Goal: Task Accomplishment & Management: Use online tool/utility

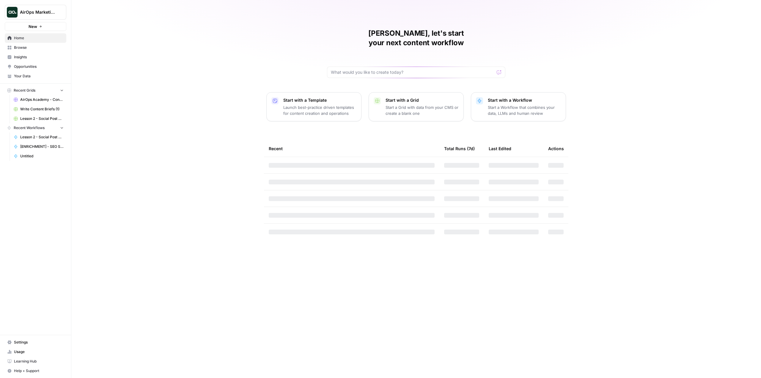
click at [43, 5] on button "AirOps Marketing" at bounding box center [36, 12] width 62 height 15
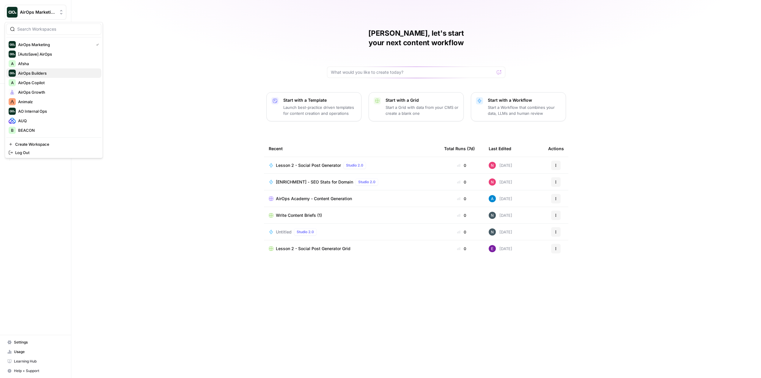
click at [48, 69] on button "AirOps Builders" at bounding box center [53, 73] width 95 height 10
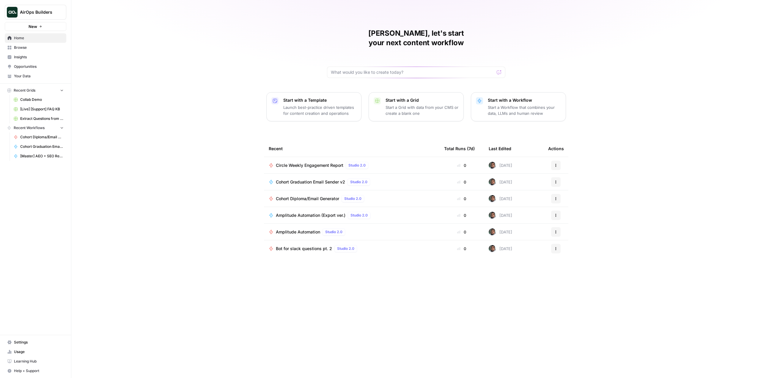
click at [323, 162] on span "Circle Weekly Engagement Report" at bounding box center [309, 165] width 67 height 6
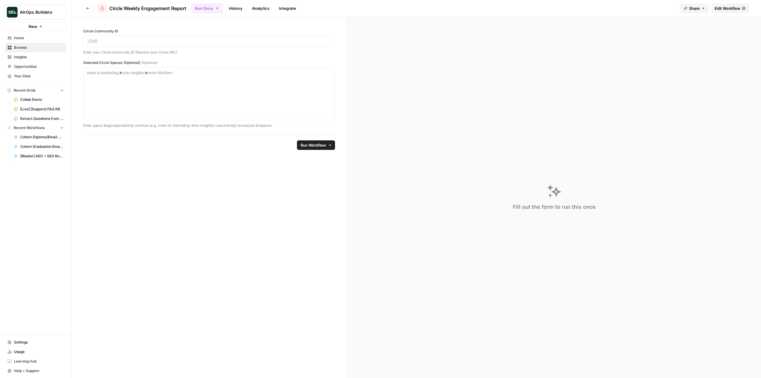
click at [726, 13] on header "Go back Circle Weekly Engagement Report Run Once History Analytics Integrate Sh…" at bounding box center [416, 8] width 690 height 17
click at [732, 10] on span "Edit Workflow" at bounding box center [728, 8] width 26 height 6
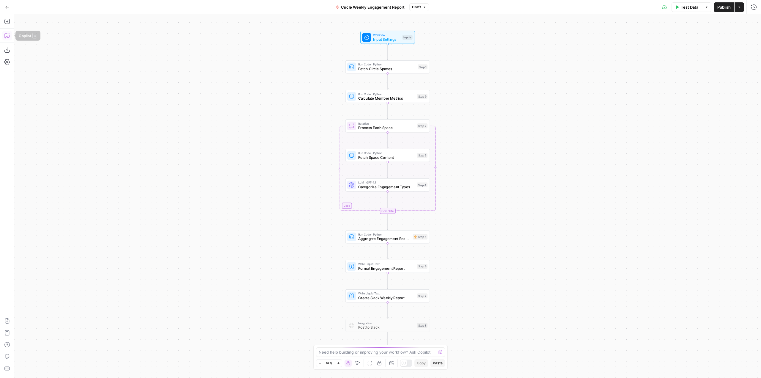
drag, startPoint x: 8, startPoint y: 40, endPoint x: 23, endPoint y: 36, distance: 15.9
click at [9, 39] on button "Copilot" at bounding box center [7, 36] width 10 height 10
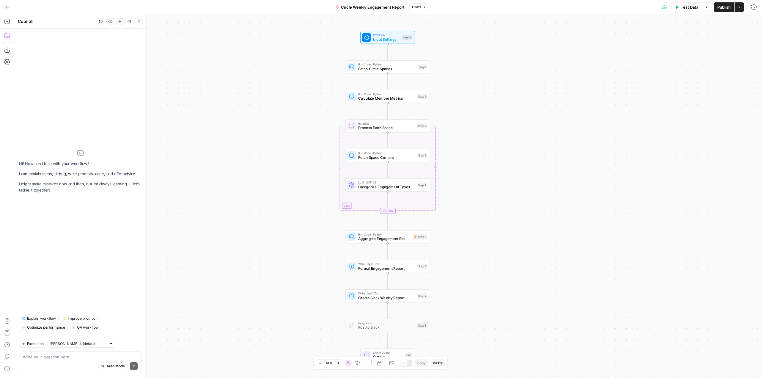
click at [374, 40] on span "Input Settings" at bounding box center [386, 39] width 27 height 5
click at [85, 360] on div "Auto Mode Send" at bounding box center [80, 366] width 115 height 13
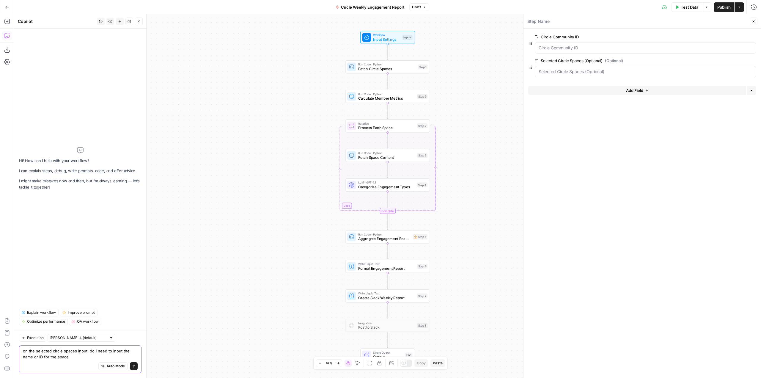
type textarea "on the selected circle spaces input, do I need to input the name or ID for the …"
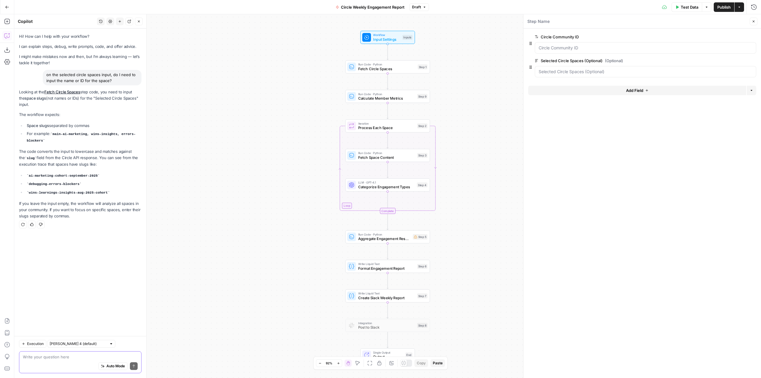
click at [93, 356] on textarea at bounding box center [80, 357] width 115 height 6
type textarea "where would I get that slug from?"
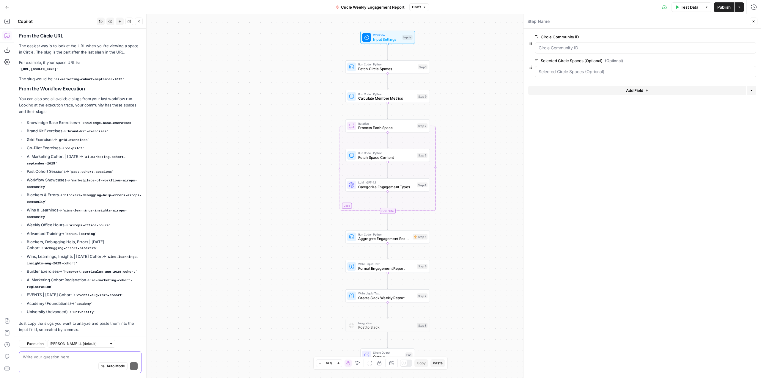
scroll to position [230, 0]
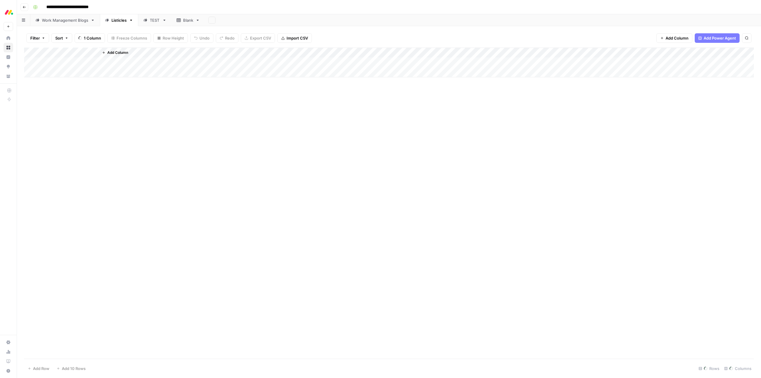
scroll to position [188, 398]
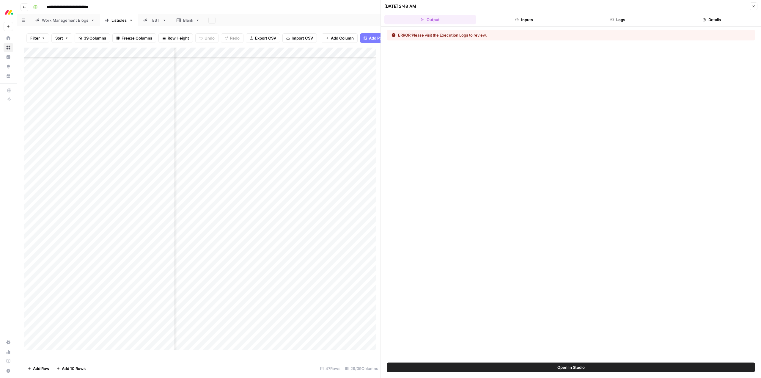
click at [617, 21] on button "Logs" at bounding box center [618, 20] width 92 height 10
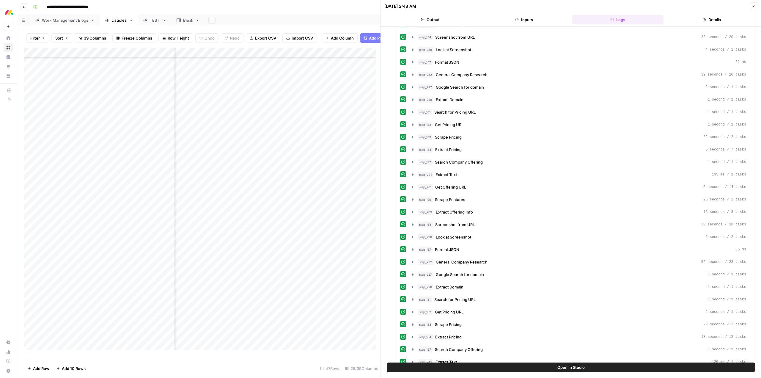
scroll to position [844, 0]
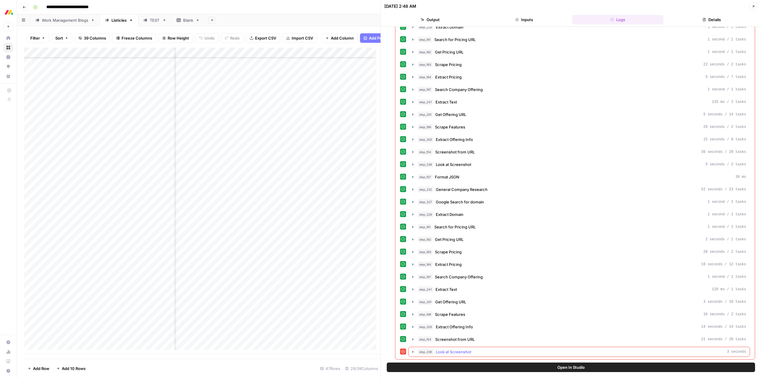
click at [412, 351] on icon "button" at bounding box center [413, 351] width 5 height 5
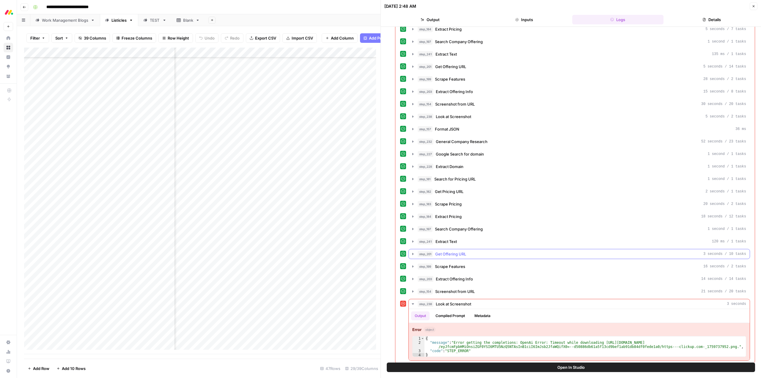
scroll to position [896, 0]
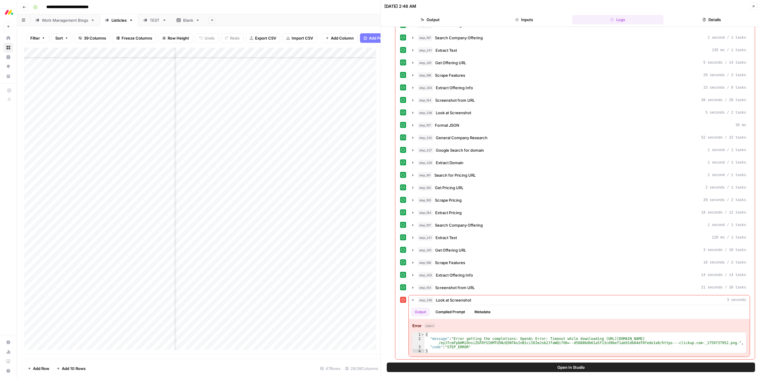
click at [581, 366] on span "Open In Studio" at bounding box center [571, 367] width 27 height 6
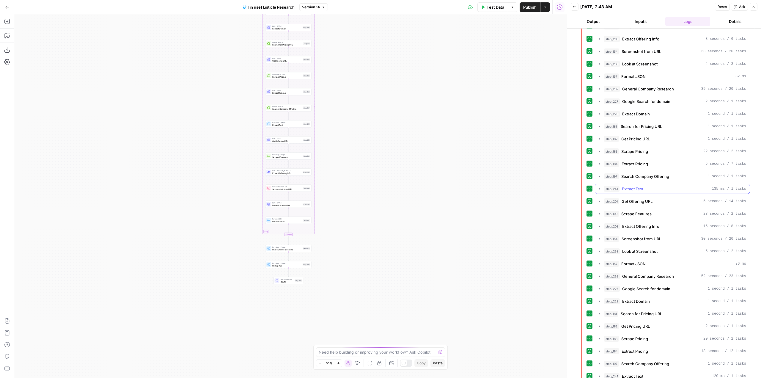
scroll to position [831, 0]
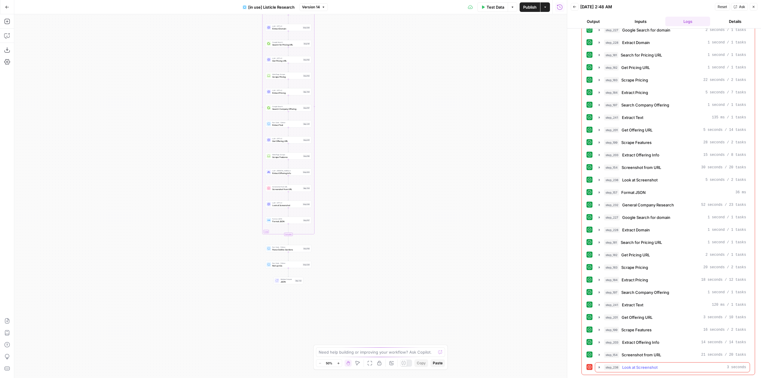
click at [599, 368] on icon "button" at bounding box center [599, 367] width 5 height 5
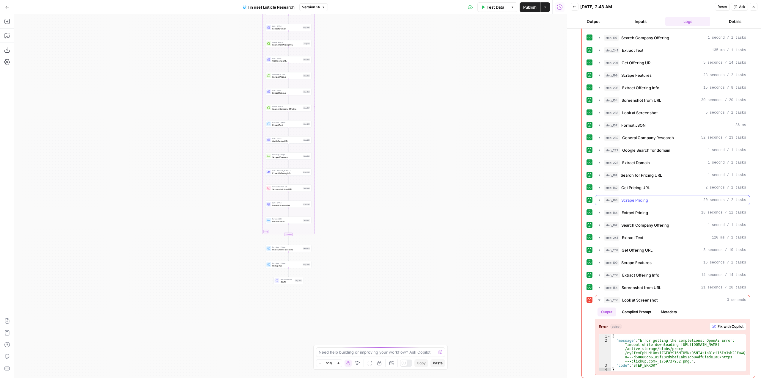
scroll to position [901, 0]
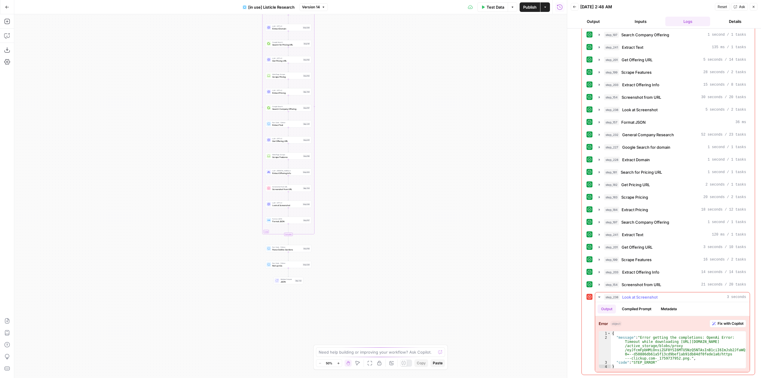
click at [726, 323] on span "Fix with Copilot" at bounding box center [731, 323] width 26 height 5
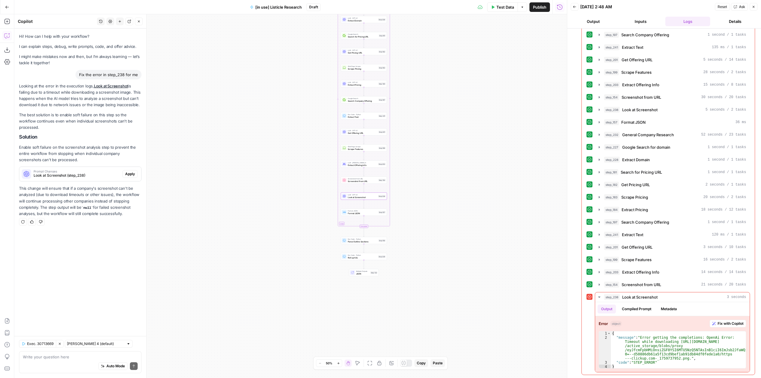
click at [131, 171] on span "Apply" at bounding box center [130, 173] width 10 height 5
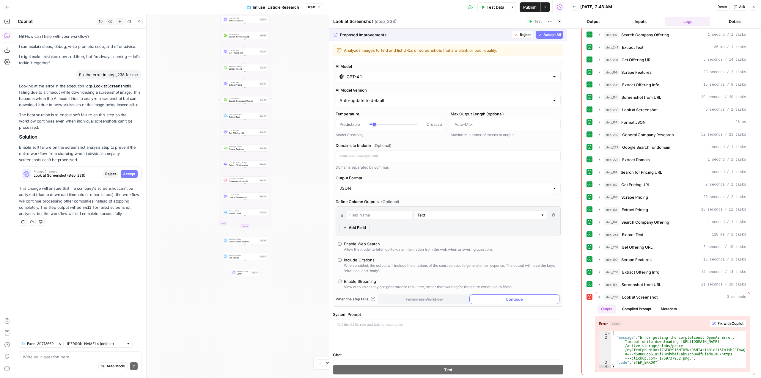
click at [544, 34] on span "Accept All" at bounding box center [553, 34] width 18 height 5
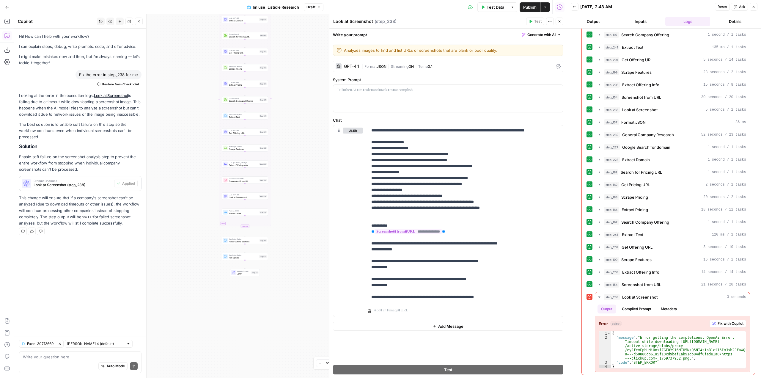
click at [482, 12] on div "Test Data Options Publish Actions Run History" at bounding box center [446, 7] width 244 height 14
click at [486, 10] on button "Test Data" at bounding box center [493, 7] width 31 height 10
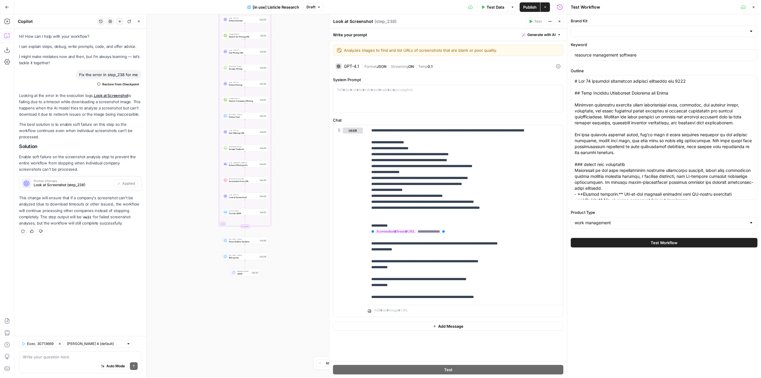
type input "monday work management"
click at [653, 237] on div "Test Workflow" at bounding box center [664, 242] width 187 height 17
click at [658, 244] on span "Test Workflow" at bounding box center [664, 243] width 27 height 6
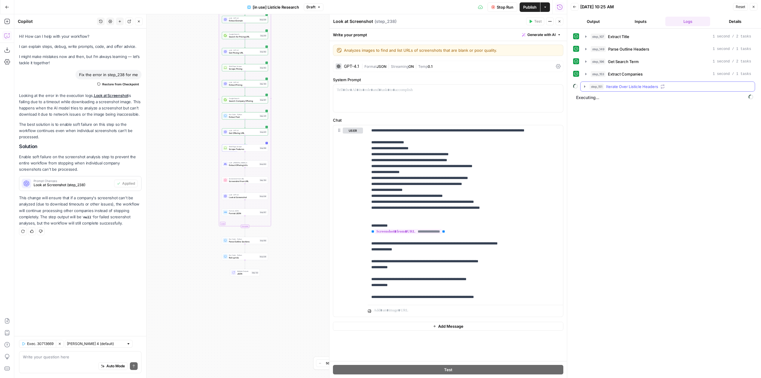
click at [585, 87] on icon "button" at bounding box center [584, 86] width 1 height 2
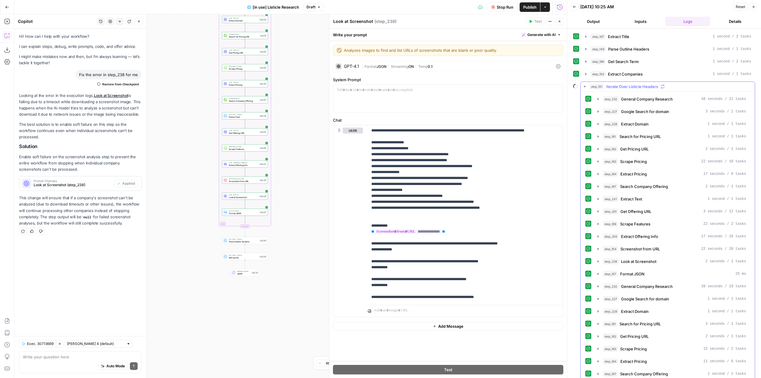
click at [584, 85] on icon "button" at bounding box center [585, 86] width 5 height 5
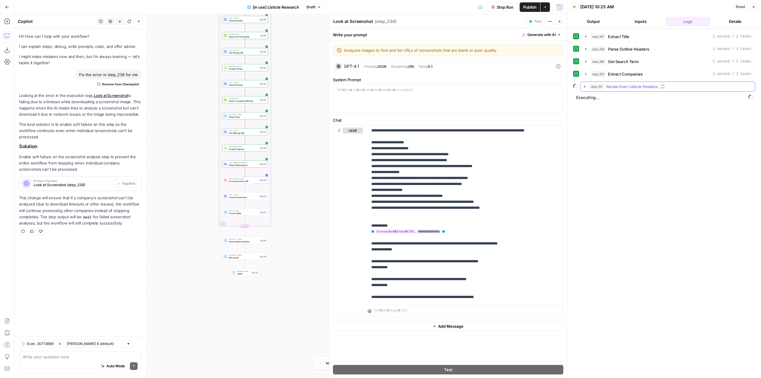
click at [585, 84] on icon "button" at bounding box center [585, 86] width 5 height 5
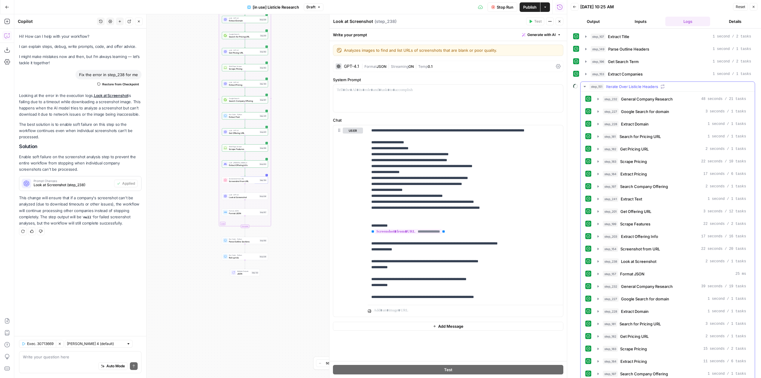
click at [586, 86] on icon "button" at bounding box center [585, 86] width 5 height 5
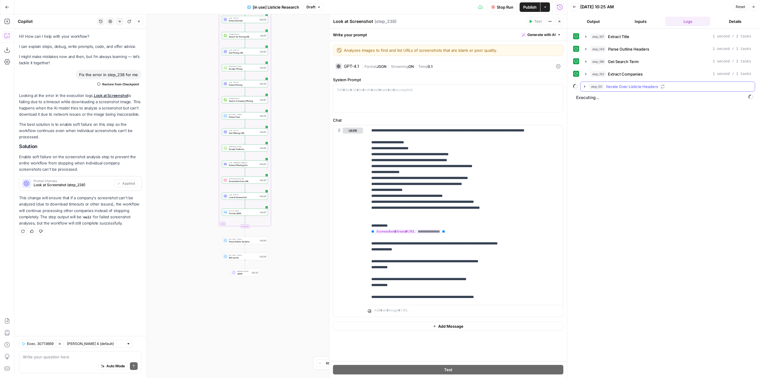
click at [585, 86] on icon "button" at bounding box center [584, 86] width 1 height 2
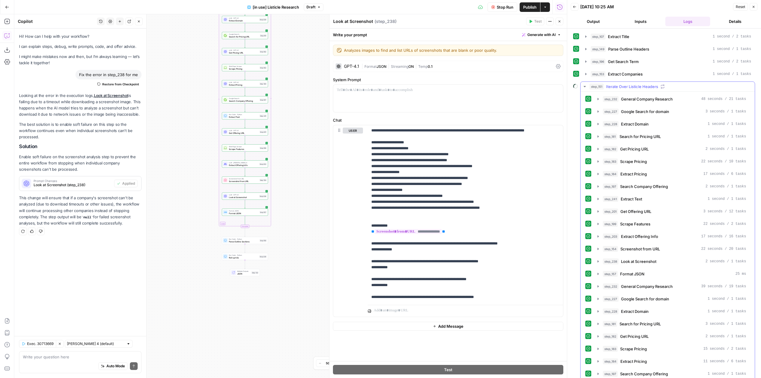
click at [584, 85] on icon "button" at bounding box center [585, 86] width 5 height 5
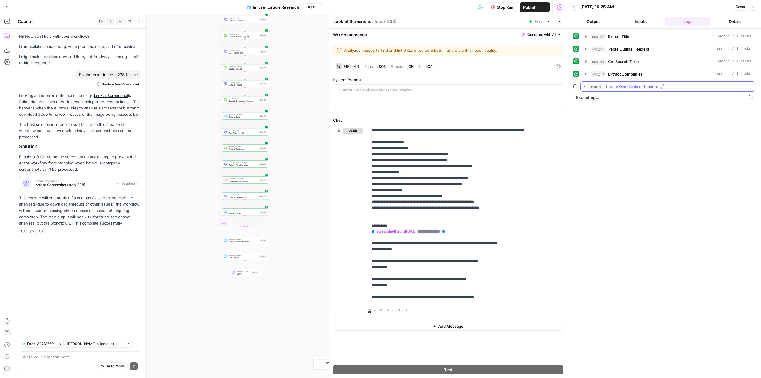
click at [587, 86] on button "step_151 Iterate Over Listicle Headers" at bounding box center [668, 87] width 174 height 10
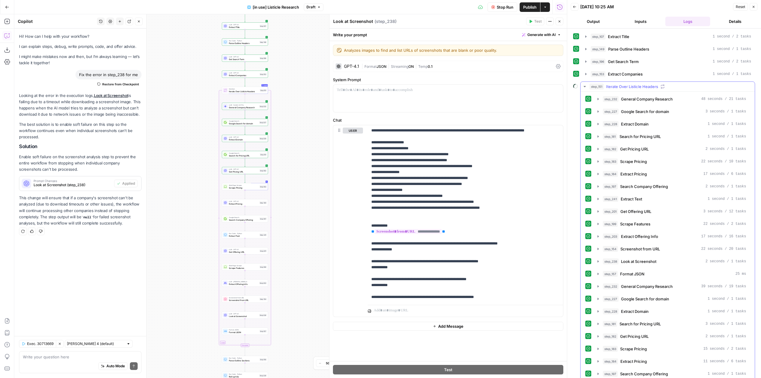
click at [583, 87] on icon "button" at bounding box center [585, 86] width 5 height 5
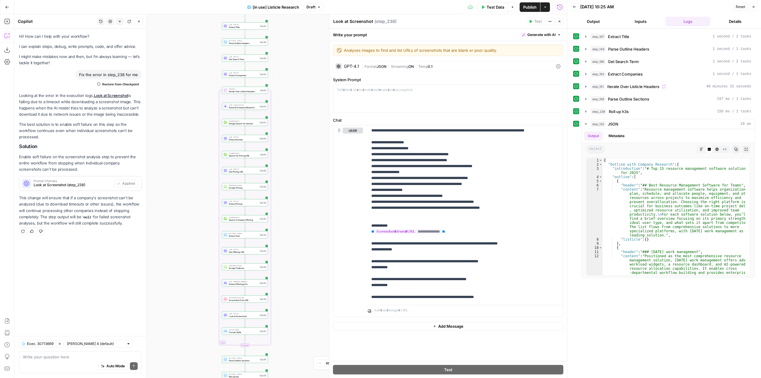
click at [528, 3] on button "Publish" at bounding box center [530, 7] width 21 height 10
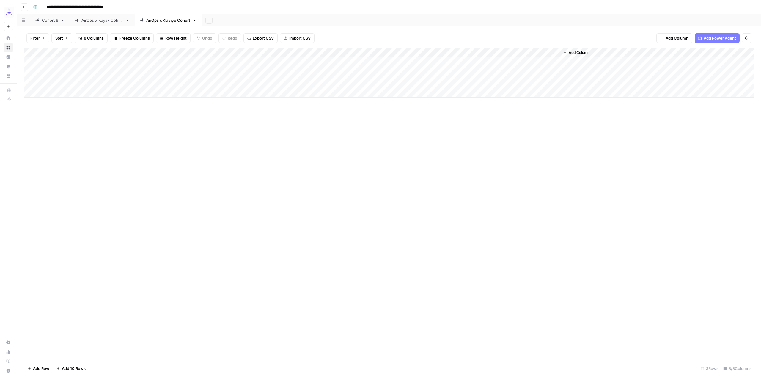
click at [279, 52] on div "Add Column" at bounding box center [389, 73] width 730 height 50
click at [255, 110] on span "Edit Workflow" at bounding box center [254, 111] width 52 height 6
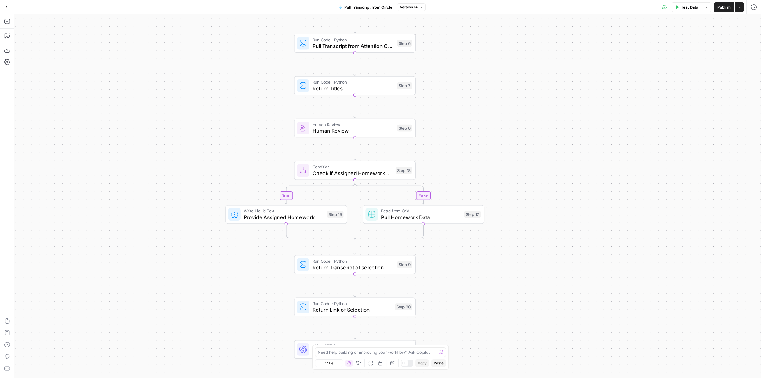
drag, startPoint x: 472, startPoint y: 177, endPoint x: 501, endPoint y: 280, distance: 107.6
click at [501, 280] on div "true false Workflow Input Settings Inputs Run Code · Python Pull Transcript fro…" at bounding box center [387, 196] width 747 height 364
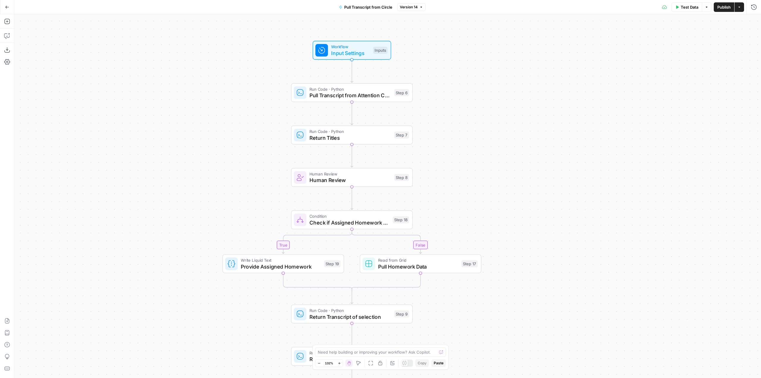
drag, startPoint x: 476, startPoint y: 106, endPoint x: 472, endPoint y: 111, distance: 6.6
click at [472, 111] on div "true false Workflow Input Settings Inputs Run Code · Python Pull Transcript fro…" at bounding box center [387, 196] width 747 height 364
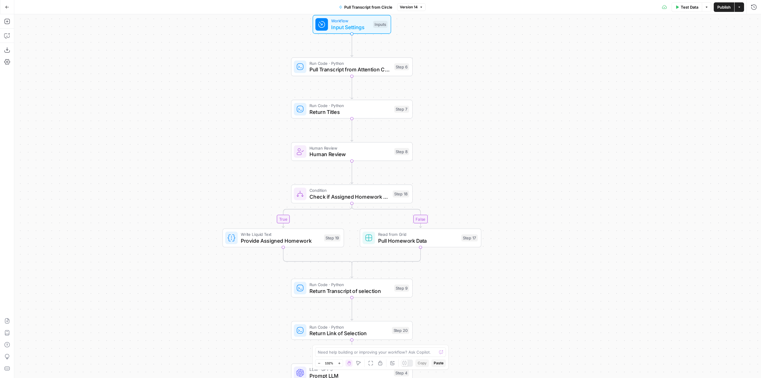
drag, startPoint x: 529, startPoint y: 261, endPoint x: 540, endPoint y: 136, distance: 125.9
click at [540, 136] on div "true false Workflow Input Settings Inputs Run Code · Python Pull Transcript fro…" at bounding box center [387, 196] width 747 height 364
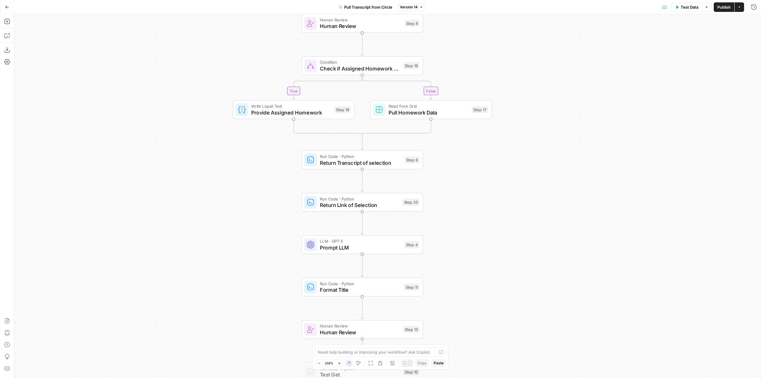
drag, startPoint x: 538, startPoint y: 250, endPoint x: 530, endPoint y: 153, distance: 97.0
click at [530, 153] on div "true false Workflow Input Settings Inputs Run Code · Python Pull Transcript fro…" at bounding box center [387, 196] width 747 height 364
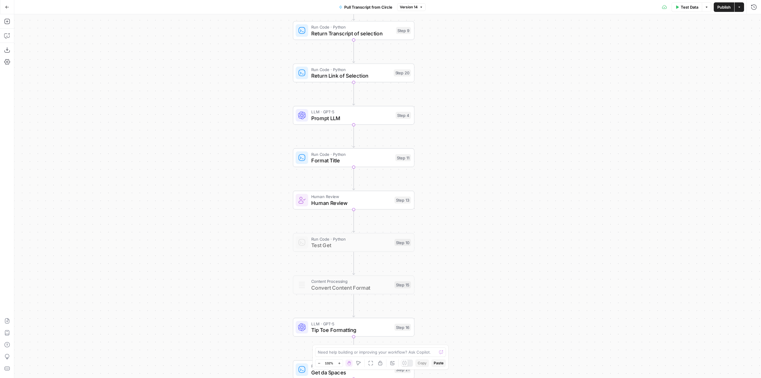
drag, startPoint x: 525, startPoint y: 231, endPoint x: 521, endPoint y: 152, distance: 79.8
click at [521, 152] on div "true false Workflow Input Settings Inputs Run Code · Python Pull Transcript fro…" at bounding box center [387, 196] width 747 height 364
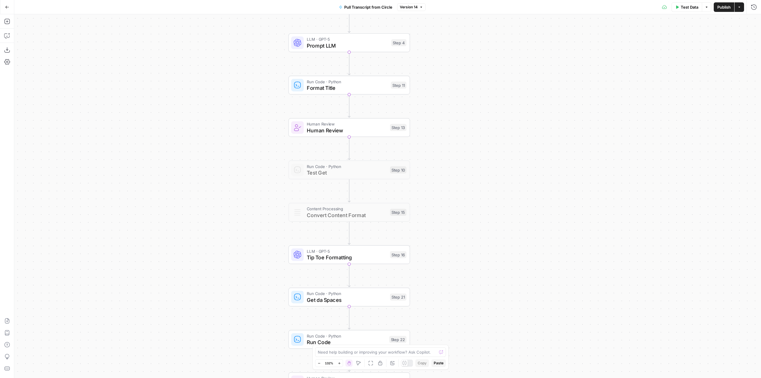
drag, startPoint x: 514, startPoint y: 244, endPoint x: 516, endPoint y: 147, distance: 97.0
click at [516, 147] on div "true false Workflow Input Settings Inputs Run Code · Python Pull Transcript fro…" at bounding box center [387, 196] width 747 height 364
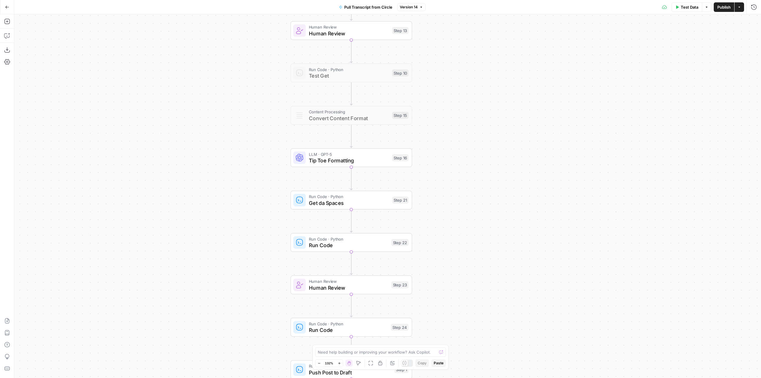
drag, startPoint x: 492, startPoint y: 251, endPoint x: 490, endPoint y: 163, distance: 87.4
click at [490, 163] on div "true false Workflow Input Settings Inputs Run Code · Python Pull Transcript fro…" at bounding box center [387, 196] width 747 height 364
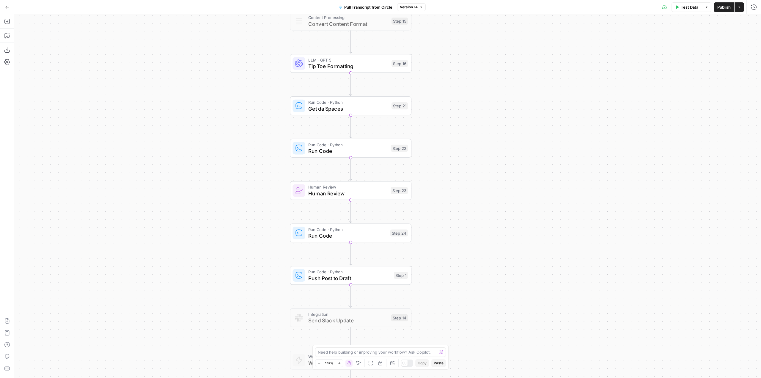
drag, startPoint x: 488, startPoint y: 261, endPoint x: 492, endPoint y: 178, distance: 82.5
click at [492, 178] on div "true false Workflow Input Settings Inputs Run Code · Python Pull Transcript fro…" at bounding box center [387, 196] width 747 height 364
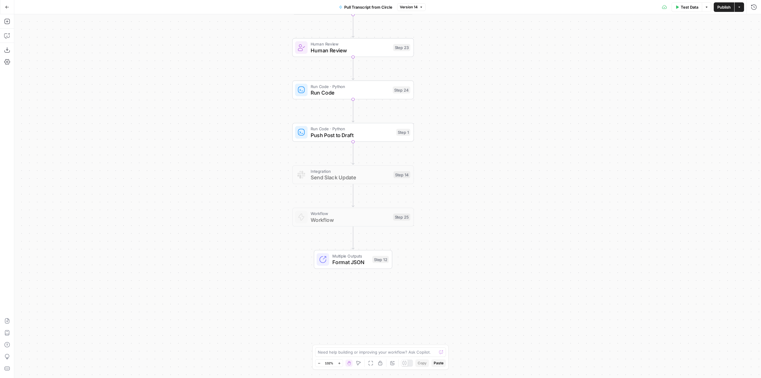
drag, startPoint x: 488, startPoint y: 253, endPoint x: 487, endPoint y: 193, distance: 60.7
click at [487, 193] on div "true false Workflow Input Settings Inputs Run Code · Python Pull Transcript fro…" at bounding box center [387, 196] width 747 height 364
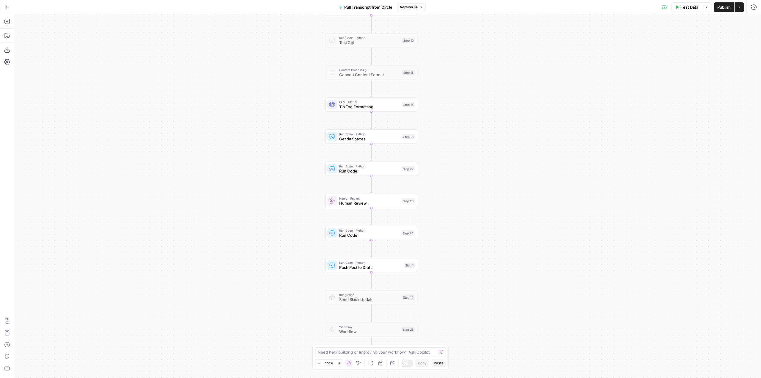
drag, startPoint x: 467, startPoint y: 137, endPoint x: 461, endPoint y: 239, distance: 101.9
click at [461, 239] on div "true false Workflow Input Settings Inputs Run Code · Python Pull Transcript fro…" at bounding box center [387, 196] width 747 height 364
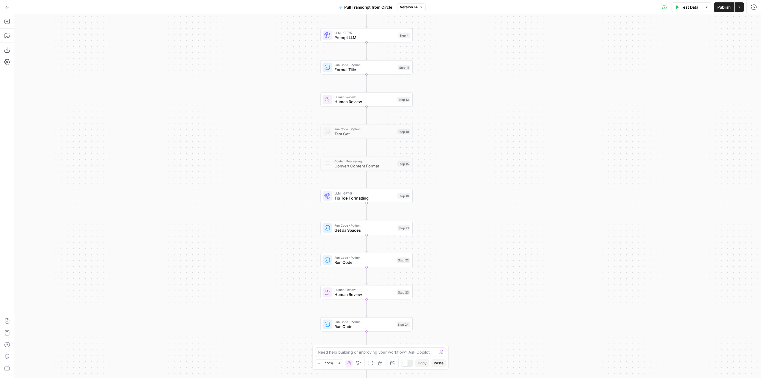
drag, startPoint x: 453, startPoint y: 172, endPoint x: 451, endPoint y: 239, distance: 66.6
click at [451, 239] on div "true false Workflow Input Settings Inputs Run Code · Python Pull Transcript fro…" at bounding box center [387, 196] width 747 height 364
drag, startPoint x: 442, startPoint y: 97, endPoint x: 448, endPoint y: 207, distance: 109.9
click at [448, 207] on div "true false Workflow Input Settings Inputs Run Code · Python Pull Transcript fro…" at bounding box center [387, 196] width 747 height 364
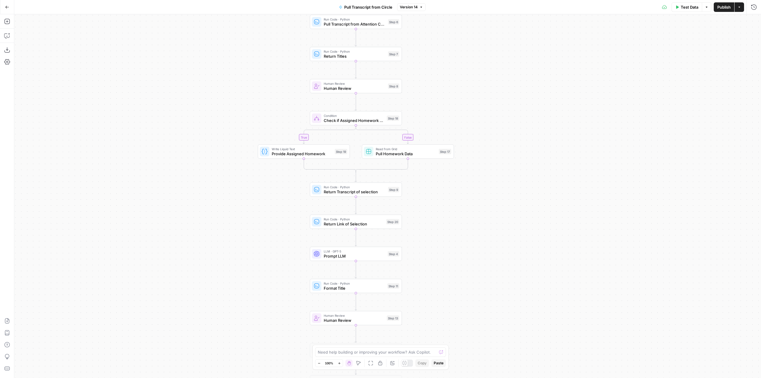
drag, startPoint x: 478, startPoint y: 148, endPoint x: 468, endPoint y: 225, distance: 77.7
click at [468, 225] on div "true false Workflow Input Settings Inputs Run Code · Python Pull Transcript fro…" at bounding box center [387, 196] width 747 height 364
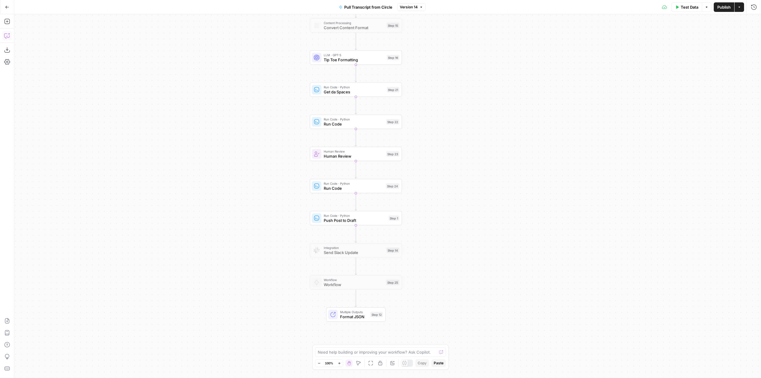
click at [9, 34] on icon "button" at bounding box center [9, 34] width 2 height 2
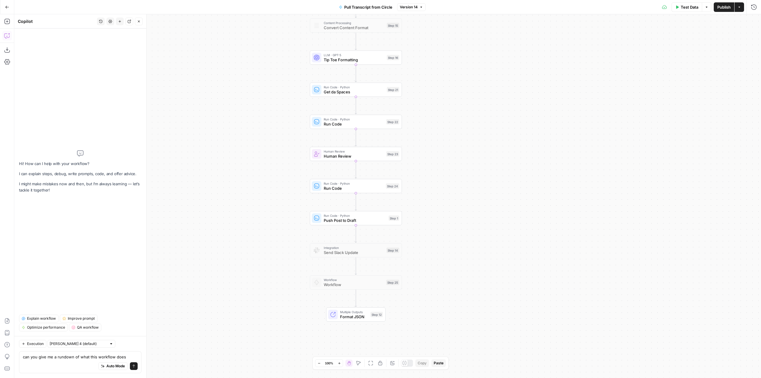
type textarea "can you give me a rundown of what this workflow does?"
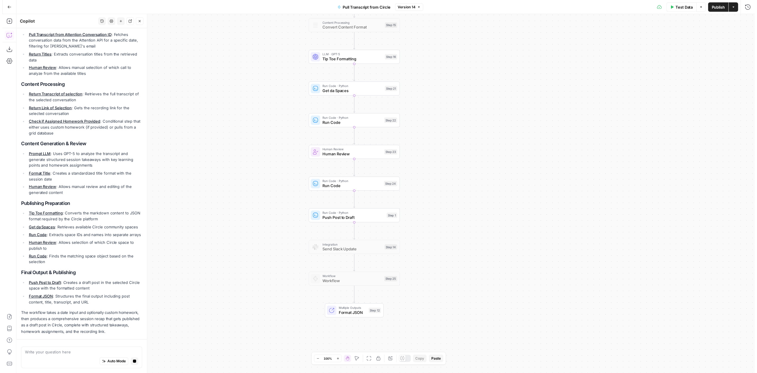
scroll to position [118, 0]
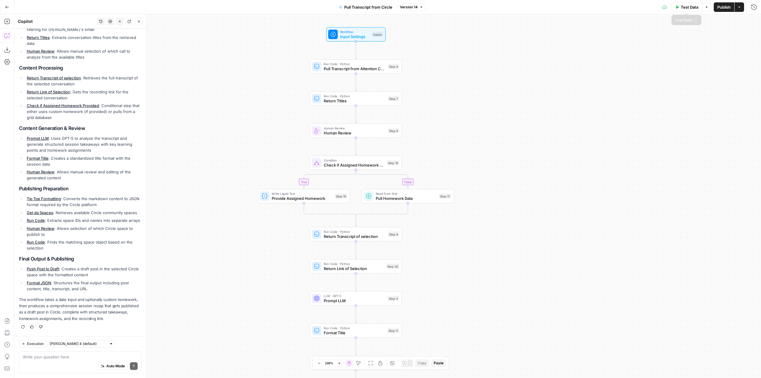
click at [688, 7] on span "Test Data" at bounding box center [690, 7] width 18 height 6
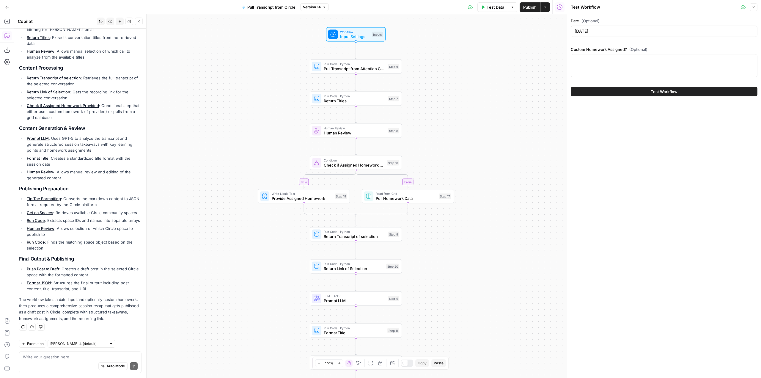
click at [644, 92] on button "Test Workflow" at bounding box center [664, 92] width 187 height 10
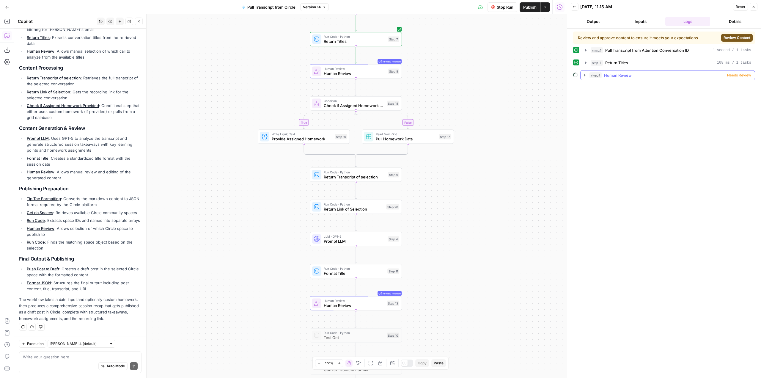
click at [585, 77] on icon "button" at bounding box center [585, 75] width 5 height 5
click at [729, 37] on span "Review Content" at bounding box center [737, 37] width 27 height 5
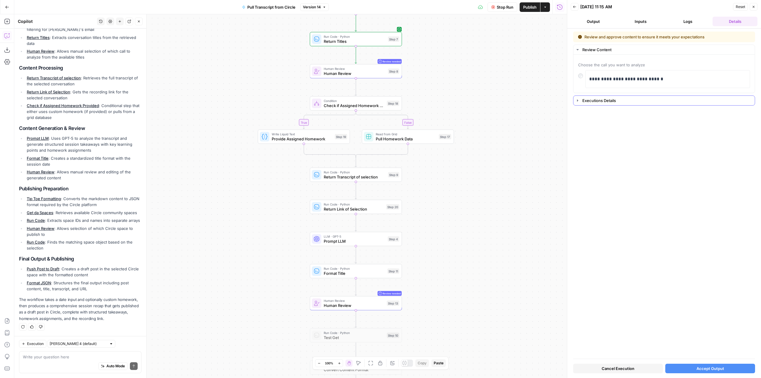
click at [587, 101] on div "Executions Details" at bounding box center [667, 101] width 169 height 6
click at [594, 63] on div "Executions Details" at bounding box center [667, 62] width 169 height 6
click at [727, 368] on button "Accept Output" at bounding box center [710, 369] width 90 height 10
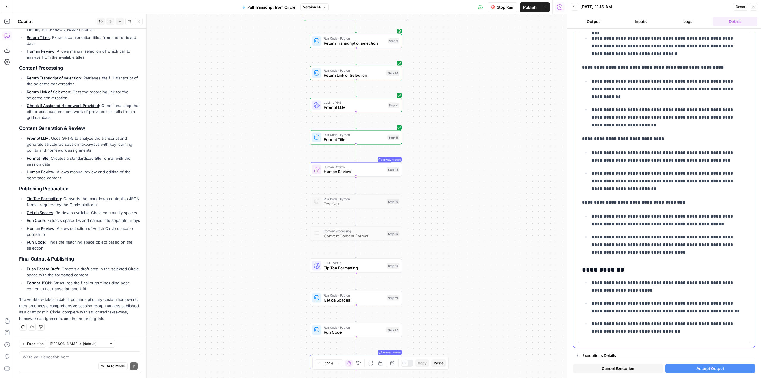
scroll to position [176, 0]
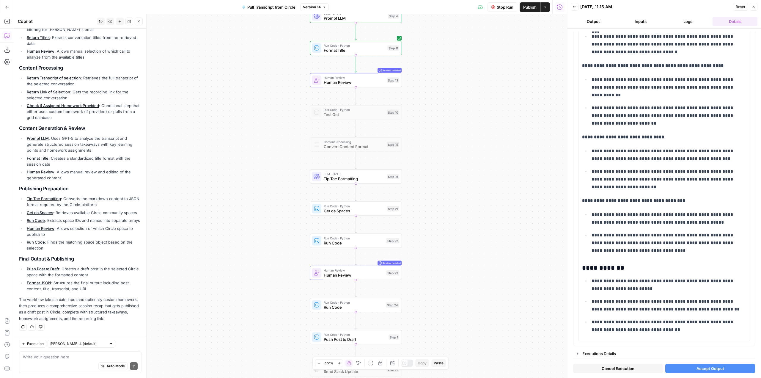
click at [724, 366] on button "Accept Output" at bounding box center [710, 369] width 90 height 10
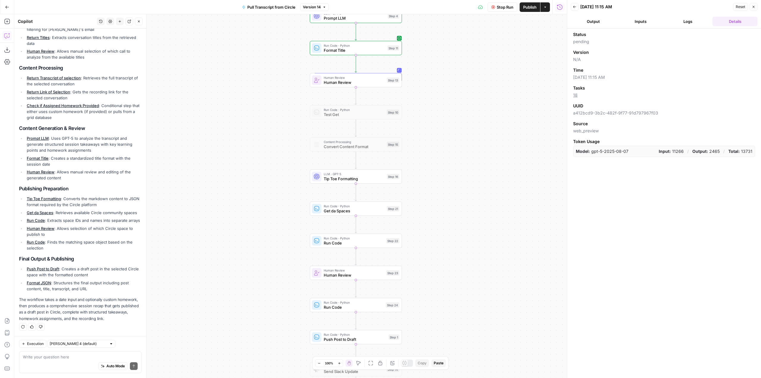
click at [641, 21] on button "Inputs" at bounding box center [640, 22] width 45 height 10
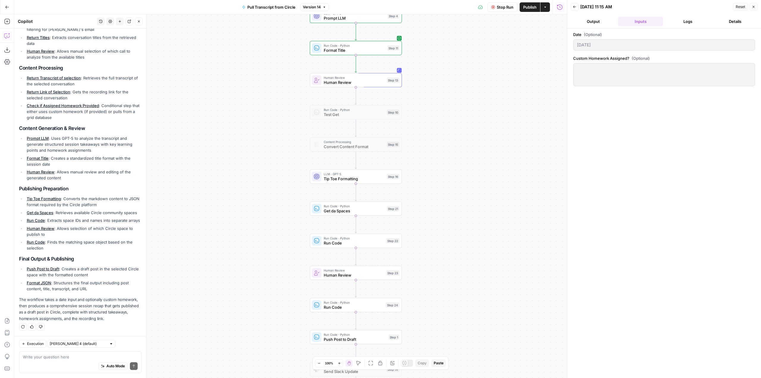
click at [681, 23] on button "Logs" at bounding box center [687, 22] width 45 height 10
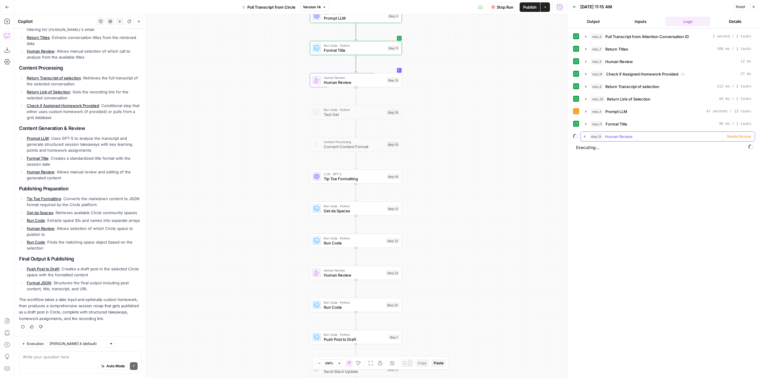
click at [699, 137] on div "step_13 Human Review Needs Review" at bounding box center [671, 137] width 162 height 6
click at [365, 76] on span "Human Review" at bounding box center [354, 77] width 61 height 5
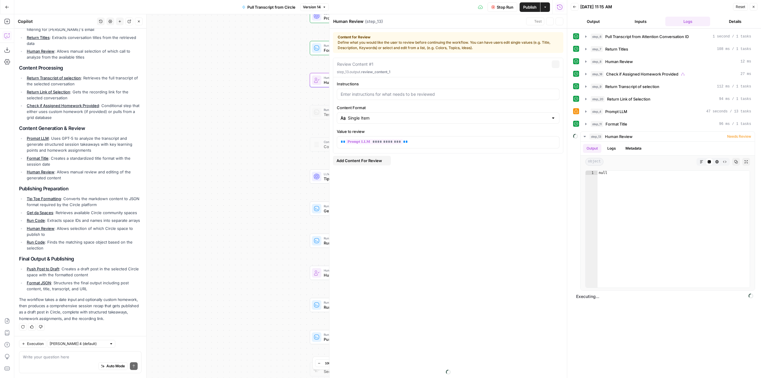
scroll to position [128, 0]
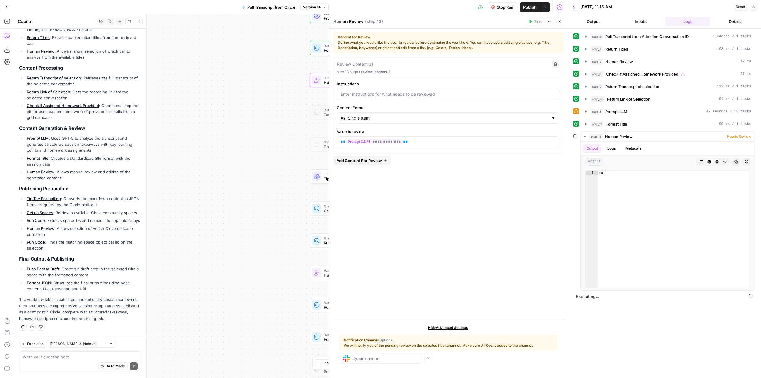
click at [561, 21] on icon "button" at bounding box center [560, 22] width 4 height 4
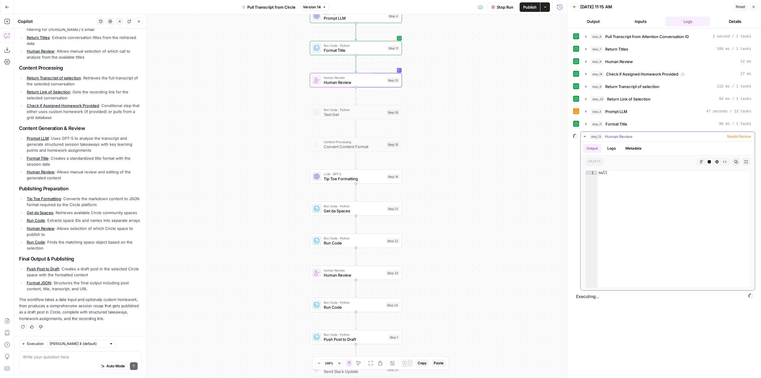
click at [580, 136] on div "step_13 Human Review Needs Review Output Logs Metadata object Markdown Code Edi…" at bounding box center [667, 210] width 175 height 159
click at [586, 134] on icon "button" at bounding box center [585, 136] width 5 height 5
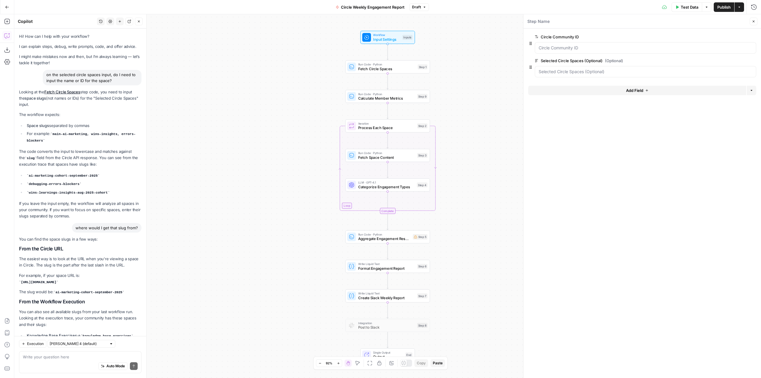
scroll to position [230, 0]
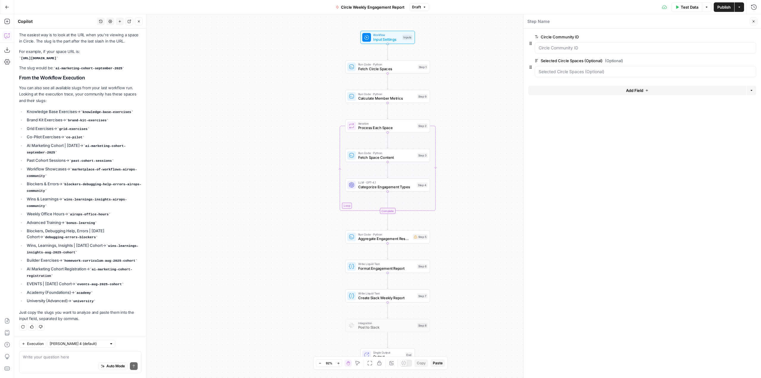
click at [5, 6] on icon "button" at bounding box center [7, 7] width 4 height 4
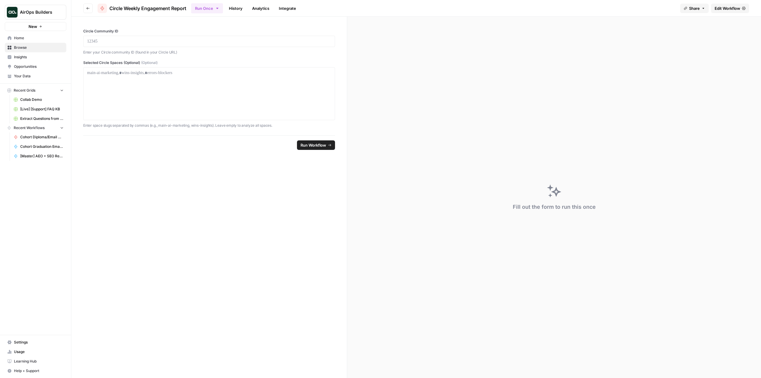
click at [36, 46] on span "Browse" at bounding box center [39, 47] width 50 height 5
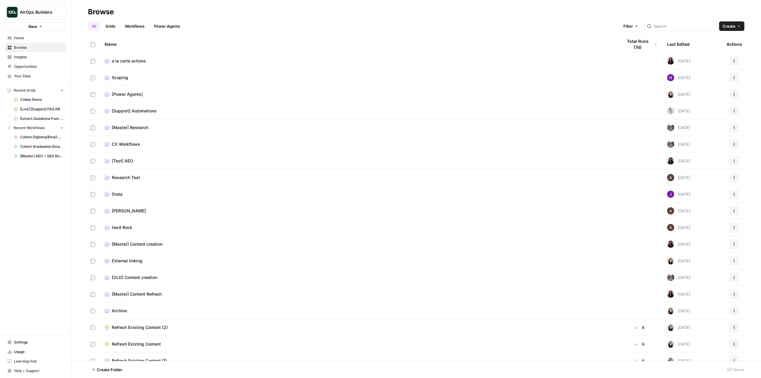
click at [133, 111] on span "[Support] Automations" at bounding box center [134, 111] width 45 height 6
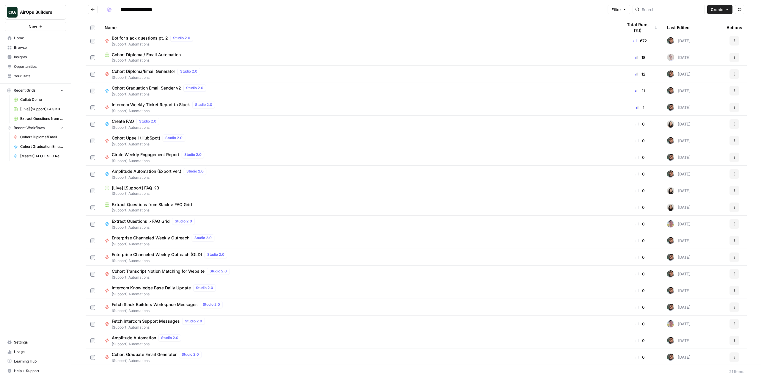
scroll to position [21, 0]
click at [172, 235] on span "Enterprise Channeled Weekly Outreach" at bounding box center [151, 237] width 78 height 6
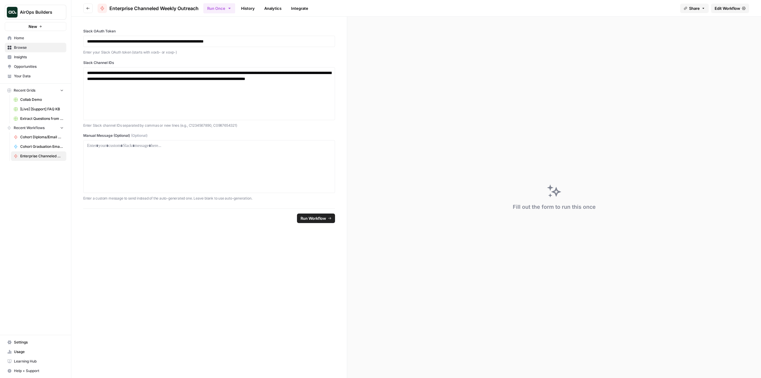
click at [225, 10] on button "Run Once" at bounding box center [219, 8] width 32 height 10
click at [231, 56] on span "Run on a Schedule" at bounding box center [258, 56] width 71 height 6
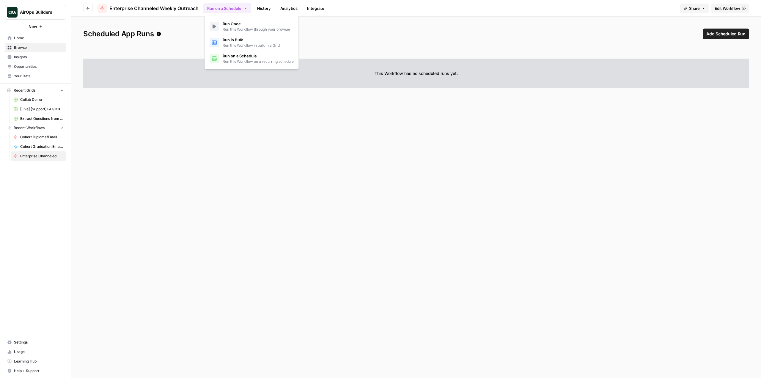
click at [726, 34] on span "Add Scheduled Run" at bounding box center [725, 34] width 39 height 6
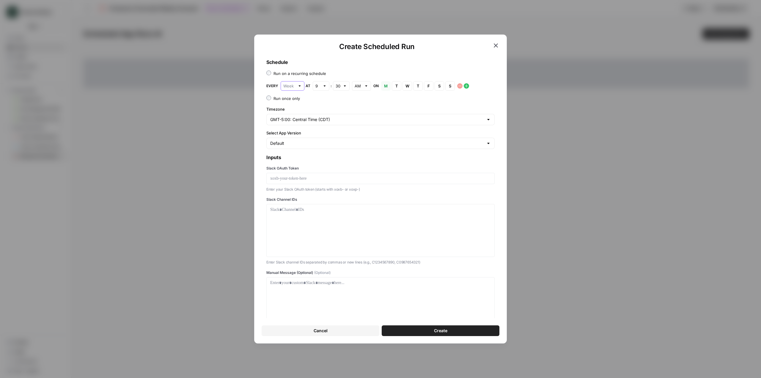
click at [293, 88] on input "text" at bounding box center [289, 86] width 12 height 6
click at [295, 97] on button "Week" at bounding box center [292, 100] width 18 height 8
type input "Week"
click at [497, 45] on icon "button" at bounding box center [496, 45] width 4 height 4
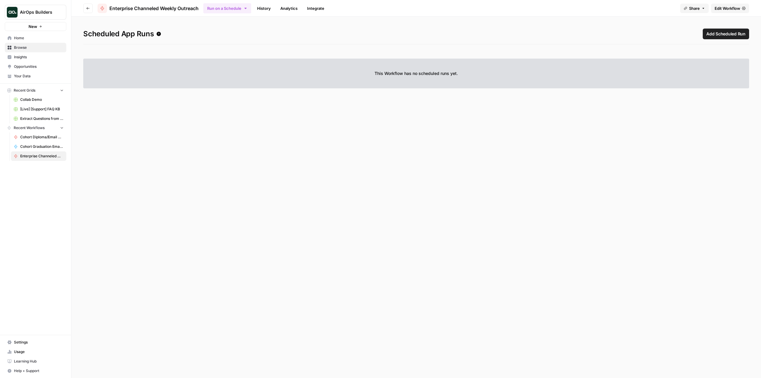
click at [728, 6] on span "Edit Workflow" at bounding box center [728, 8] width 26 height 6
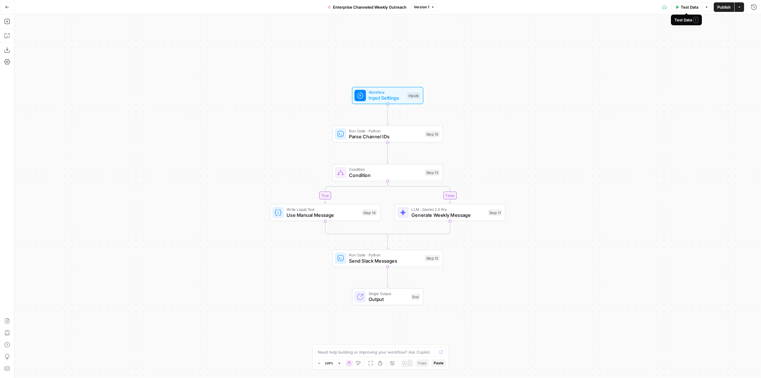
click at [687, 10] on button "Test Data" at bounding box center [687, 7] width 31 height 10
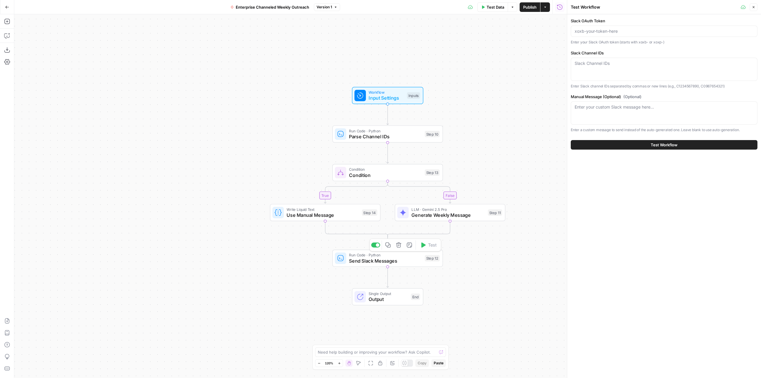
click at [401, 262] on span "Send Slack Messages" at bounding box center [385, 260] width 73 height 7
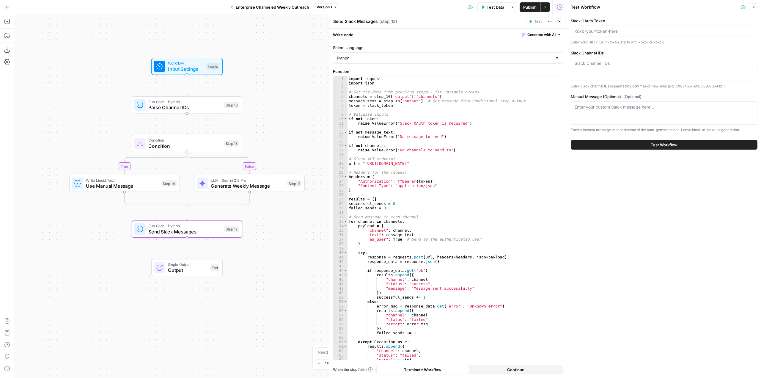
drag, startPoint x: 277, startPoint y: 171, endPoint x: 76, endPoint y: 142, distance: 202.8
click at [76, 142] on div "true false Workflow Input Settings Inputs Run Code · Python Parse Channel IDs S…" at bounding box center [290, 196] width 553 height 364
click at [192, 108] on span "Parse Channel IDs" at bounding box center [184, 107] width 73 height 7
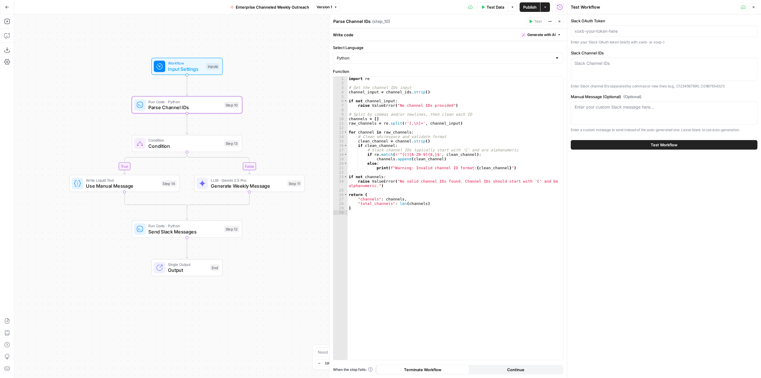
click at [191, 66] on span "Input Settings" at bounding box center [185, 68] width 35 height 7
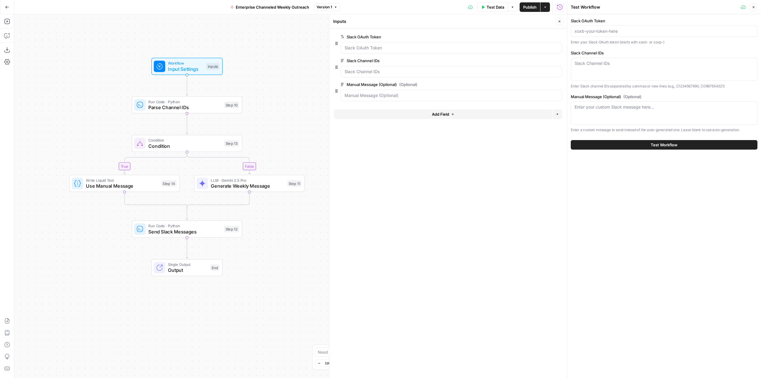
click at [663, 73] on div "Slack Channel IDs" at bounding box center [664, 69] width 187 height 23
click at [542, 60] on span "edit field" at bounding box center [539, 60] width 13 height 5
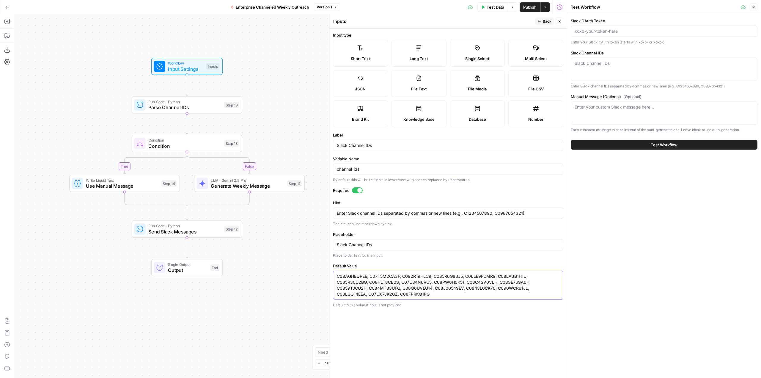
click at [391, 292] on textarea "C08AGHEQPEE, C07T5M2CA3F, C092R19HLC9, C085R6G83J5, C06LE9FCMR9, C08LA3B1H1U, C…" at bounding box center [448, 285] width 223 height 24
click at [494, 9] on span "Test Data" at bounding box center [496, 7] width 18 height 6
click at [6, 8] on icon "button" at bounding box center [7, 7] width 4 height 4
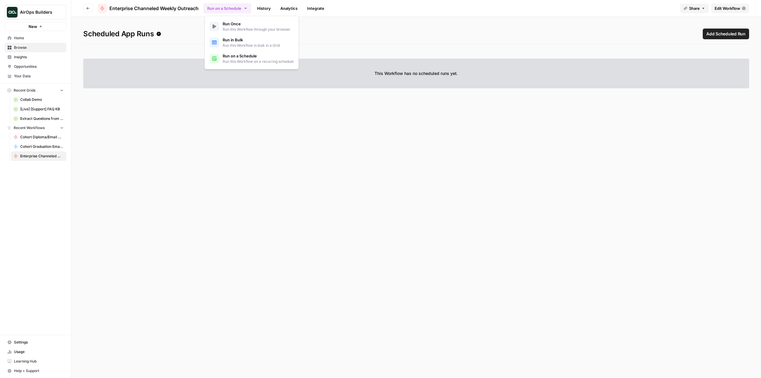
click at [220, 7] on button "Run on a Schedule" at bounding box center [227, 8] width 48 height 10
click at [239, 22] on span "Run Once" at bounding box center [257, 24] width 68 height 6
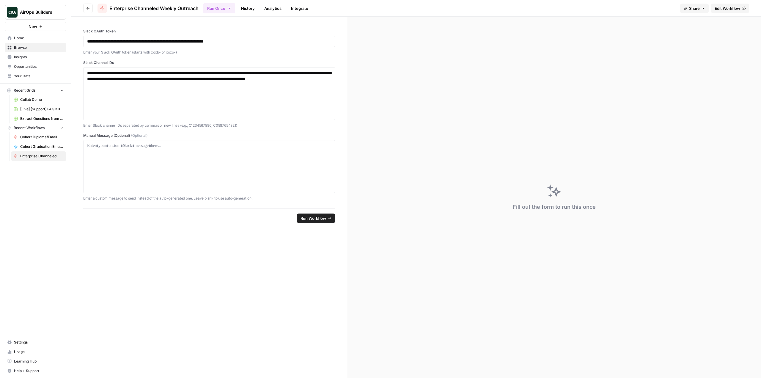
click at [310, 233] on form "**********" at bounding box center [209, 197] width 276 height 361
click at [257, 152] on div at bounding box center [209, 167] width 244 height 48
click at [278, 161] on div at bounding box center [209, 167] width 244 height 48
click at [304, 177] on div at bounding box center [209, 167] width 244 height 48
click at [194, 165] on div "**********" at bounding box center [209, 167] width 244 height 48
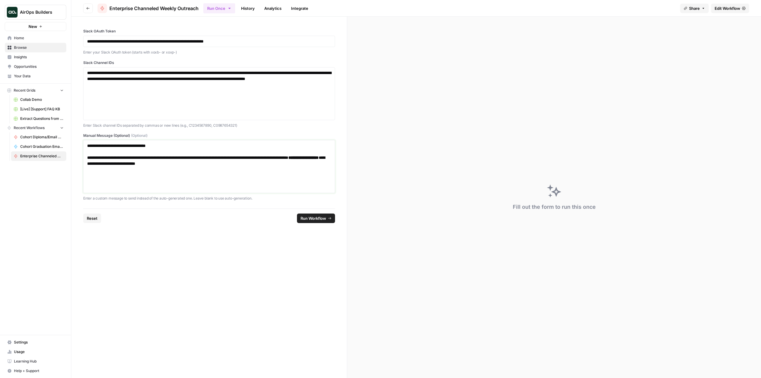
click at [161, 164] on p "**********" at bounding box center [209, 161] width 244 height 12
drag, startPoint x: 193, startPoint y: 167, endPoint x: 108, endPoint y: 172, distance: 84.9
click at [108, 172] on div "**********" at bounding box center [209, 167] width 244 height 48
click at [160, 167] on div "**********" at bounding box center [209, 167] width 244 height 48
drag, startPoint x: 177, startPoint y: 166, endPoint x: 190, endPoint y: 169, distance: 13.2
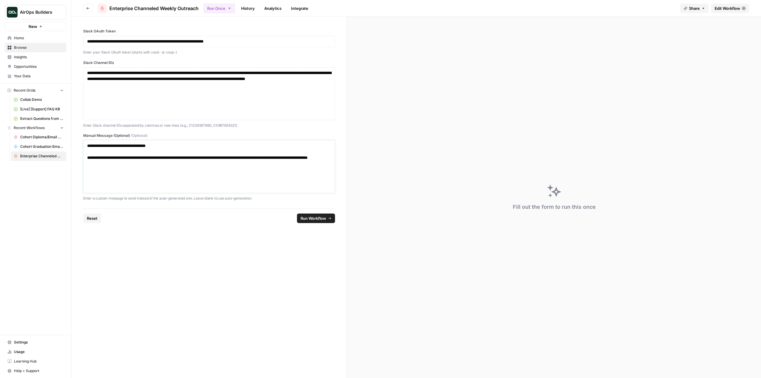
click at [190, 169] on div "**********" at bounding box center [209, 167] width 244 height 48
click at [311, 222] on button "Run Workflow" at bounding box center [316, 218] width 38 height 10
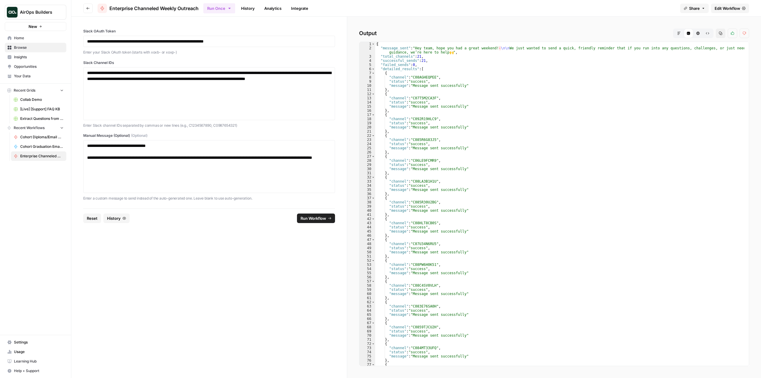
click at [88, 10] on icon "button" at bounding box center [88, 9] width 4 height 4
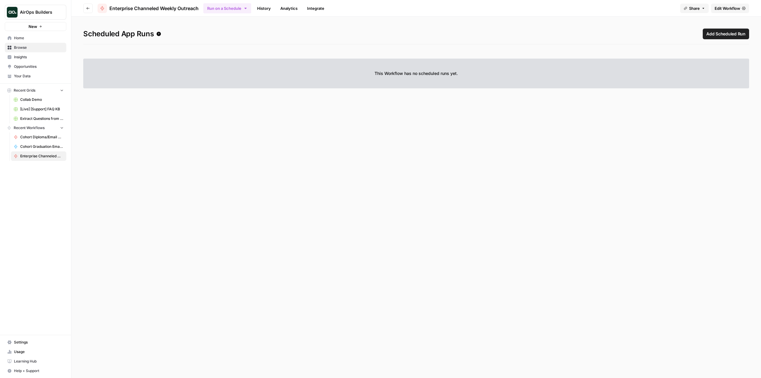
click at [88, 10] on icon "button" at bounding box center [88, 9] width 4 height 4
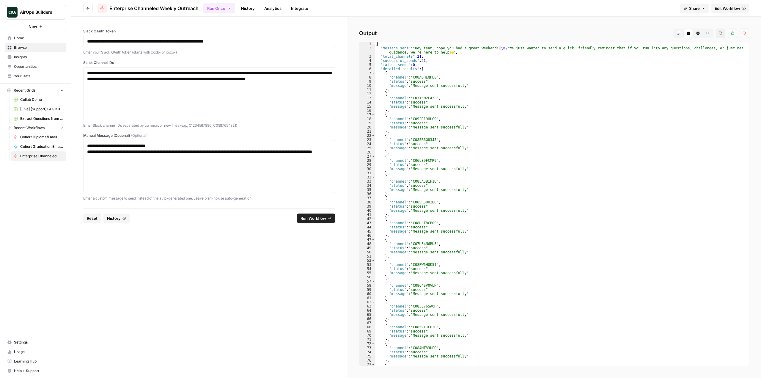
click at [88, 10] on icon "button" at bounding box center [88, 9] width 4 height 4
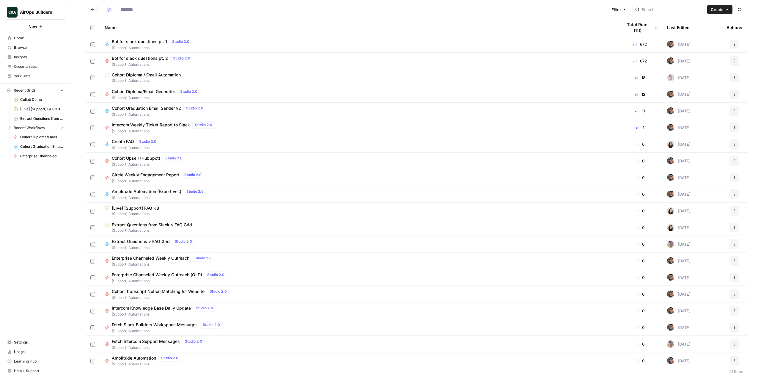
type input "**********"
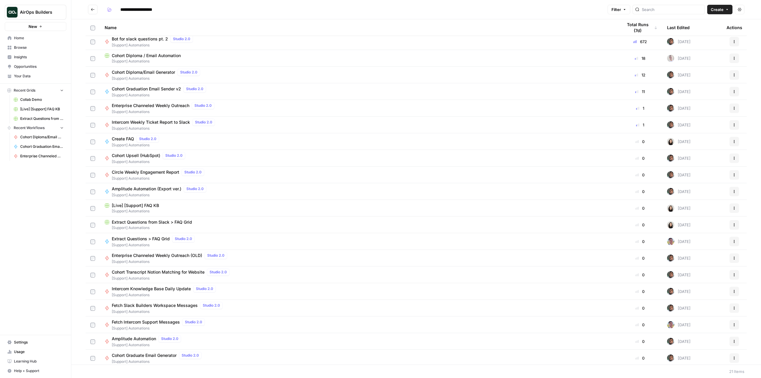
scroll to position [21, 0]
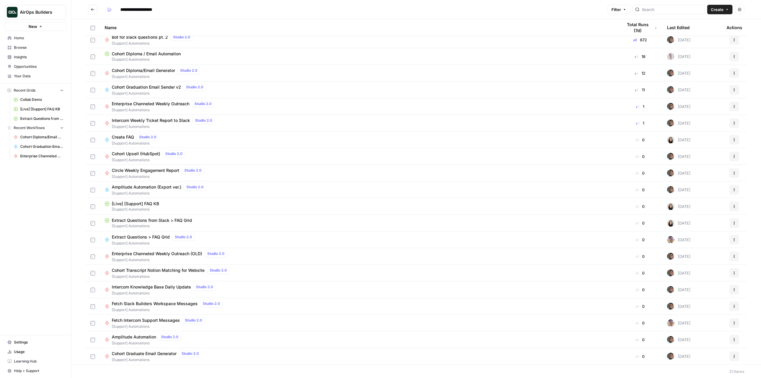
click at [169, 169] on span "Circle Weekly Engagement Report" at bounding box center [145, 170] width 67 height 6
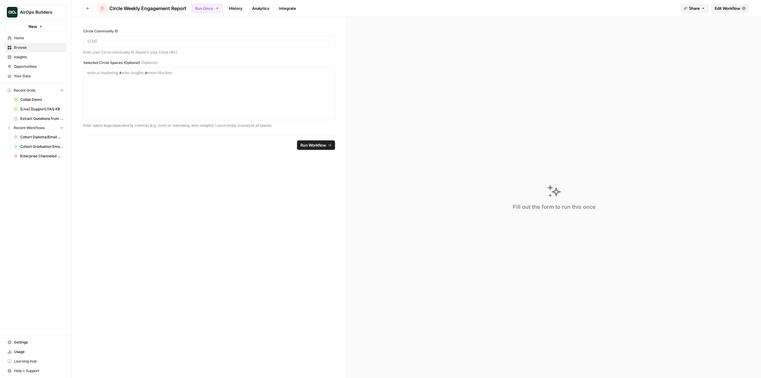
click at [736, 7] on span "Edit Workflow" at bounding box center [728, 8] width 26 height 6
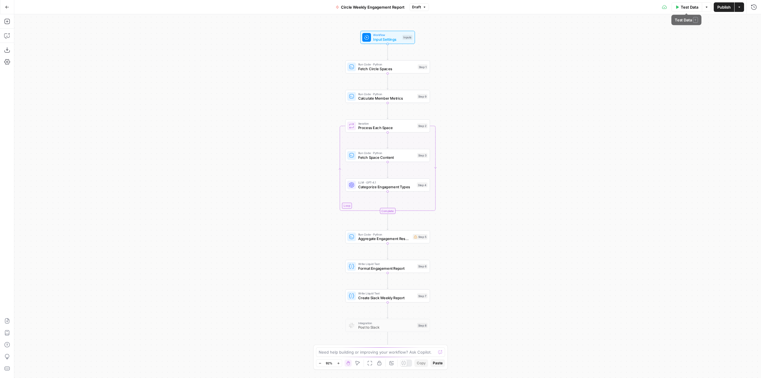
click at [681, 11] on button "Test Data" at bounding box center [687, 7] width 31 height 10
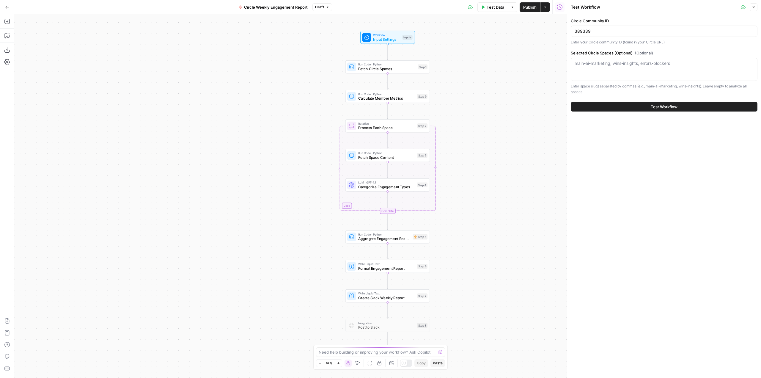
click at [687, 69] on div "main-ai-marketing, wins-insights, errors-blockers" at bounding box center [664, 69] width 187 height 23
click at [9, 36] on icon "button" at bounding box center [7, 36] width 6 height 6
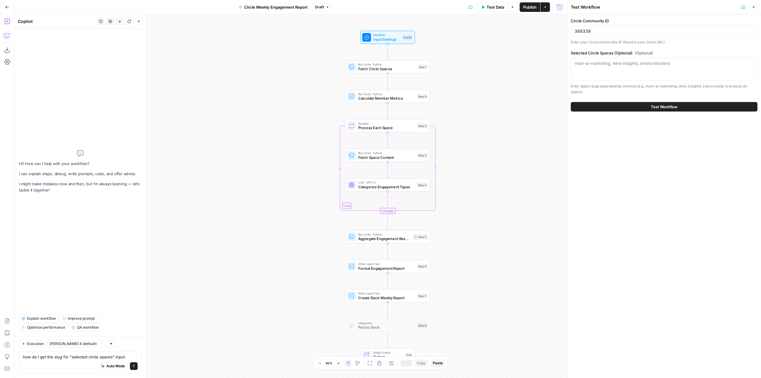
type textarea "how do I get the slug for "selected circle spaces" input?"
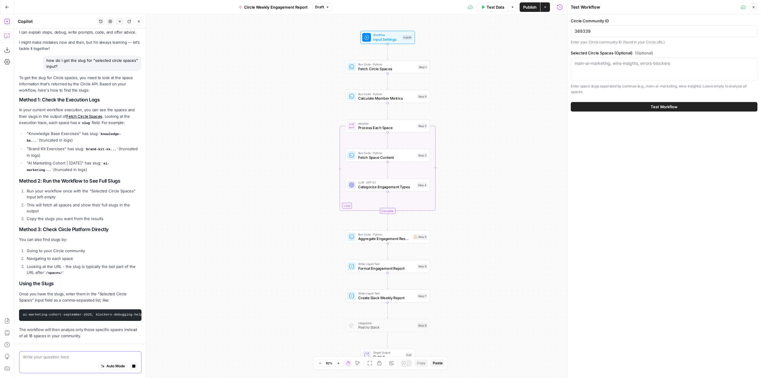
scroll to position [35, 0]
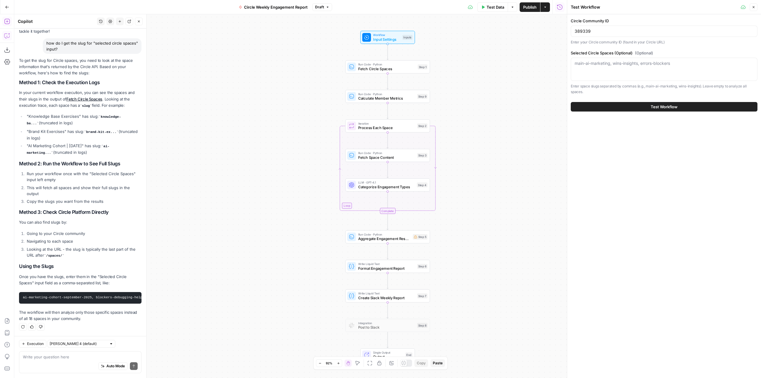
click at [66, 360] on div "Auto Mode Send" at bounding box center [80, 366] width 115 height 13
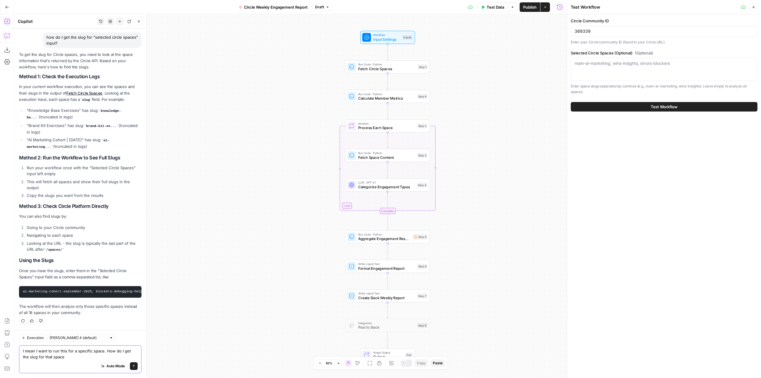
type textarea "I mean I want to run this for a specific space. How do I get the slug for that …"
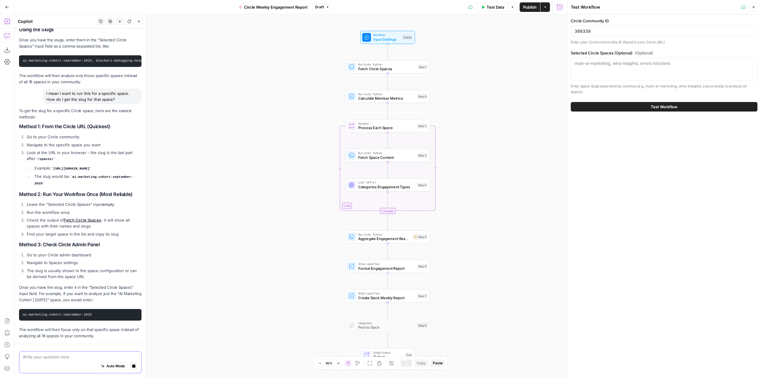
scroll to position [296, 0]
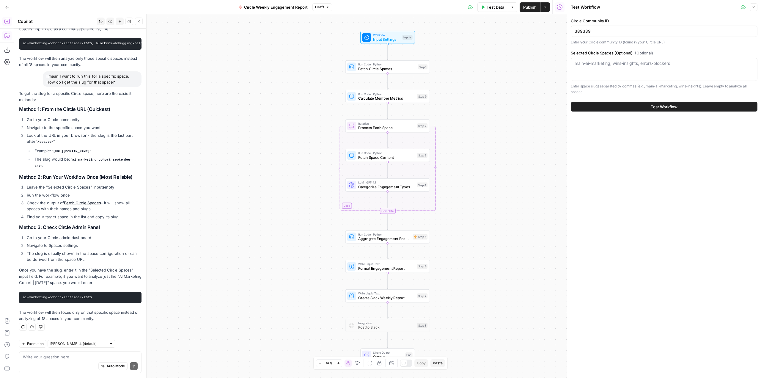
drag, startPoint x: 98, startPoint y: 297, endPoint x: 19, endPoint y: 298, distance: 79.1
click at [19, 298] on pre "ai-marketing-cohort-september-2025" at bounding box center [80, 298] width 123 height 12
copy code "ai-marketing-cohort-september-2025"
click at [639, 63] on textarea "Selected Circle Spaces (Optional) (Optional)" at bounding box center [664, 63] width 179 height 6
paste textarea "ai-marketing-cohort-september-2025"
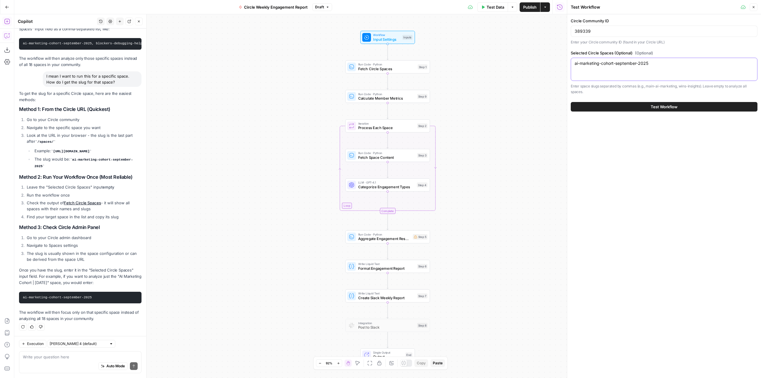
type textarea "ai-marketing-cohort-september-2025"
click at [646, 106] on button "Test Workflow" at bounding box center [664, 107] width 187 height 10
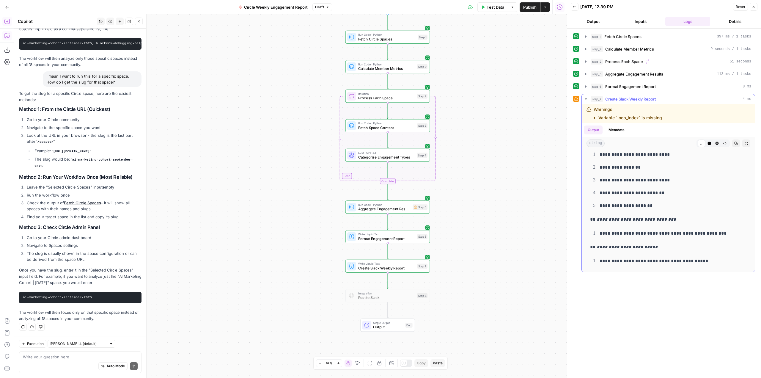
scroll to position [38, 0]
click at [583, 85] on button "step_6 Format Engagement Report 8 ms" at bounding box center [668, 87] width 173 height 10
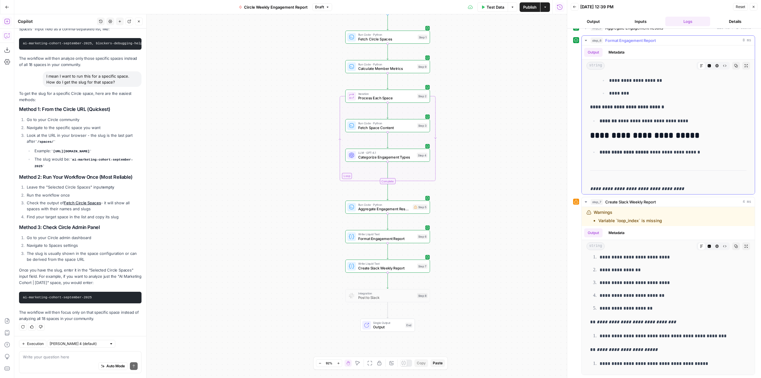
scroll to position [432, 0]
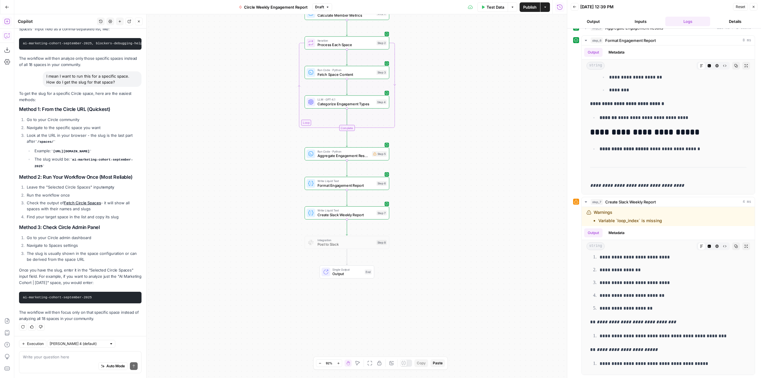
drag, startPoint x: 514, startPoint y: 202, endPoint x: 473, endPoint y: 149, distance: 67.0
click at [473, 149] on div "Workflow Input Settings Inputs Run Code · Python Fetch Circle Spaces Step 1 Run…" at bounding box center [290, 196] width 553 height 364
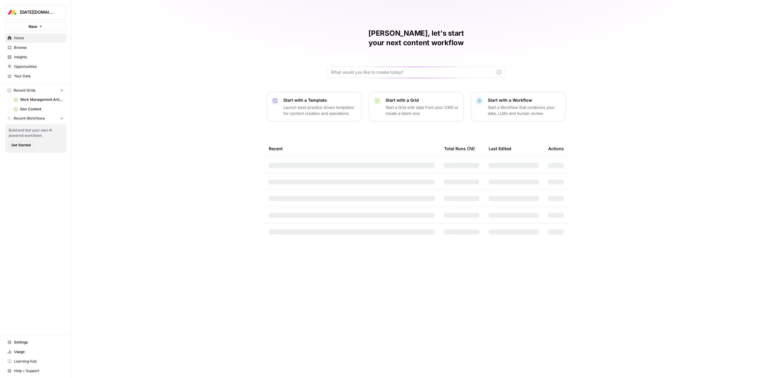
click at [48, 10] on span "[DATE][DOMAIN_NAME]" at bounding box center [38, 12] width 36 height 6
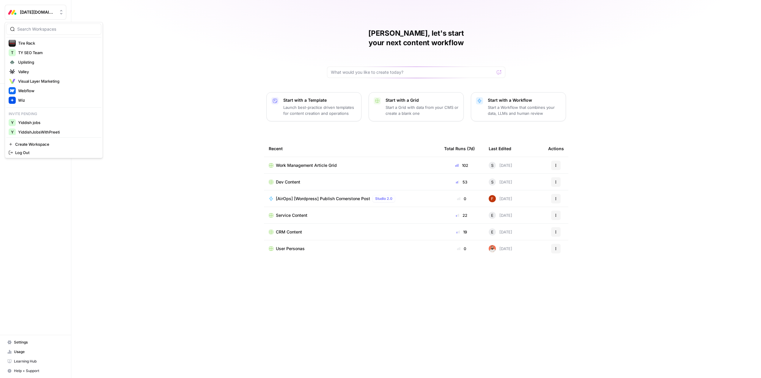
scroll to position [431, 0]
click at [69, 134] on button "Y YiddishJobsWithPreeti" at bounding box center [53, 130] width 95 height 10
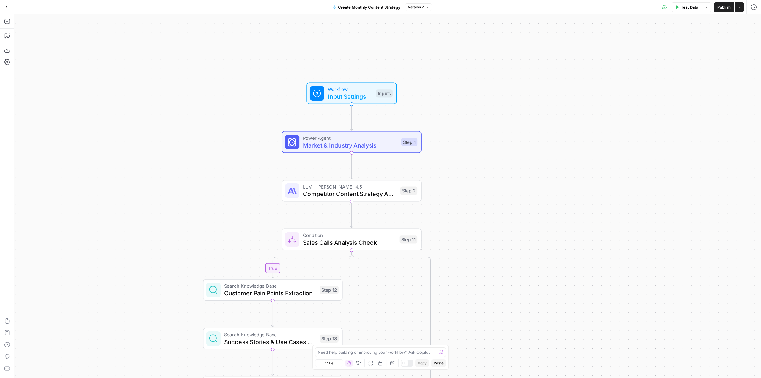
drag, startPoint x: 442, startPoint y: 46, endPoint x: 483, endPoint y: 157, distance: 118.3
click at [483, 157] on div "true true true true false false false false Workflow Input Settings Inputs Powe…" at bounding box center [387, 196] width 747 height 364
click at [367, 149] on span "Market & Industry Analysis" at bounding box center [350, 145] width 95 height 9
click at [401, 146] on div "Step 1" at bounding box center [409, 142] width 16 height 8
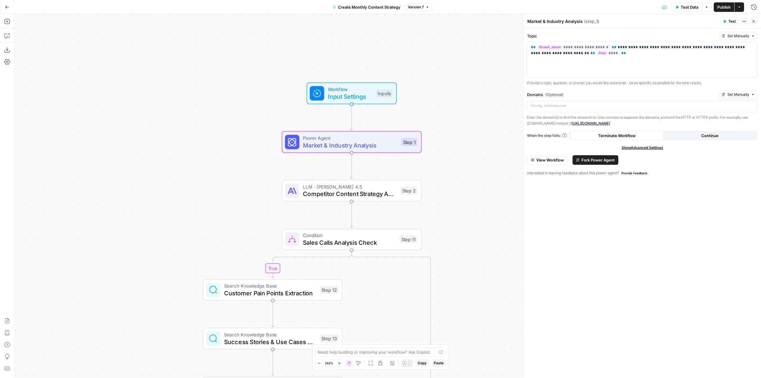
click at [559, 158] on span "View Workflow" at bounding box center [550, 160] width 28 height 6
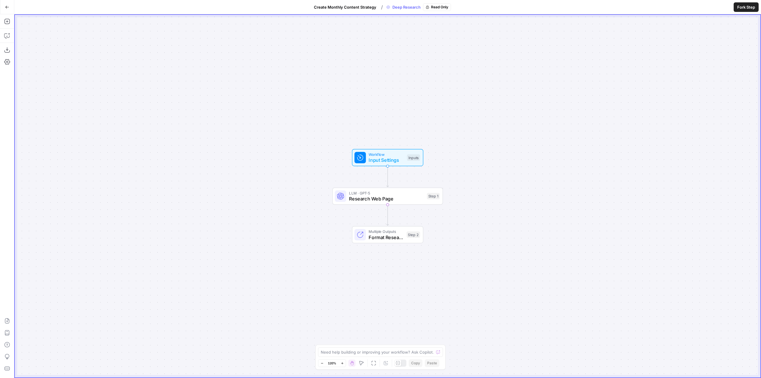
click at [430, 43] on div "Workflow Input Settings Inputs LLM · GPT-5 Research Web Page Step 1 Multiple Ou…" at bounding box center [388, 196] width 746 height 362
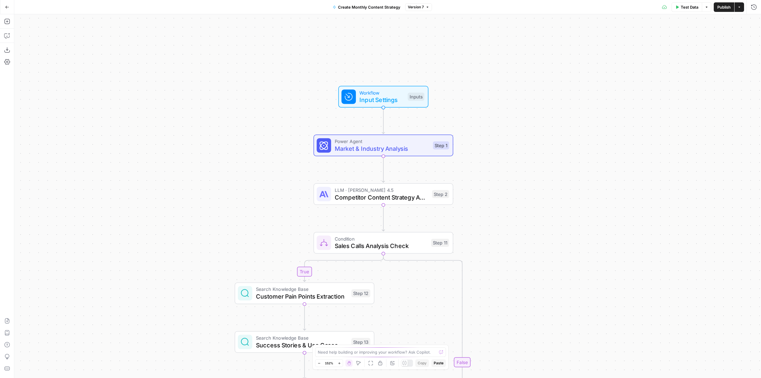
drag, startPoint x: 426, startPoint y: 50, endPoint x: 499, endPoint y: 207, distance: 173.1
click at [499, 207] on div "true false true false true false true false Workflow Input Settings Inputs Powe…" at bounding box center [387, 196] width 747 height 364
click at [392, 143] on span "Power Agent" at bounding box center [382, 141] width 95 height 7
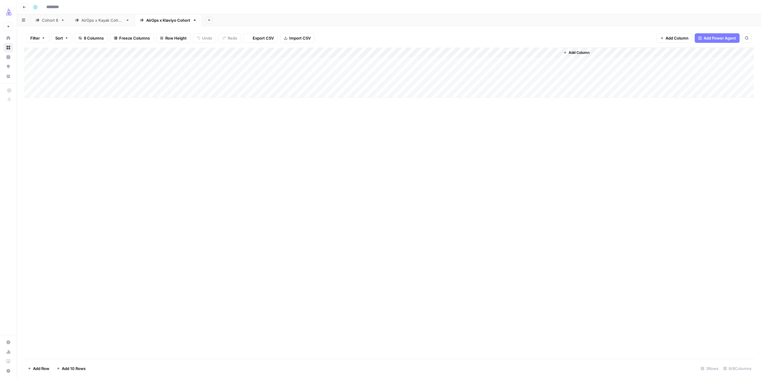
type input "**********"
click at [280, 54] on div "Add Column" at bounding box center [389, 73] width 730 height 50
click at [259, 111] on span "Edit Workflow" at bounding box center [254, 111] width 52 height 6
click at [434, 62] on div "Add Column" at bounding box center [389, 73] width 730 height 50
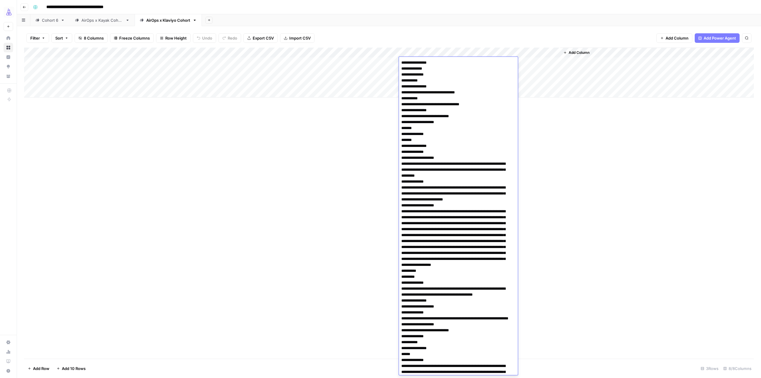
click at [627, 132] on div "Add Column" at bounding box center [389, 203] width 730 height 311
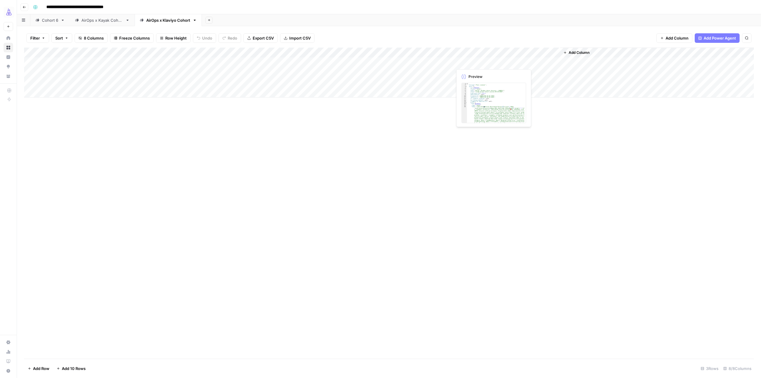
click at [476, 66] on div "Add Column" at bounding box center [389, 73] width 730 height 50
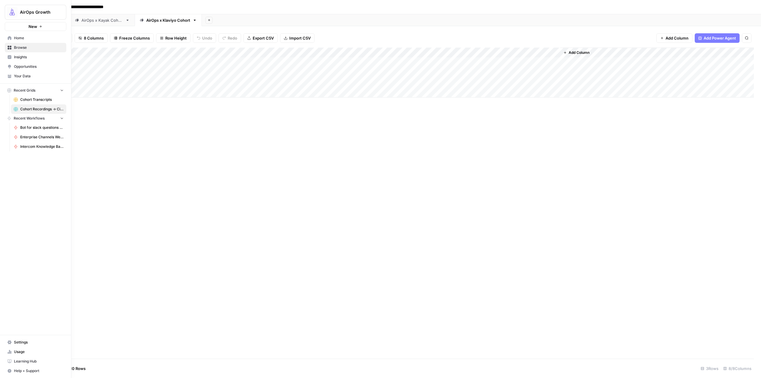
click at [10, 37] on icon at bounding box center [10, 38] width 4 height 4
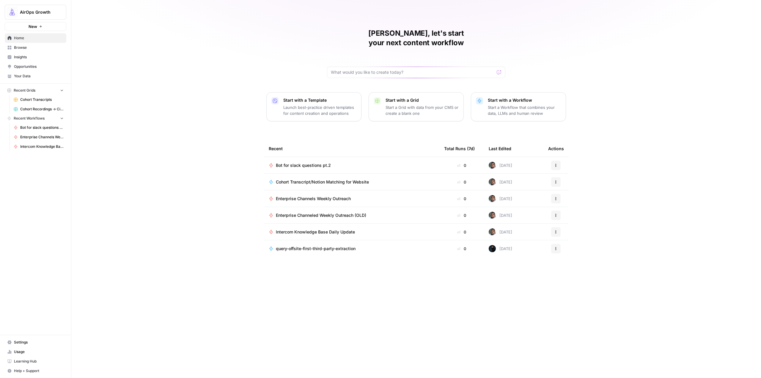
click at [515, 104] on p "Start a Workflow that combines your data, LLMs and human review" at bounding box center [524, 110] width 73 height 12
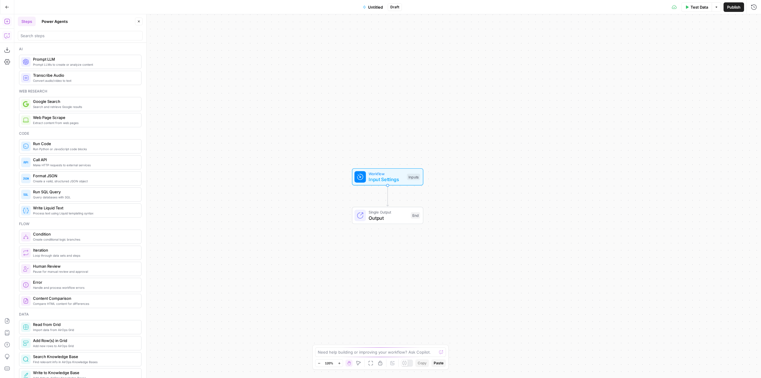
click at [7, 38] on icon "button" at bounding box center [6, 36] width 5 height 5
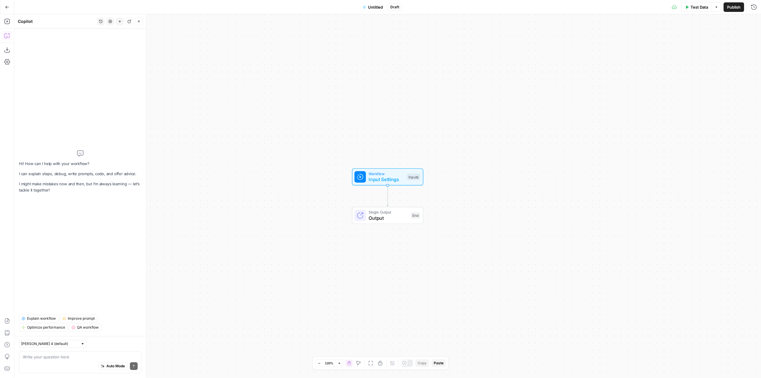
click at [70, 355] on textarea at bounding box center [80, 357] width 115 height 6
click at [48, 359] on textarea "I need to create a workflow that will take some inputs like "homework", "slack …" at bounding box center [80, 354] width 115 height 12
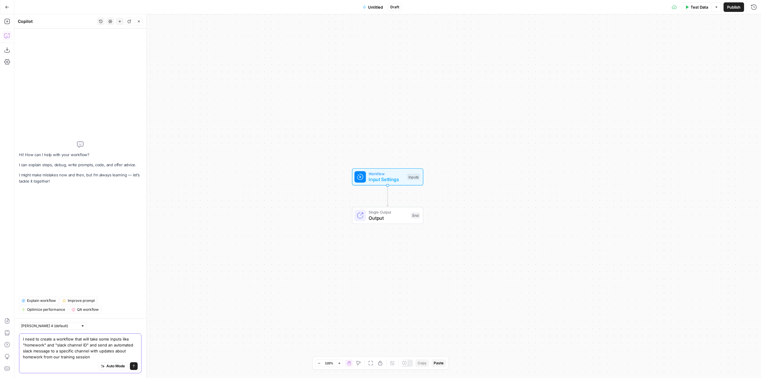
type textarea "I need to create a workflow that will take some inputs like "homework" and "sla…"
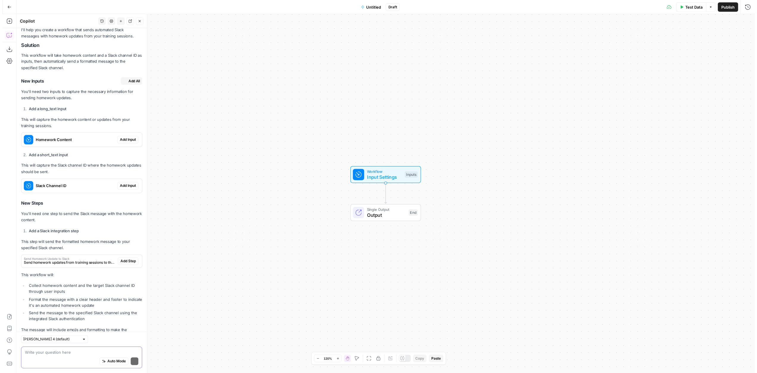
scroll to position [101, 0]
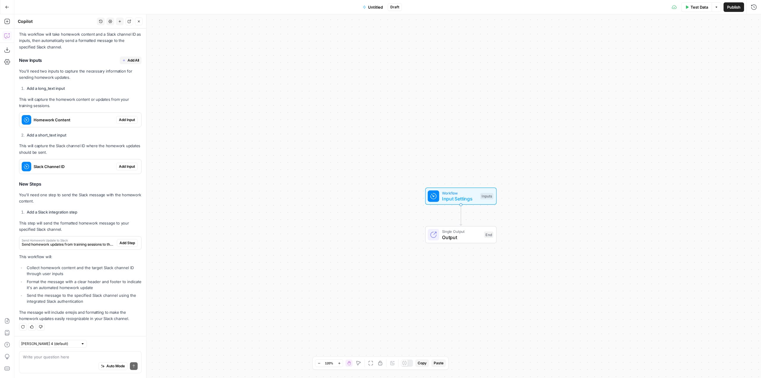
click at [124, 119] on span "Add Input" at bounding box center [127, 119] width 16 height 5
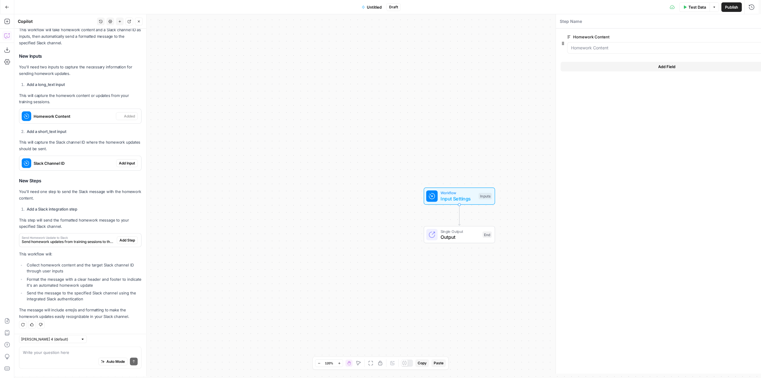
scroll to position [111, 0]
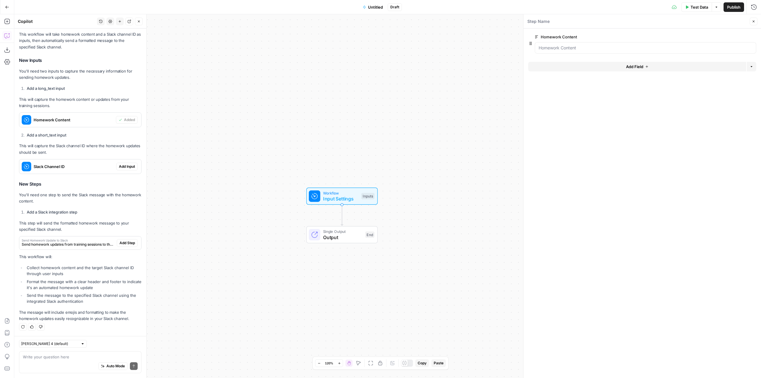
click at [128, 161] on div "Slack Channel ID Add Input" at bounding box center [80, 166] width 122 height 14
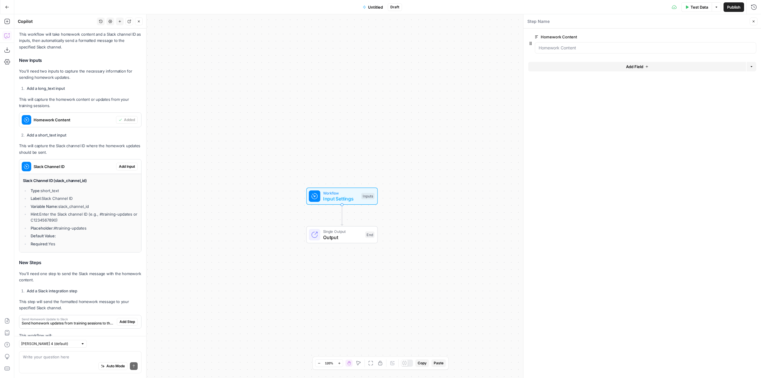
scroll to position [115, 0]
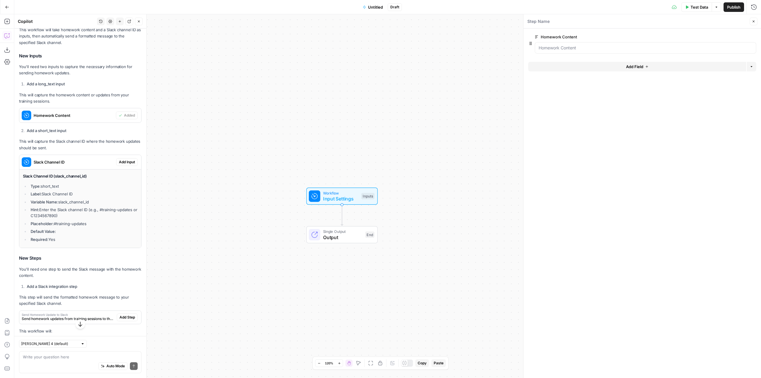
click at [127, 158] on button "Add Input" at bounding box center [126, 162] width 21 height 8
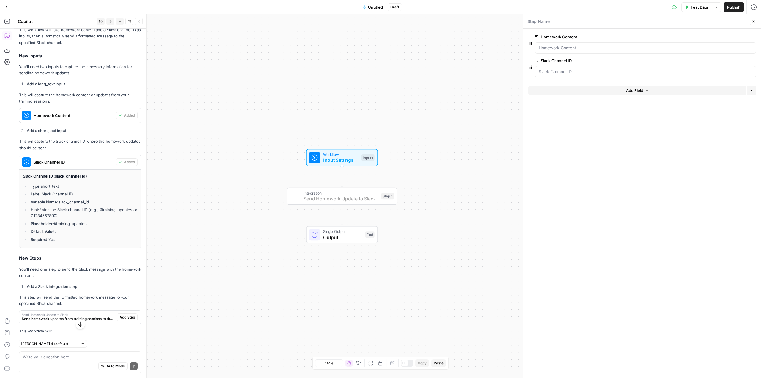
click at [126, 317] on span "Add Step" at bounding box center [127, 317] width 15 height 5
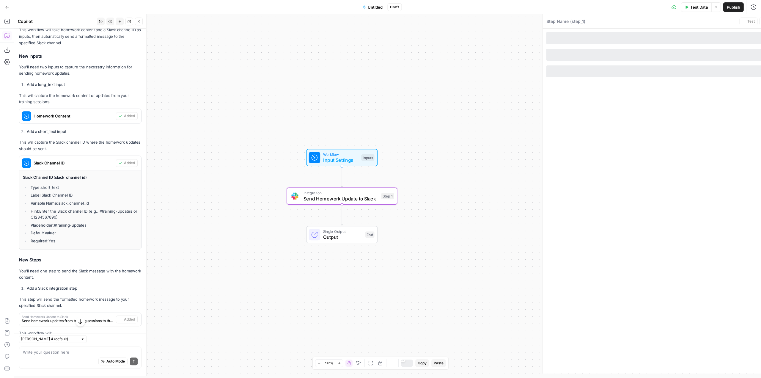
type textarea "Send Homework Update to Slack"
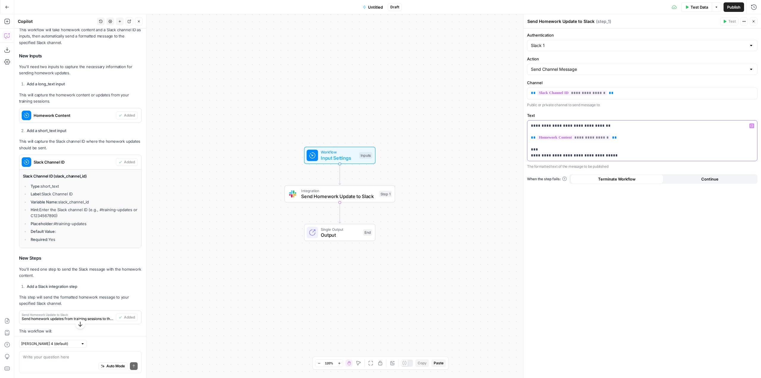
drag, startPoint x: 615, startPoint y: 158, endPoint x: 529, endPoint y: 151, distance: 85.6
click at [529, 151] on div "**********" at bounding box center [642, 140] width 230 height 40
click at [664, 131] on p "**********" at bounding box center [642, 141] width 223 height 36
click at [654, 125] on p "**********" at bounding box center [642, 141] width 223 height 36
drag, startPoint x: 603, startPoint y: 64, endPoint x: 604, endPoint y: 74, distance: 9.8
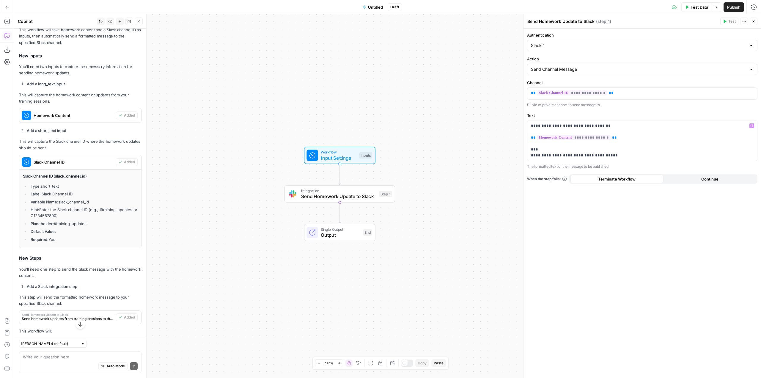
click at [603, 67] on div "Send Channel Message" at bounding box center [642, 69] width 230 height 11
click at [595, 82] on span "Send Channel Message" at bounding box center [638, 84] width 213 height 6
type input "Send Channel Message"
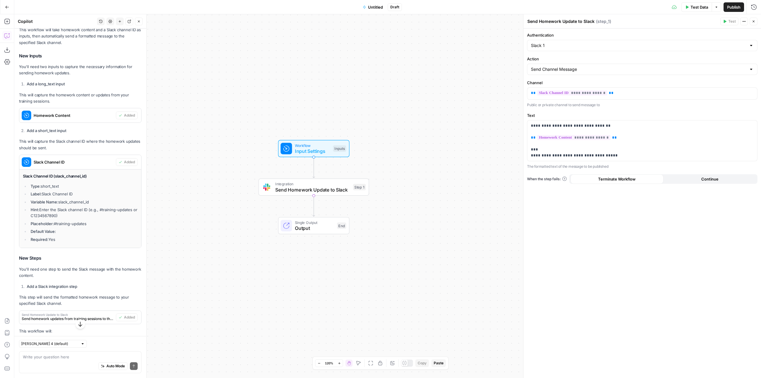
drag, startPoint x: 388, startPoint y: 156, endPoint x: 360, endPoint y: 108, distance: 55.3
click at [360, 108] on div "Workflow Input Settings Inputs Integration Send Homework Update to Slack Step 1…" at bounding box center [387, 196] width 747 height 364
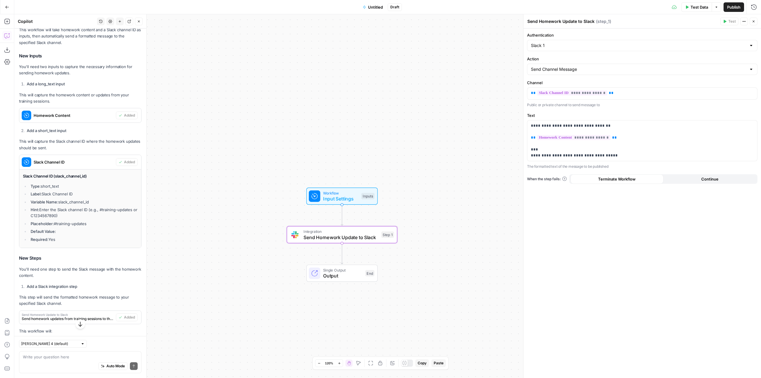
scroll to position [189, 0]
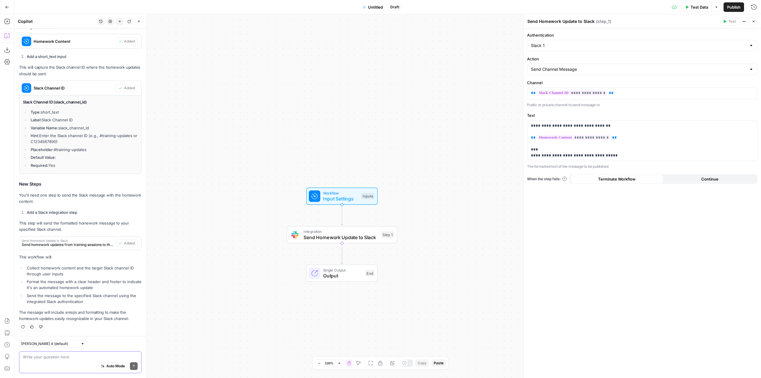
click at [82, 356] on textarea at bounding box center [80, 357] width 115 height 6
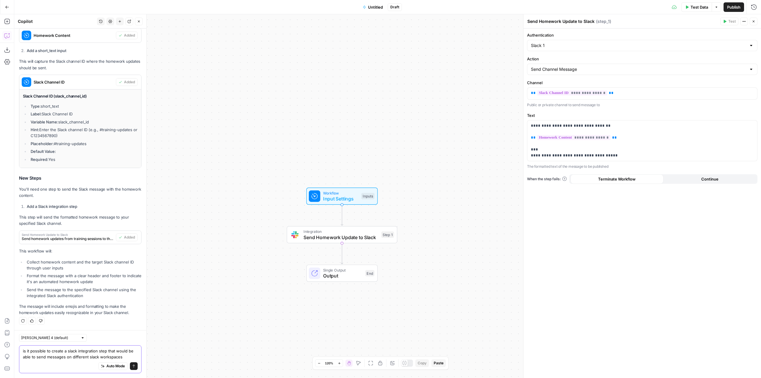
type textarea "is it possible to create a slack integration step that would be able to send me…"
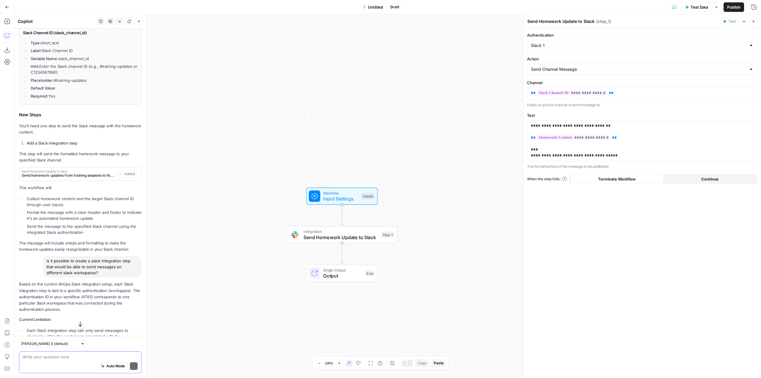
scroll to position [271, 0]
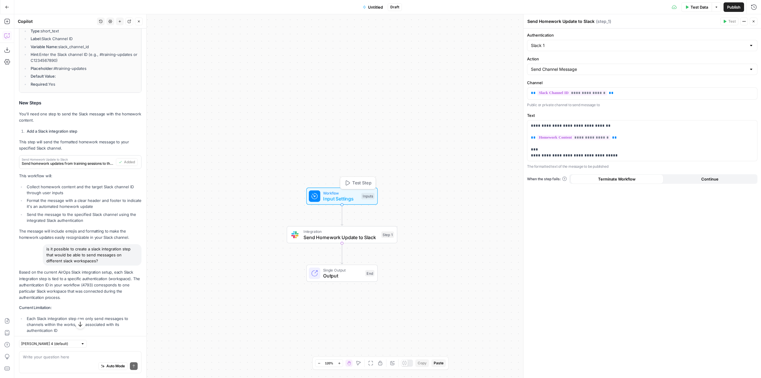
click at [345, 195] on span "Input Settings" at bounding box center [340, 198] width 35 height 7
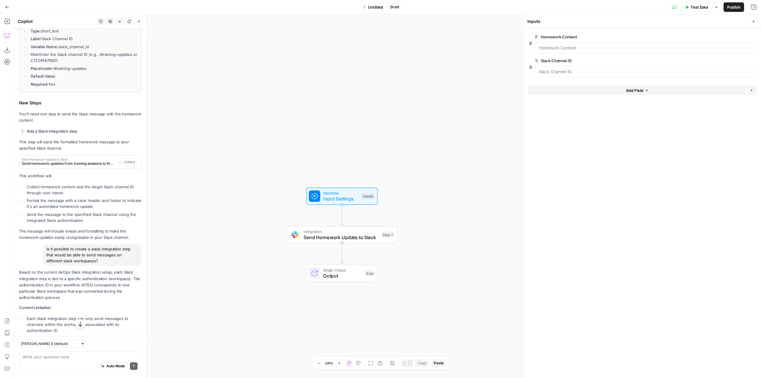
click at [573, 75] on div at bounding box center [646, 71] width 222 height 11
click at [692, 8] on span "Test Data" at bounding box center [700, 7] width 18 height 6
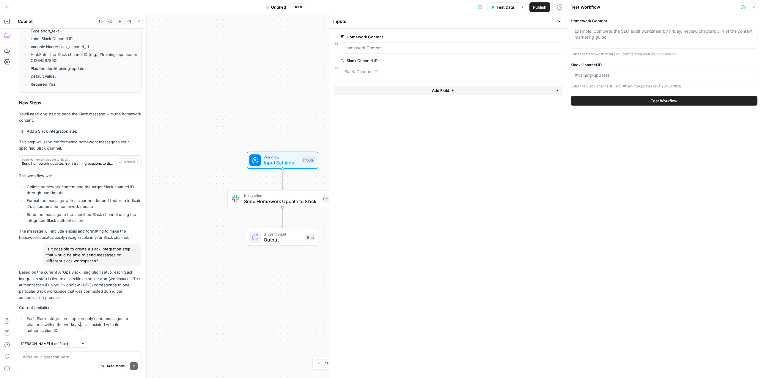
drag, startPoint x: 287, startPoint y: 145, endPoint x: 248, endPoint y: 119, distance: 47.1
click at [248, 119] on div "Workflow Input Settings Inputs Integration Send Homework Update to Slack Step 1…" at bounding box center [290, 196] width 553 height 364
click at [634, 80] on div at bounding box center [664, 75] width 187 height 11
paste input "C09DBRU8Z98"
type input "C09DBRU8Z98"
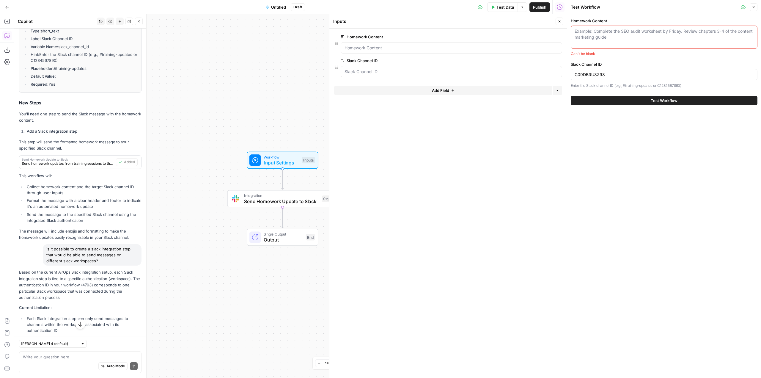
click at [613, 32] on textarea "Homework Content" at bounding box center [664, 34] width 179 height 12
click at [76, 352] on div "Write your question here Auto Mode Send" at bounding box center [80, 362] width 123 height 22
type textarea "how can I set up one of the inputs from this workflow to be the output of anoth…"
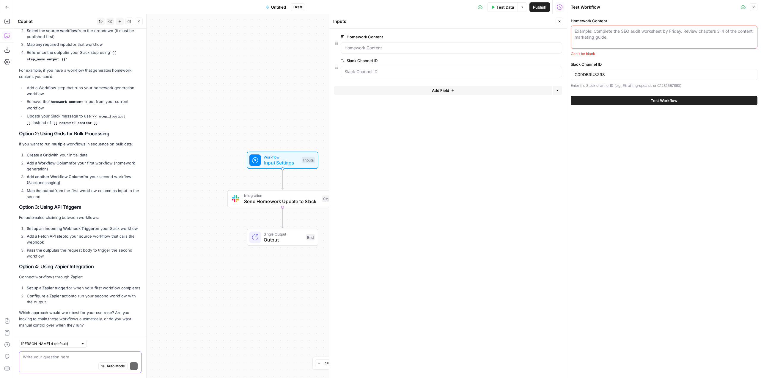
scroll to position [858, 0]
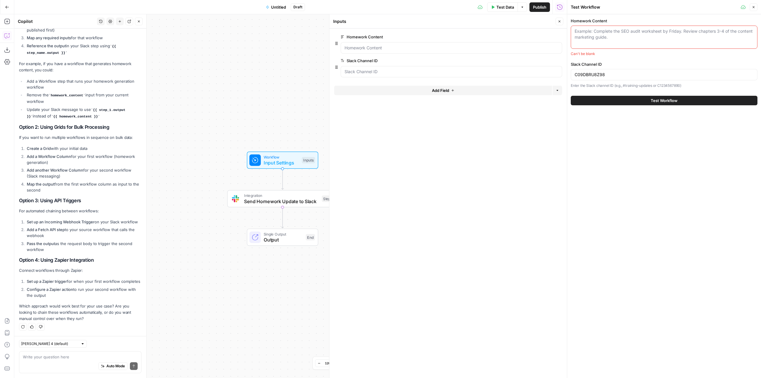
click at [281, 10] on button "Untitled" at bounding box center [275, 7] width 27 height 10
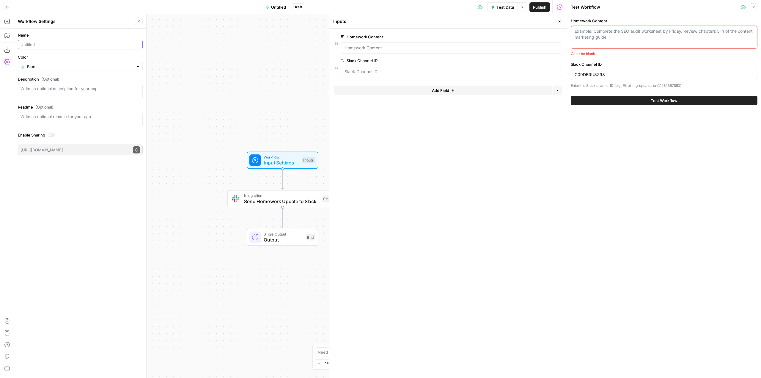
click at [51, 42] on input "Name" at bounding box center [81, 45] width 120 height 6
type input "Cohort Homework Slack Follow-up Message"
click at [254, 67] on div "Workflow Input Settings Inputs Integration Send Homework Update to Slack Step 1…" at bounding box center [290, 196] width 553 height 364
click at [5, 7] on icon "button" at bounding box center [7, 7] width 4 height 4
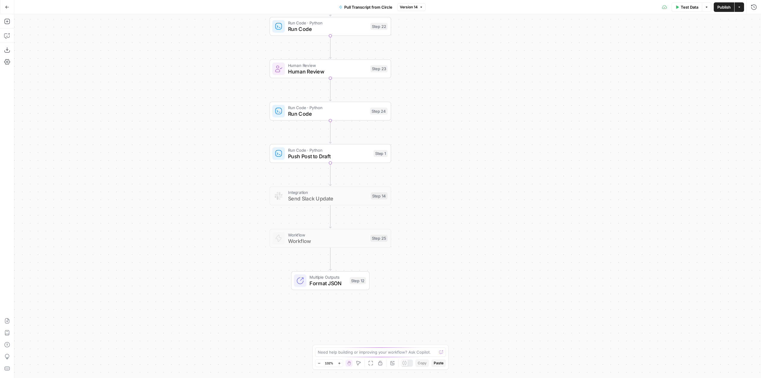
drag, startPoint x: 422, startPoint y: 236, endPoint x: 452, endPoint y: 48, distance: 190.5
click at [452, 48] on div "true false Workflow Input Settings Inputs Run Code · Python Pull Transcript fro…" at bounding box center [387, 196] width 747 height 364
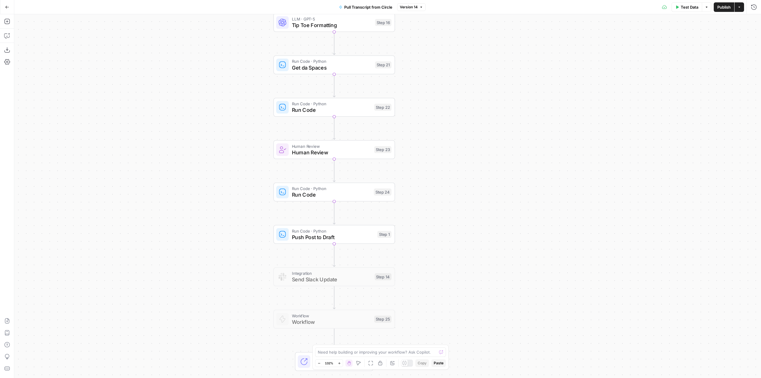
drag, startPoint x: 418, startPoint y: 73, endPoint x: 410, endPoint y: 263, distance: 190.2
click at [410, 263] on div "true false Workflow Input Settings Inputs Run Code · Python Pull Transcript fro…" at bounding box center [387, 196] width 747 height 364
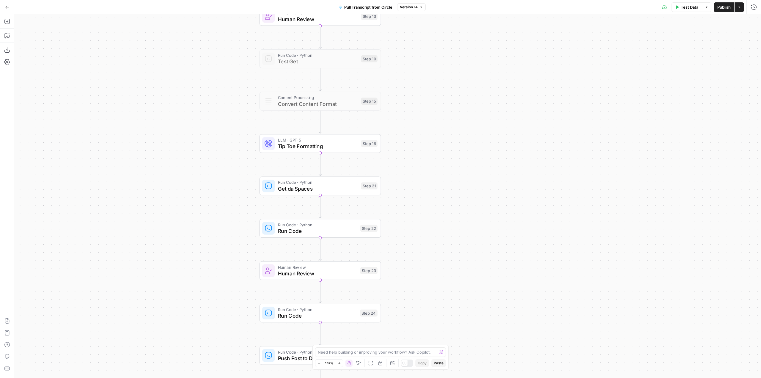
drag, startPoint x: 426, startPoint y: 92, endPoint x: 428, endPoint y: 251, distance: 159.7
click at [429, 256] on div "true false Workflow Input Settings Inputs Run Code · Python Pull Transcript fro…" at bounding box center [387, 196] width 747 height 364
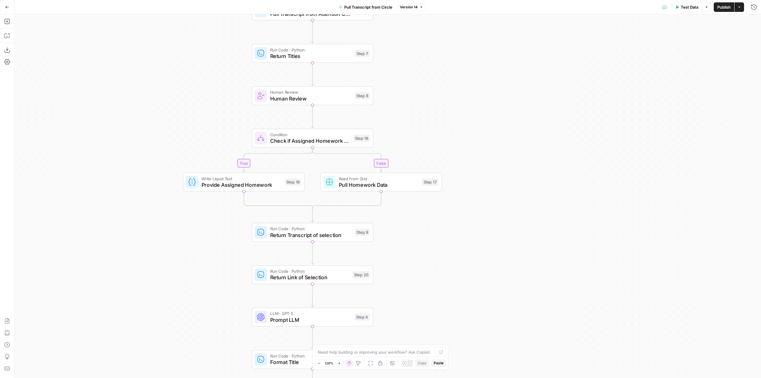
drag, startPoint x: 446, startPoint y: 107, endPoint x: 435, endPoint y: 305, distance: 198.3
click at [435, 305] on div "true false Workflow Input Settings Inputs Run Code · Python Pull Transcript fro…" at bounding box center [387, 196] width 747 height 364
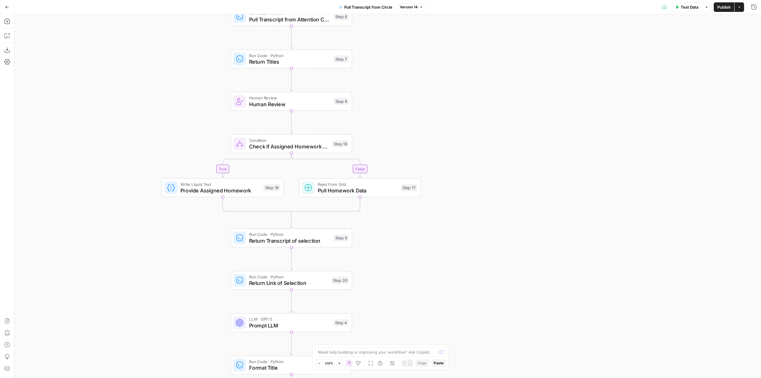
drag, startPoint x: 501, startPoint y: 157, endPoint x: 477, endPoint y: 128, distance: 38.0
click at [477, 100] on div "true false Workflow Input Settings Inputs Run Code · Python Pull Transcript fro…" at bounding box center [387, 196] width 747 height 364
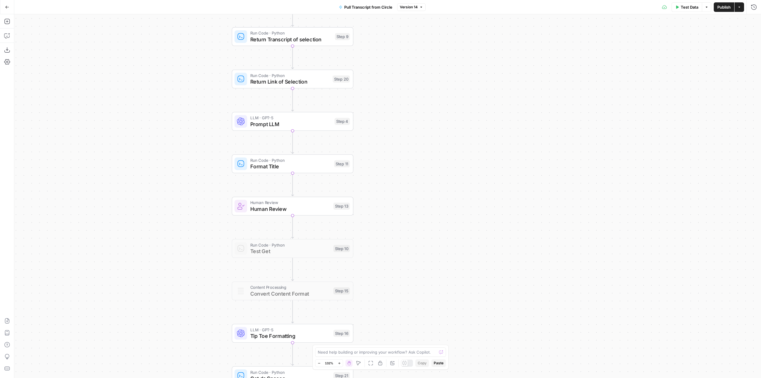
drag, startPoint x: 472, startPoint y: 257, endPoint x: 476, endPoint y: 121, distance: 136.0
click at [476, 121] on div "true false Workflow Input Settings Inputs Run Code · Python Pull Transcript fro…" at bounding box center [387, 196] width 747 height 364
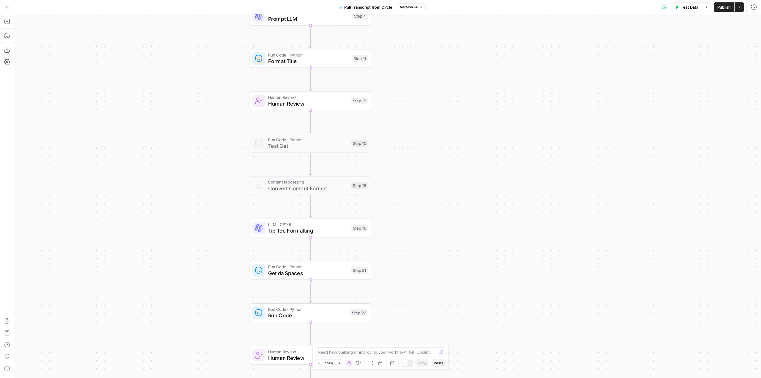
drag, startPoint x: 445, startPoint y: 266, endPoint x: 465, endPoint y: 92, distance: 176.0
click at [465, 92] on div "true false Workflow Input Settings Inputs Run Code · Python Pull Transcript fro…" at bounding box center [387, 196] width 747 height 364
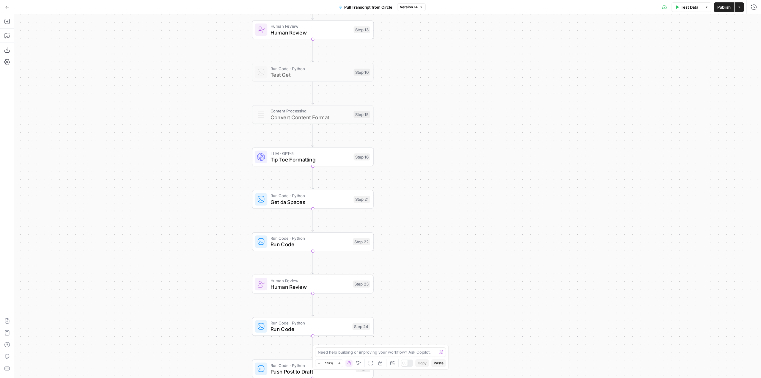
drag, startPoint x: 436, startPoint y: 236, endPoint x: 453, endPoint y: 84, distance: 152.8
click at [453, 84] on div "true false Workflow Input Settings Inputs Run Code · Python Pull Transcript fro…" at bounding box center [387, 196] width 747 height 364
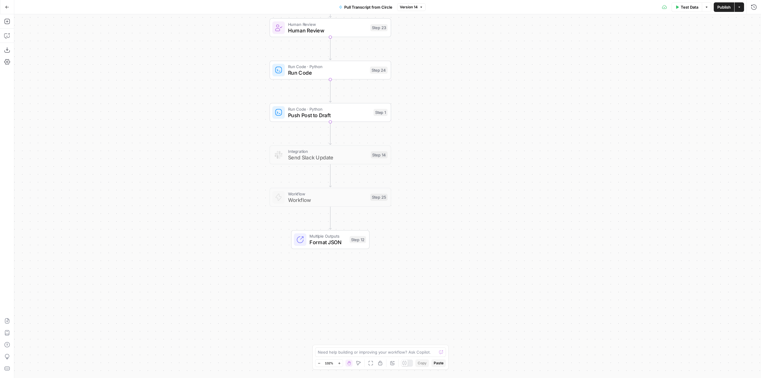
drag, startPoint x: 437, startPoint y: 116, endPoint x: 433, endPoint y: 89, distance: 27.1
click at [433, 89] on div "true false Workflow Input Settings Inputs Run Code · Python Pull Transcript fro…" at bounding box center [387, 196] width 747 height 364
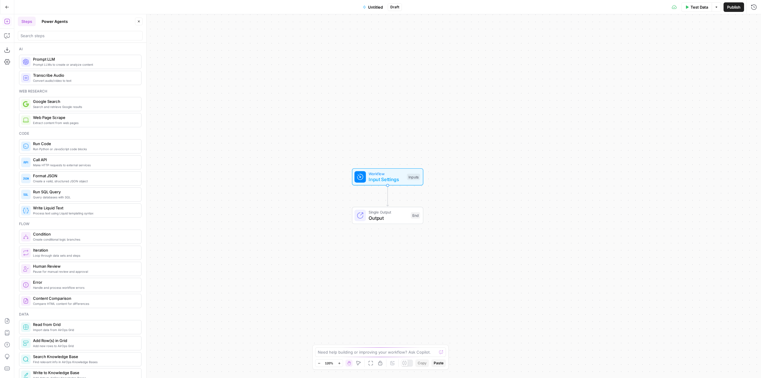
click at [6, 8] on icon "button" at bounding box center [7, 7] width 4 height 3
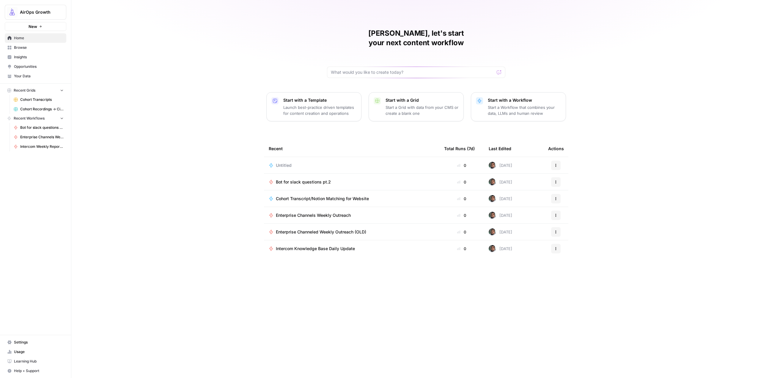
click at [47, 98] on span "Cohort Transcripts" at bounding box center [41, 99] width 43 height 5
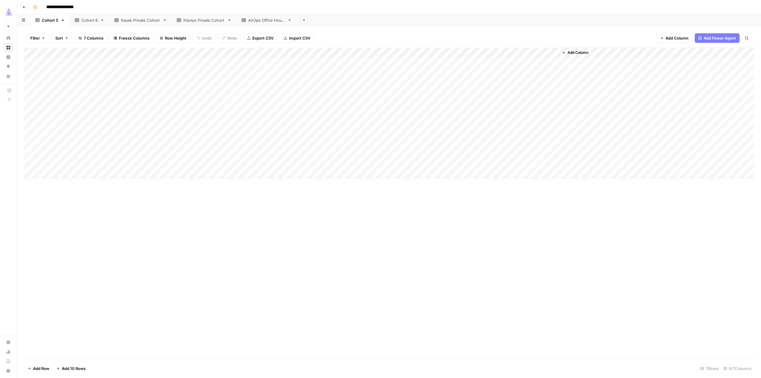
click at [258, 24] on link "AirOps Office Hours" at bounding box center [267, 20] width 60 height 12
click at [233, 26] on div "Filter Sort 4 Columns Freeze Columns Row Height Undo Redo Export CSV Import CSV…" at bounding box center [389, 202] width 744 height 352
click at [211, 24] on link "Klaviyo Private Cohort" at bounding box center [204, 20] width 65 height 12
click at [154, 25] on link "Kayak Private Cohort" at bounding box center [140, 20] width 62 height 12
click at [23, 7] on icon "button" at bounding box center [25, 7] width 4 height 4
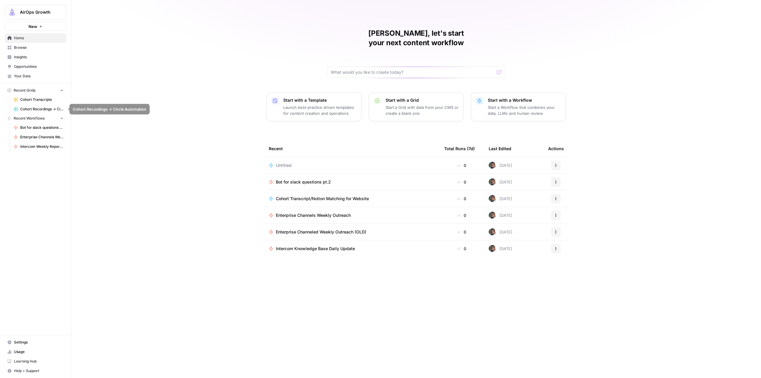
click at [43, 109] on span "Cohort Recordings -> Circle Automation" at bounding box center [41, 108] width 43 height 5
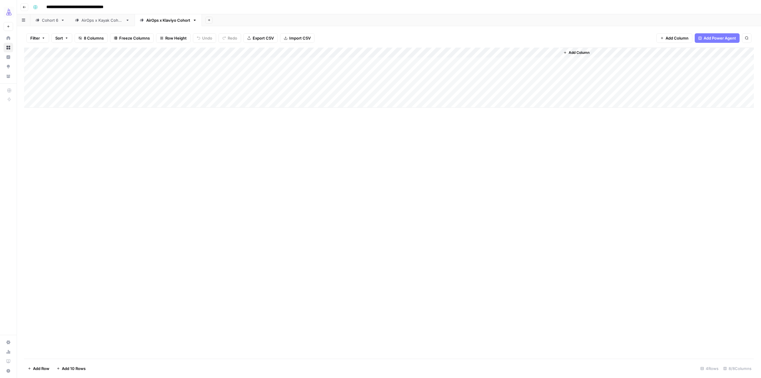
click at [589, 50] on span "Add Column" at bounding box center [579, 52] width 21 height 5
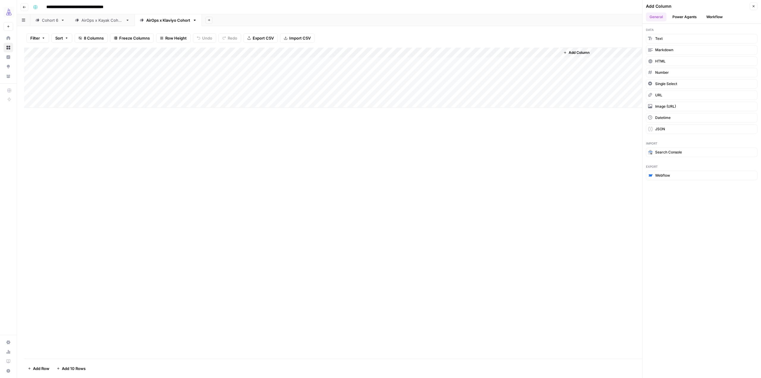
click at [714, 16] on button "Workflow" at bounding box center [714, 16] width 23 height 9
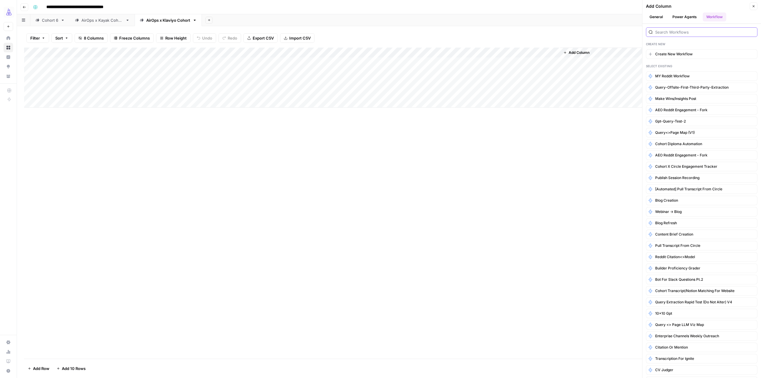
click at [695, 33] on input "search" at bounding box center [705, 32] width 100 height 6
type input "homewo"
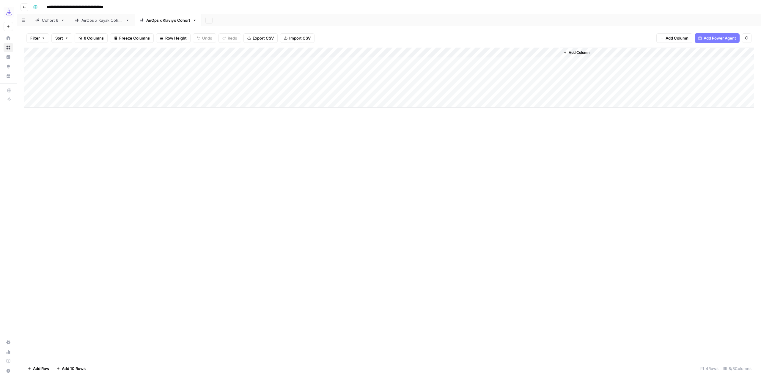
click at [583, 55] on span "Add Column" at bounding box center [579, 52] width 21 height 5
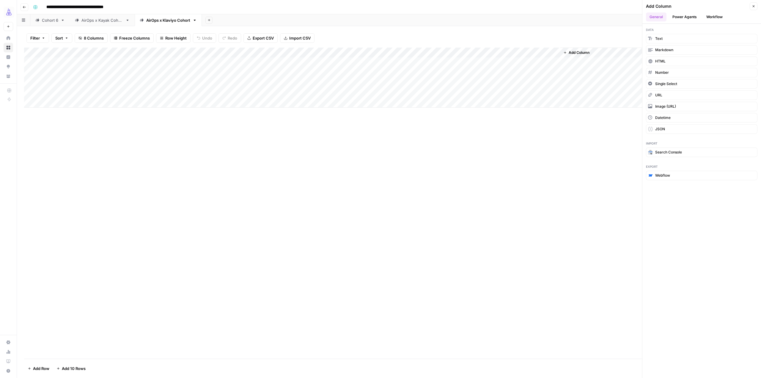
click at [708, 17] on button "Workflow" at bounding box center [714, 16] width 23 height 9
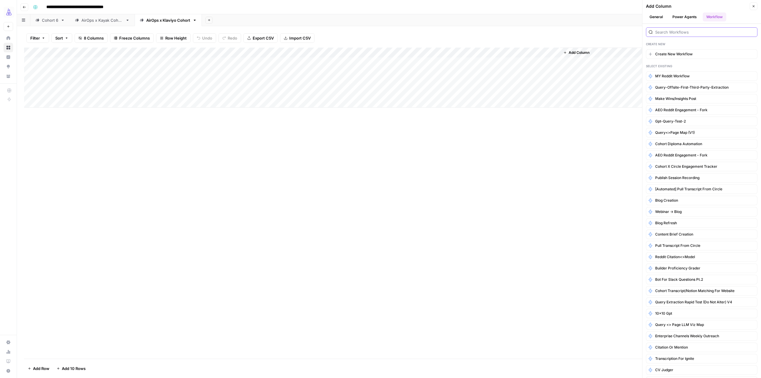
click at [684, 31] on input "search" at bounding box center [705, 32] width 100 height 6
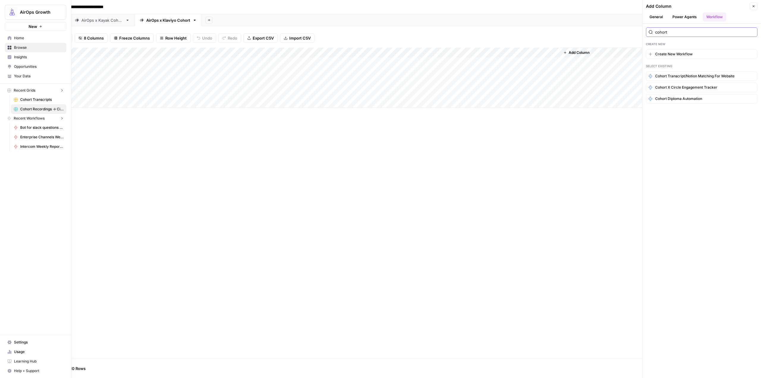
type input "cohort"
click at [7, 10] on img "Workspace: AirOps Growth" at bounding box center [12, 12] width 11 height 11
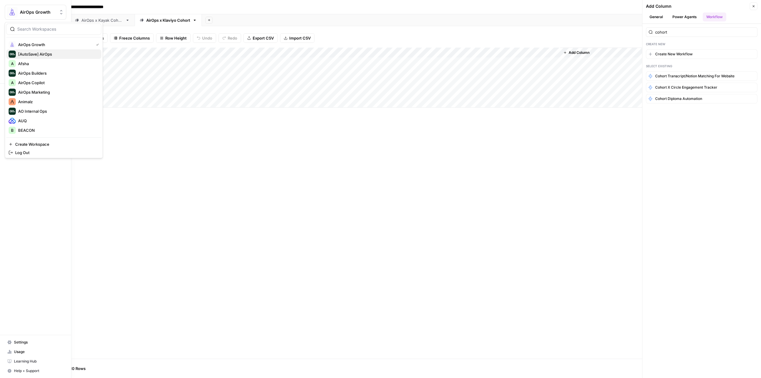
click at [67, 56] on span "[AutoSave] AirOps" at bounding box center [57, 54] width 78 height 6
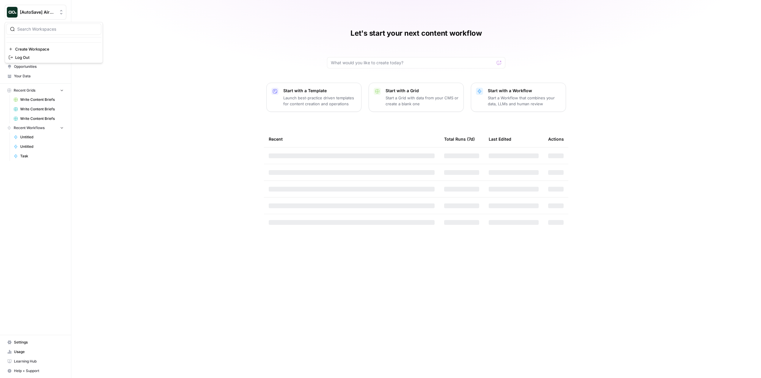
click at [49, 11] on span "[AutoSave] AirOps" at bounding box center [38, 12] width 36 height 6
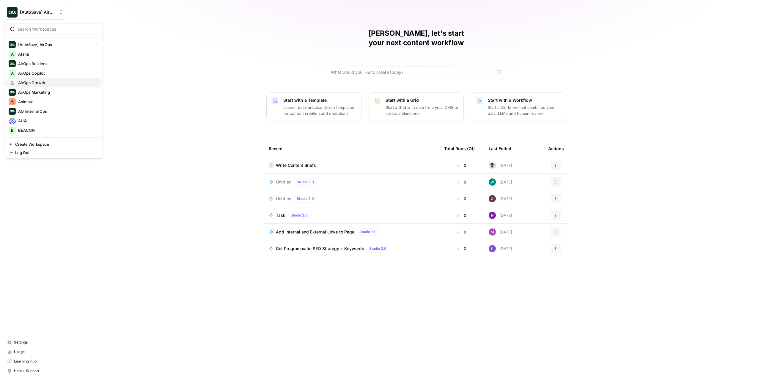
click at [56, 84] on span "AirOps Growth" at bounding box center [57, 83] width 78 height 6
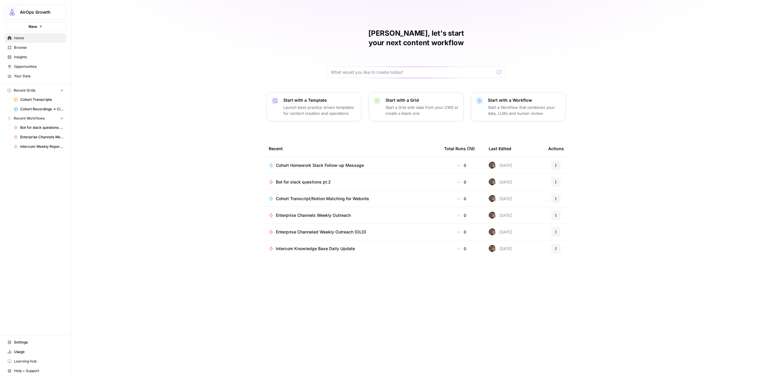
click at [41, 107] on span "Cohort Recordings -> Circle Automation" at bounding box center [41, 108] width 43 height 5
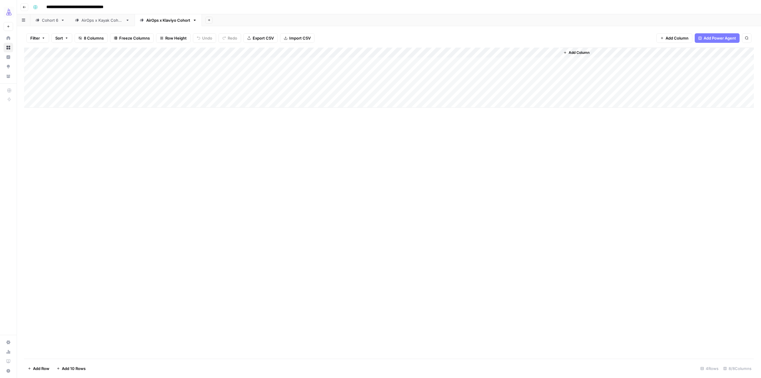
click at [580, 53] on span "Add Column" at bounding box center [579, 52] width 21 height 5
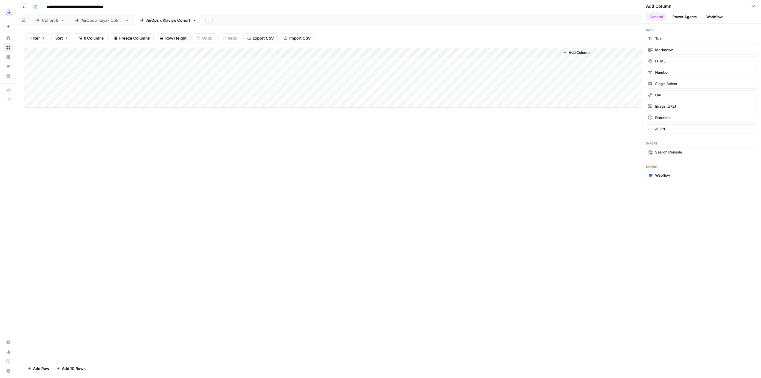
click at [711, 19] on button "Workflow" at bounding box center [714, 16] width 23 height 9
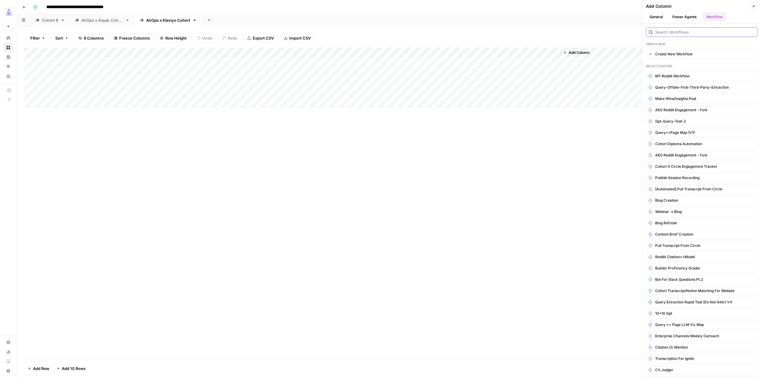
click at [708, 34] on input "search" at bounding box center [705, 32] width 100 height 6
type input "cohort"
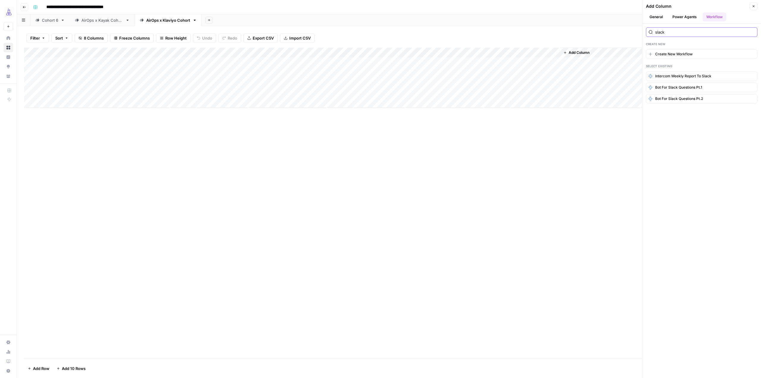
type input "slack"
click at [684, 33] on input "slack" at bounding box center [705, 32] width 100 height 6
click at [751, 31] on input "slack" at bounding box center [705, 32] width 100 height 6
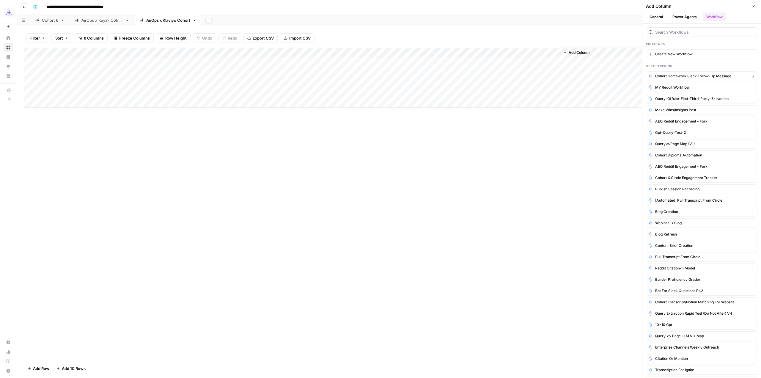
click at [707, 78] on span "Cohort Homework Slack Follow-up Message" at bounding box center [693, 75] width 76 height 5
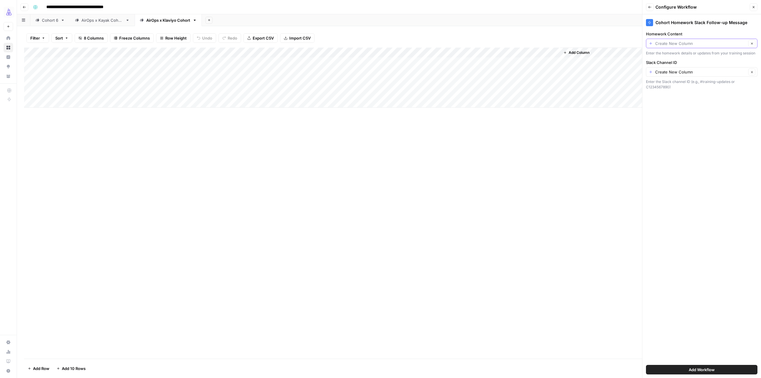
click at [701, 43] on input "Homework Content" at bounding box center [700, 43] width 91 height 6
type input "Create New Column"
click at [557, 133] on div "Add Column" at bounding box center [389, 203] width 730 height 311
click at [753, 8] on icon "button" at bounding box center [754, 7] width 2 height 2
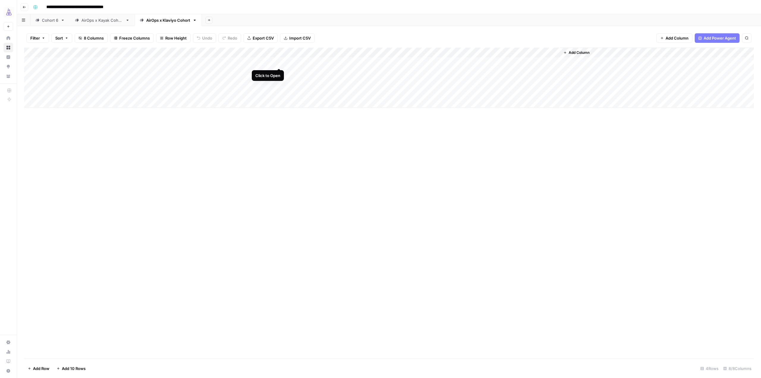
click at [278, 62] on div "Add Column" at bounding box center [389, 78] width 730 height 60
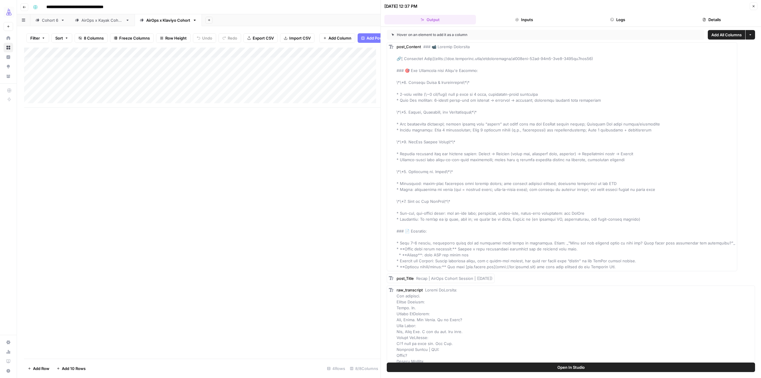
click at [297, 131] on div "Add Column" at bounding box center [202, 203] width 357 height 311
click at [280, 67] on div "Add Column" at bounding box center [202, 78] width 357 height 60
click at [648, 366] on button "Open In Studio" at bounding box center [571, 367] width 368 height 10
click at [265, 68] on div "Add Column" at bounding box center [202, 78] width 357 height 60
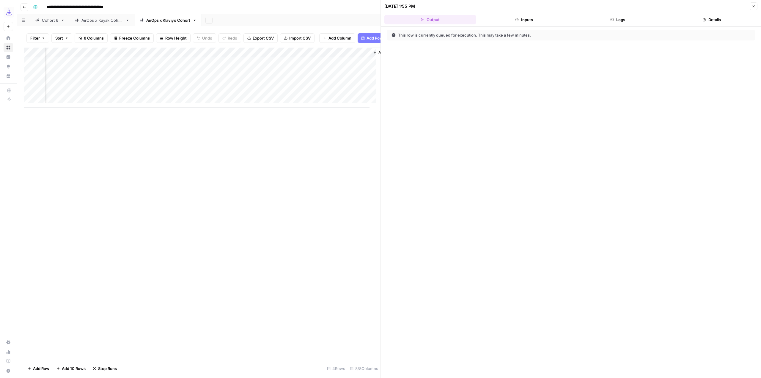
scroll to position [0, 192]
click at [89, 59] on div "Add Column" at bounding box center [202, 78] width 357 height 60
click at [289, 145] on div "Add Column" at bounding box center [202, 203] width 357 height 311
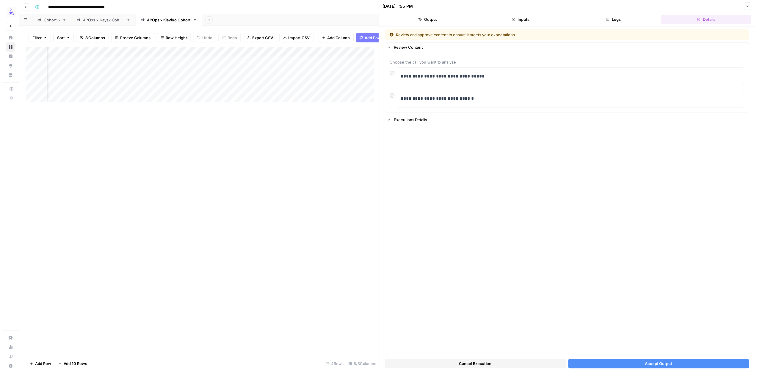
scroll to position [0, 159]
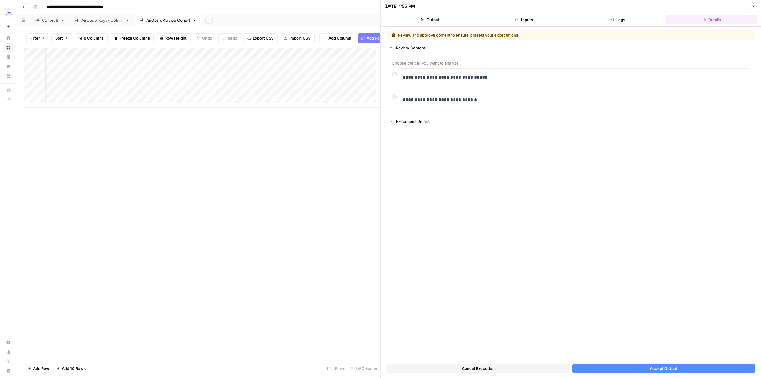
click at [675, 367] on span "Accept Output" at bounding box center [664, 368] width 28 height 6
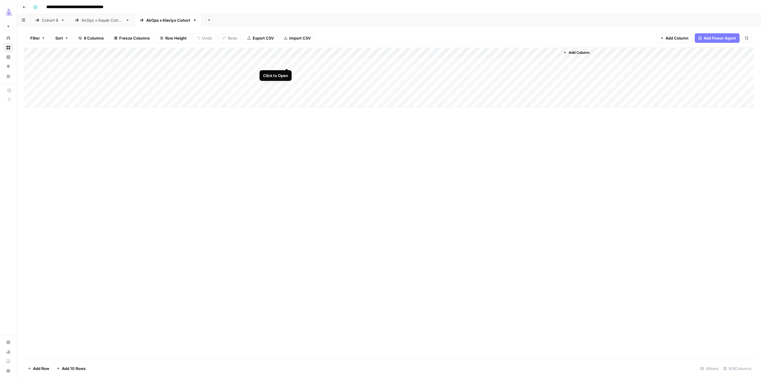
click at [280, 61] on div "Add Column" at bounding box center [389, 78] width 730 height 60
click at [281, 63] on div "Add Column" at bounding box center [389, 78] width 730 height 60
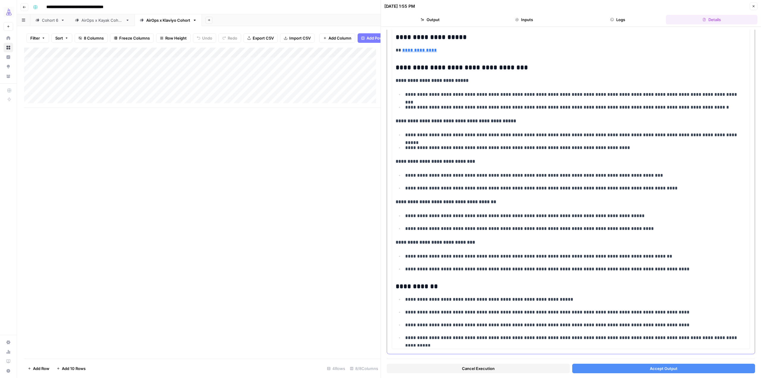
scroll to position [40, 0]
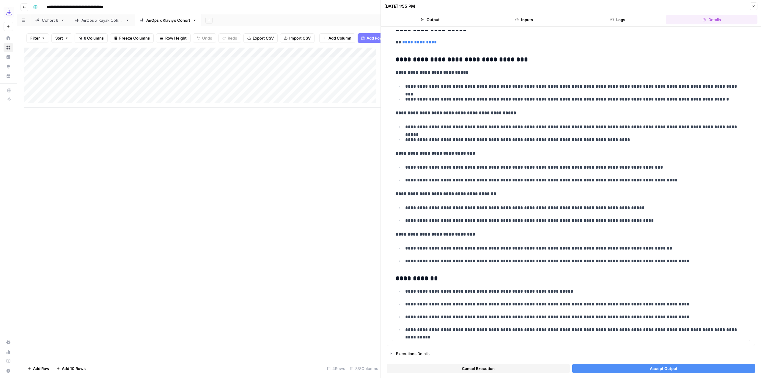
click at [656, 368] on span "Accept Output" at bounding box center [664, 368] width 28 height 6
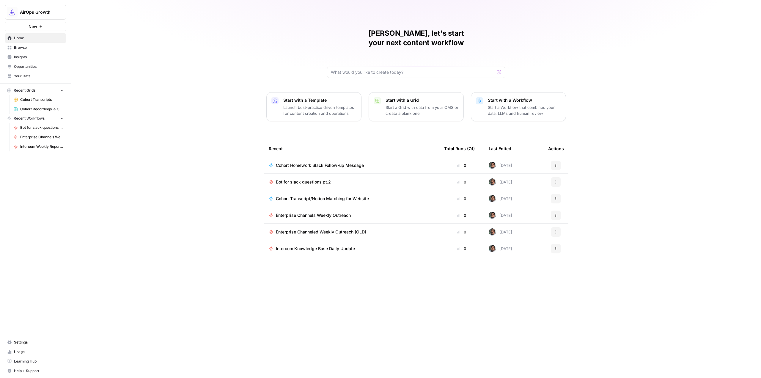
click at [372, 157] on td "Cohort Homework Slack Follow-up Message" at bounding box center [351, 165] width 175 height 16
click at [362, 162] on span "Cohort Homework Slack Follow-up Message" at bounding box center [320, 165] width 88 height 6
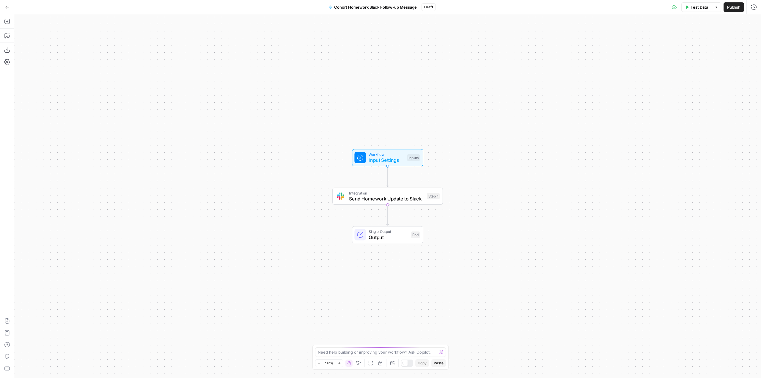
click at [730, 7] on span "Publish" at bounding box center [733, 7] width 13 height 6
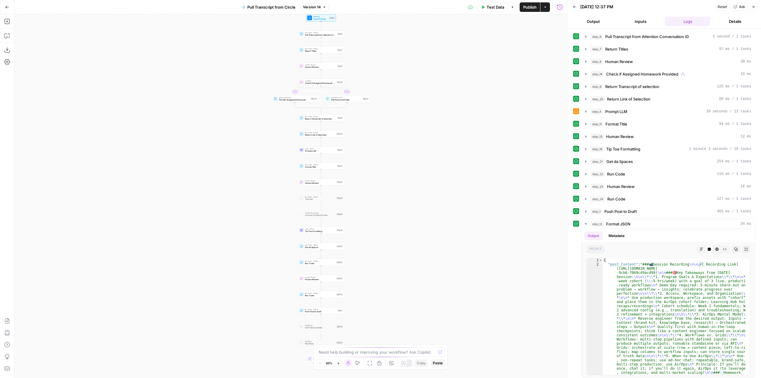
drag, startPoint x: 398, startPoint y: 124, endPoint x: 404, endPoint y: 108, distance: 17.2
click at [404, 108] on div "true false Workflow Input Settings Inputs Run Code · Python Pull Transcript fro…" at bounding box center [290, 196] width 553 height 364
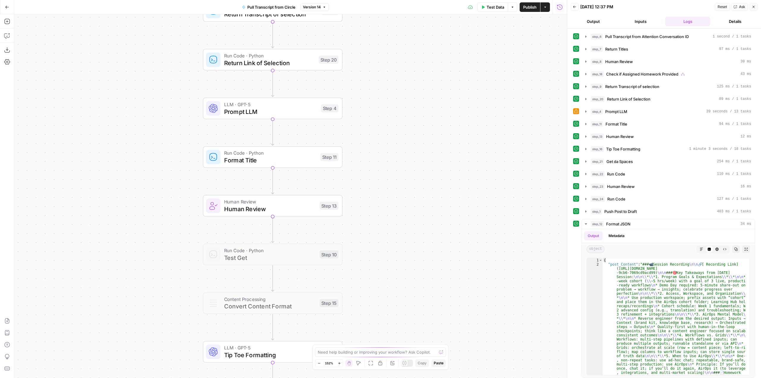
drag, startPoint x: 340, startPoint y: 215, endPoint x: 450, endPoint y: 117, distance: 147.3
click at [450, 117] on div "true false Workflow Input Settings Inputs Run Code · Python Pull Transcript fro…" at bounding box center [290, 196] width 553 height 364
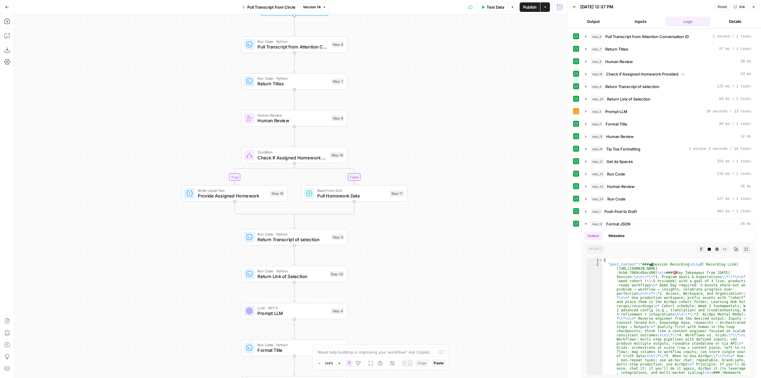
drag, startPoint x: 453, startPoint y: 136, endPoint x: 431, endPoint y: 332, distance: 197.2
click at [431, 332] on div "true false Workflow Input Settings Inputs Run Code · Python Pull Transcript fro…" at bounding box center [290, 196] width 553 height 364
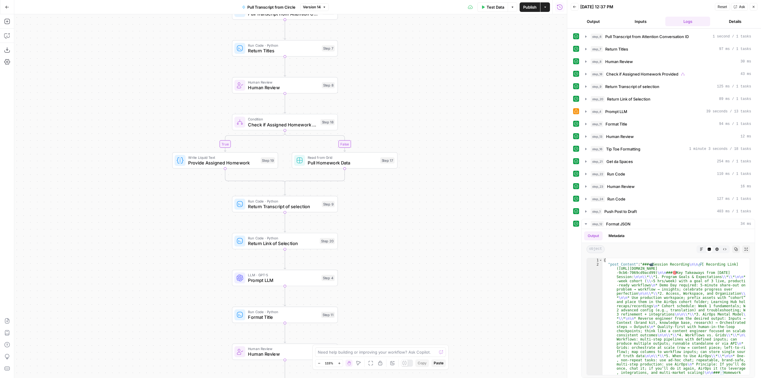
drag, startPoint x: 396, startPoint y: 150, endPoint x: 386, endPoint y: 117, distance: 34.3
click at [386, 117] on div "true false Workflow Input Settings Inputs Run Code · Python Pull Transcript fro…" at bounding box center [290, 196] width 553 height 364
drag, startPoint x: 394, startPoint y: 255, endPoint x: 389, endPoint y: 163, distance: 92.3
click at [389, 163] on div "true false Workflow Input Settings Inputs Run Code · Python Pull Transcript fro…" at bounding box center [290, 196] width 553 height 364
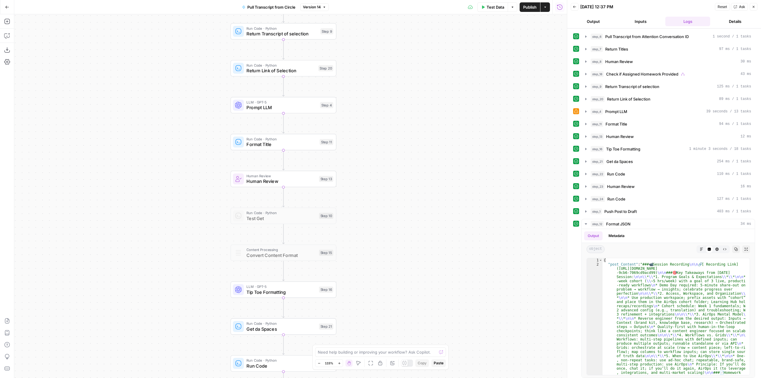
drag, startPoint x: 396, startPoint y: 253, endPoint x: 400, endPoint y: 173, distance: 80.7
click at [400, 173] on div "true false Workflow Input Settings Inputs Run Code · Python Pull Transcript fro…" at bounding box center [290, 196] width 553 height 364
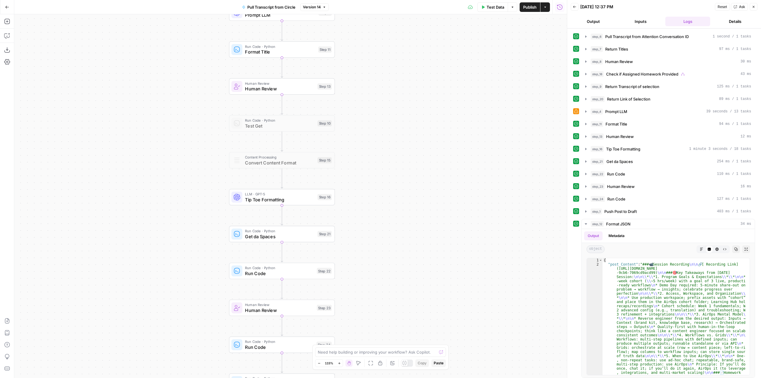
drag, startPoint x: 393, startPoint y: 235, endPoint x: 392, endPoint y: 142, distance: 94.0
click at [392, 142] on div "true false Workflow Input Settings Inputs Run Code · Python Pull Transcript fro…" at bounding box center [290, 196] width 553 height 364
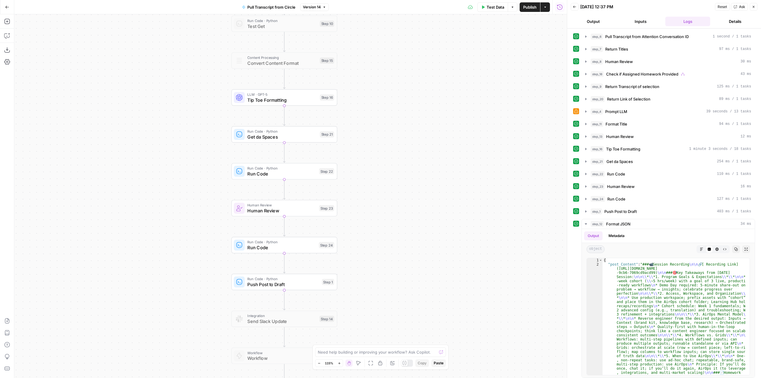
drag, startPoint x: 389, startPoint y: 230, endPoint x: 391, endPoint y: 131, distance: 98.2
click at [391, 131] on div "true false Workflow Input Settings Inputs Run Code · Python Pull Transcript fro…" at bounding box center [290, 196] width 553 height 364
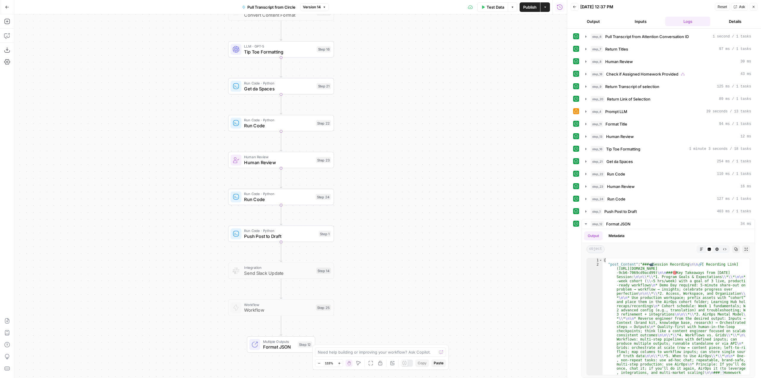
drag, startPoint x: 366, startPoint y: 244, endPoint x: 362, endPoint y: 196, distance: 48.3
click at [362, 196] on div "true false Workflow Input Settings Inputs Run Code · Python Pull Transcript fro…" at bounding box center [290, 196] width 553 height 364
click at [264, 54] on span "Tip Toe Formatting" at bounding box center [279, 51] width 70 height 7
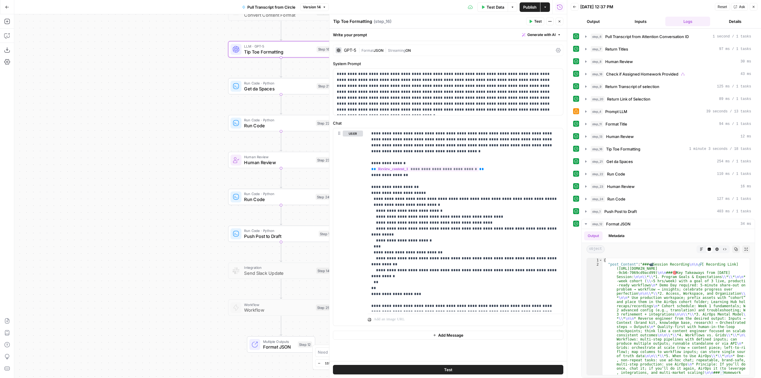
click at [339, 22] on textarea "Tip Toe Formatting" at bounding box center [352, 21] width 39 height 6
drag, startPoint x: 353, startPoint y: 21, endPoint x: 402, endPoint y: 23, distance: 49.7
click at [402, 23] on div "Tip Toe Formatting Tip Toe Formatting ( step_16 )" at bounding box center [428, 21] width 191 height 7
click at [191, 103] on div "true false Workflow Input Settings Inputs Run Code · Python Pull Transcript fro…" at bounding box center [290, 196] width 553 height 364
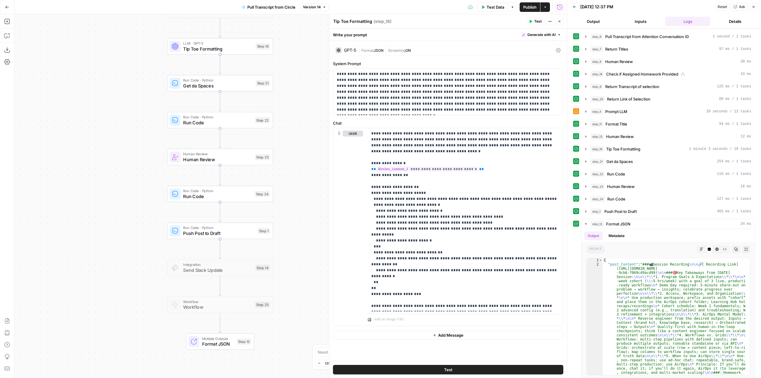
drag, startPoint x: 200, startPoint y: 131, endPoint x: 139, endPoint y: 128, distance: 61.0
click at [139, 128] on div "true false Workflow Input Settings Inputs Run Code · Python Pull Transcript fro…" at bounding box center [290, 196] width 553 height 364
click at [9, 35] on icon "button" at bounding box center [7, 36] width 6 height 6
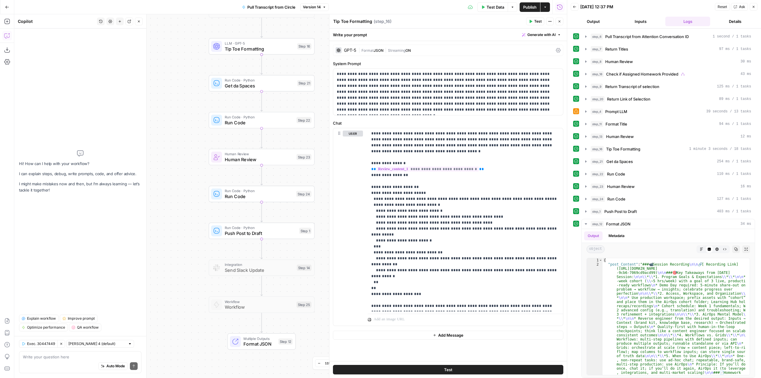
click at [61, 354] on textarea at bounding box center [80, 357] width 115 height 6
type textarea "what step gives you the output for the homework that needs to be done?"
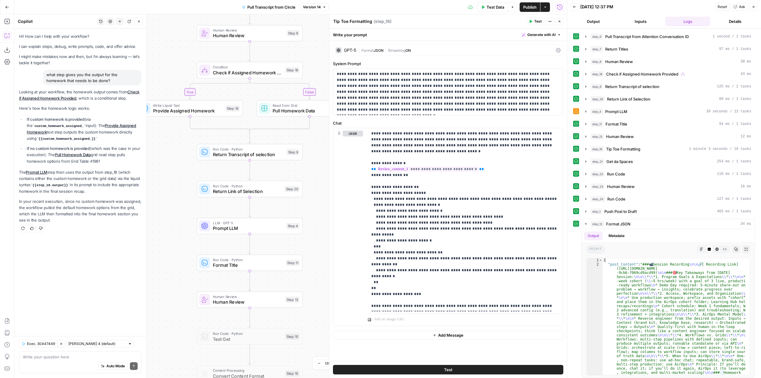
drag, startPoint x: 321, startPoint y: 163, endPoint x: 309, endPoint y: 185, distance: 25.0
click at [309, 185] on div "true false Workflow Input Settings Inputs Run Code · Python Pull Transcript fro…" at bounding box center [290, 196] width 553 height 364
click at [192, 112] on span "Provide Assigned Homework" at bounding box center [188, 110] width 70 height 7
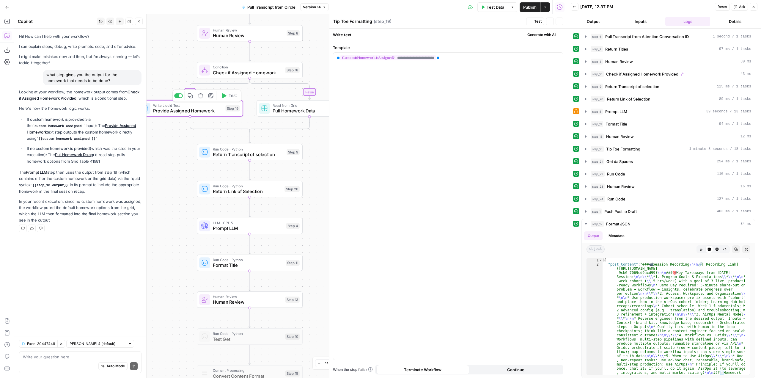
type textarea "Provide Assigned Homework"
click at [268, 156] on span "Return Transcript of selection" at bounding box center [248, 154] width 71 height 7
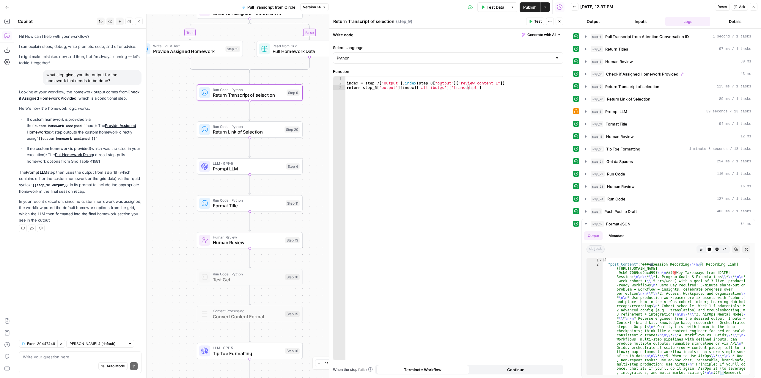
click at [273, 200] on span "Run Code · Python" at bounding box center [248, 199] width 70 height 5
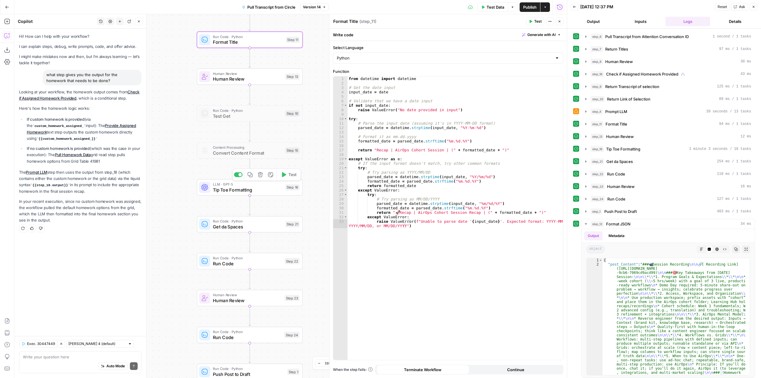
click at [272, 193] on span "Tip Toe Formatting" at bounding box center [248, 189] width 70 height 7
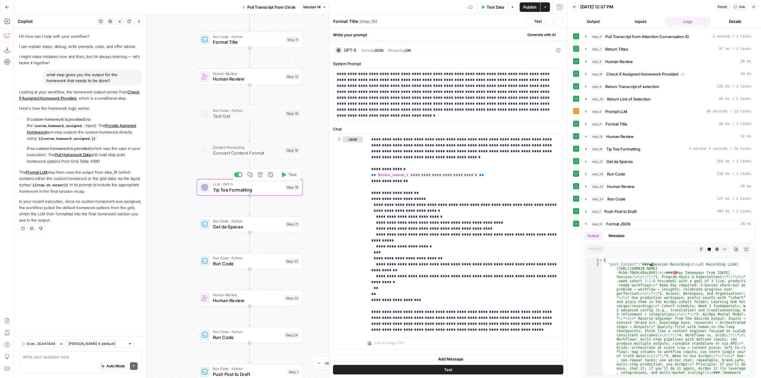
type textarea "Tip Toe Formatting"
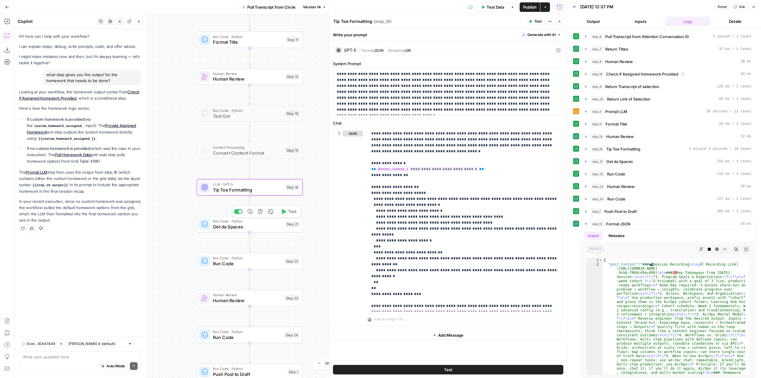
click at [276, 224] on span "Get da Spaces" at bounding box center [248, 226] width 70 height 7
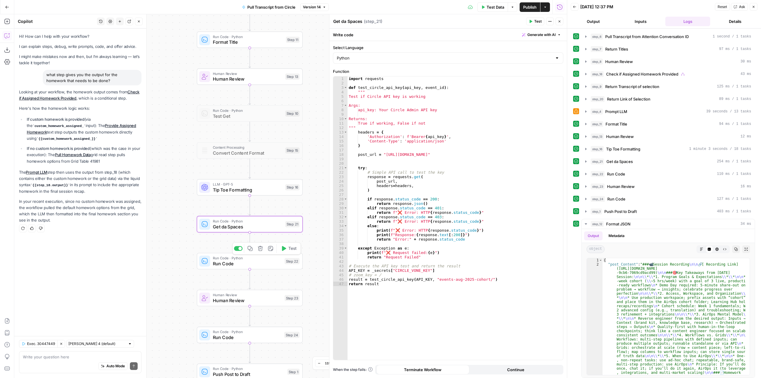
click at [278, 269] on div "Run Code · Python Run Code Step 22 Copy step Delete step Add Note Test" at bounding box center [250, 261] width 106 height 16
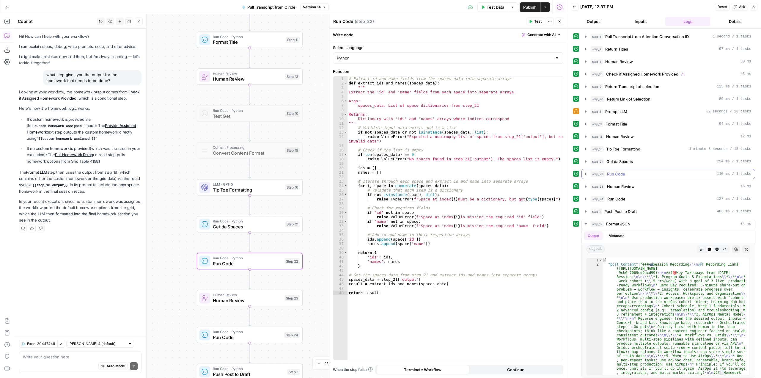
click at [584, 170] on button "step_22 Run Code 110 ms / 1 tasks" at bounding box center [668, 174] width 173 height 10
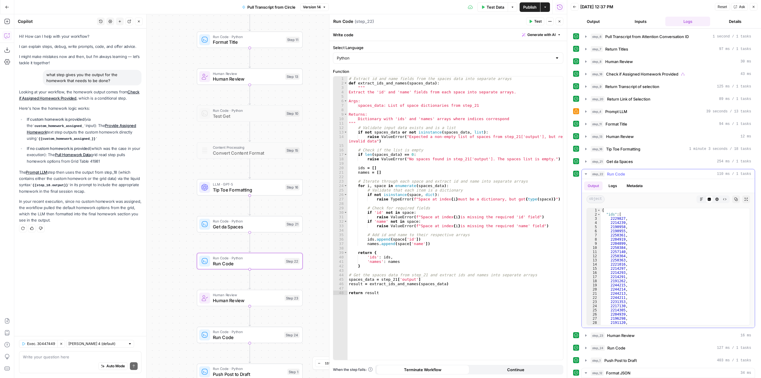
click at [584, 170] on button "step_22 Run Code 110 ms / 1 tasks" at bounding box center [668, 174] width 173 height 10
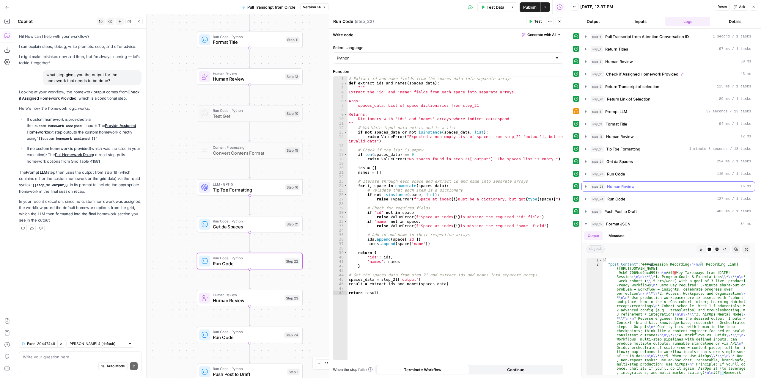
click at [587, 188] on icon "button" at bounding box center [586, 186] width 5 height 5
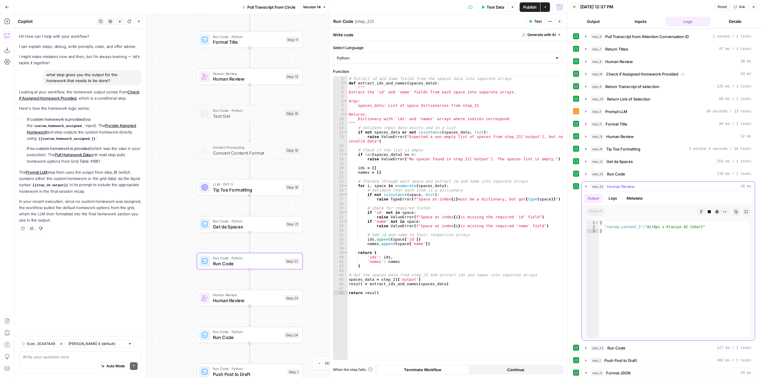
click at [587, 188] on icon "button" at bounding box center [586, 186] width 5 height 5
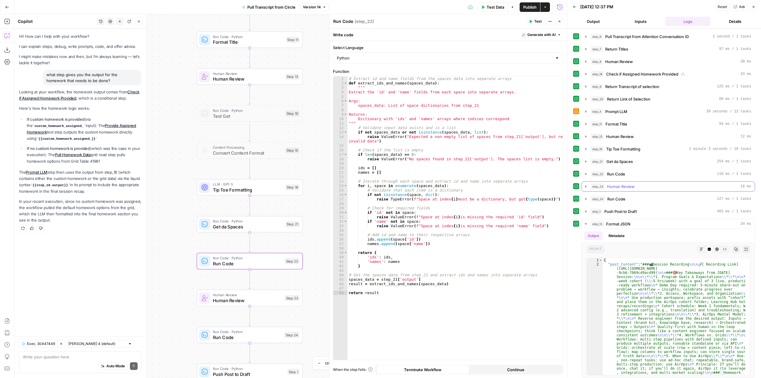
click at [587, 188] on icon "button" at bounding box center [586, 186] width 5 height 5
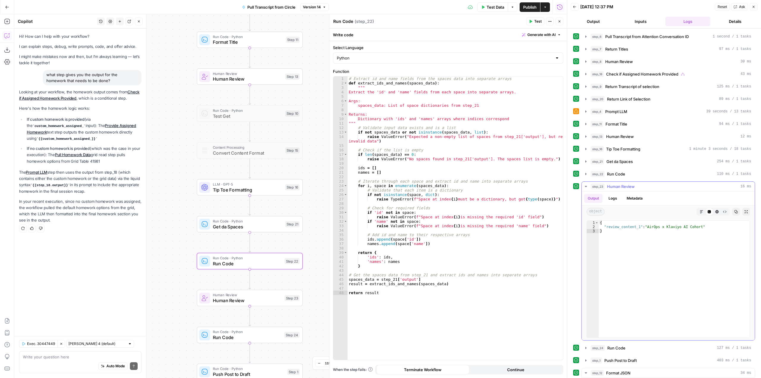
click at [587, 188] on icon "button" at bounding box center [586, 186] width 5 height 5
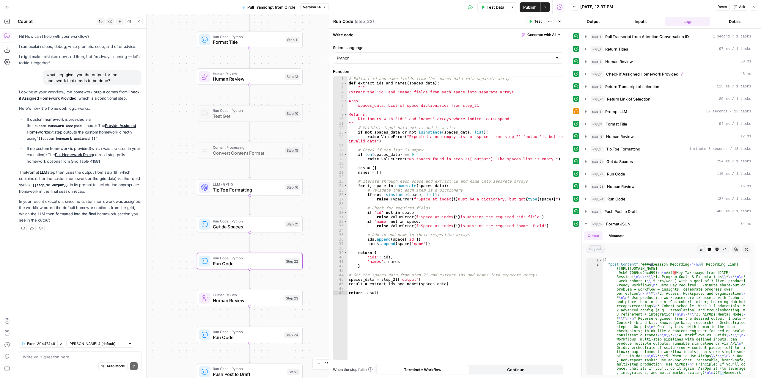
click at [585, 204] on div "step_6 Pull Transcript from Attention Conversation ID 1 second / 1 tasks step_7…" at bounding box center [664, 205] width 182 height 346
click at [587, 197] on icon "button" at bounding box center [586, 199] width 5 height 5
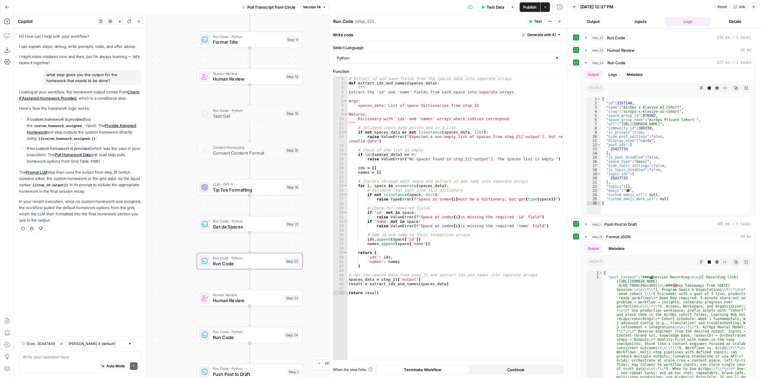
scroll to position [63, 0]
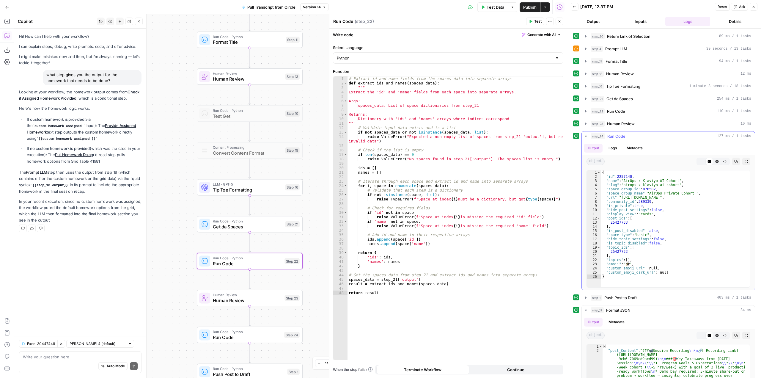
click at [585, 136] on icon "button" at bounding box center [586, 136] width 2 height 1
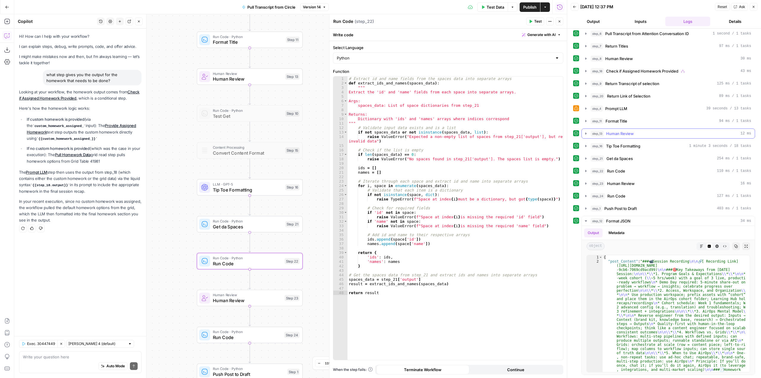
scroll to position [3, 0]
click at [585, 219] on icon "button" at bounding box center [586, 221] width 5 height 5
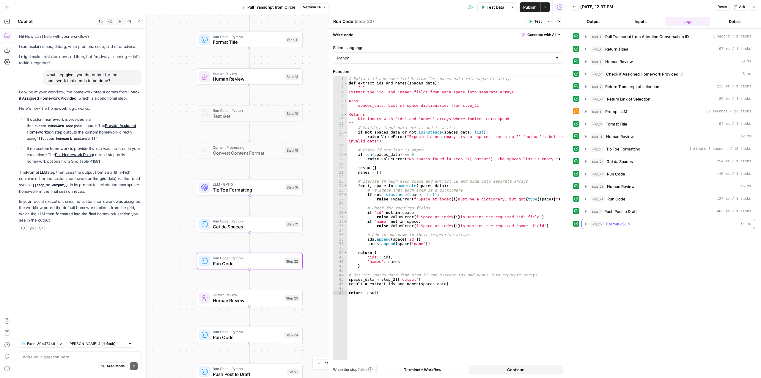
click at [582, 223] on div "step_12 Format JSON 34 ms" at bounding box center [669, 224] width 174 height 10
click at [587, 224] on icon "button" at bounding box center [585, 224] width 1 height 2
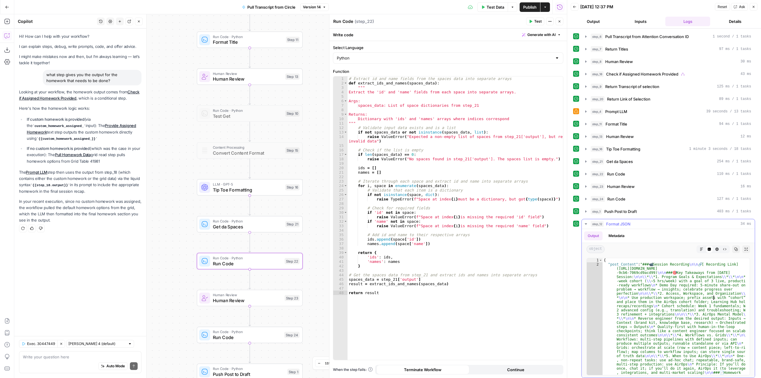
type input "*"
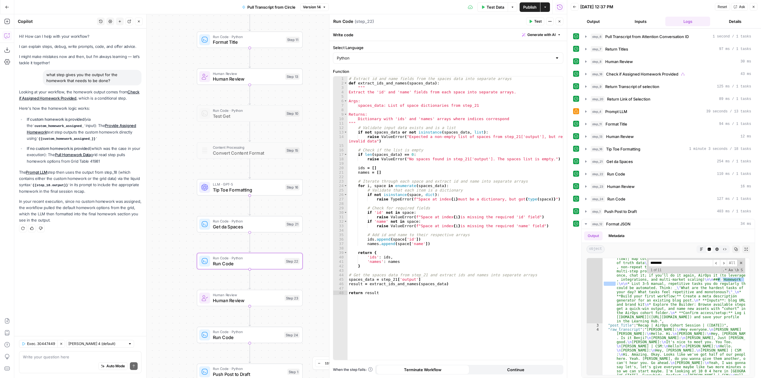
type input "********"
click at [91, 363] on div "Auto Mode Send" at bounding box center [80, 366] width 115 height 13
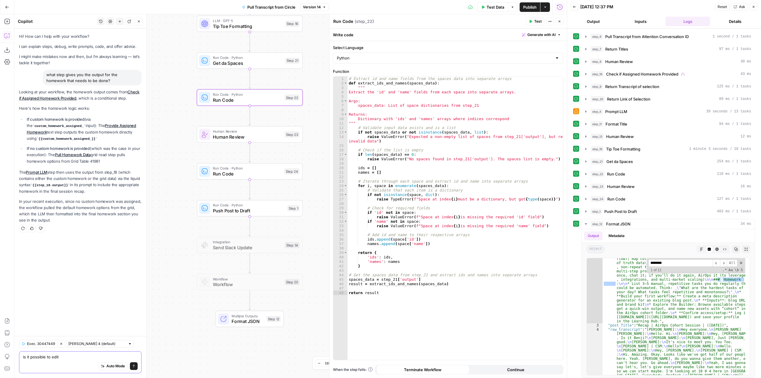
type textarea "is it possible to edit"
click at [249, 326] on div "Multiple Outputs Format JSON Step 12 Switch to single output Add Note Test" at bounding box center [250, 319] width 68 height 16
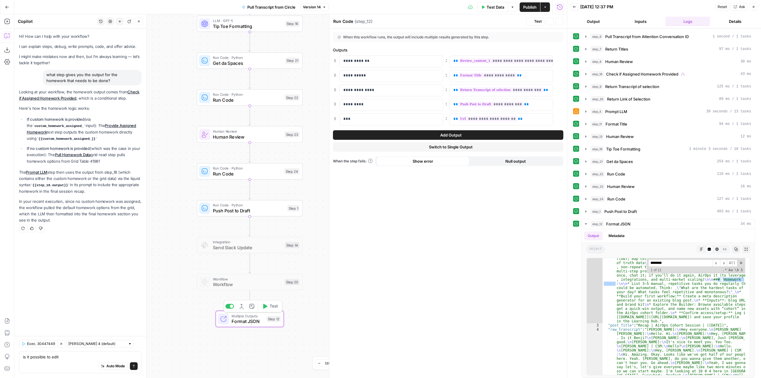
type textarea "Format JSON"
click at [84, 355] on textarea "is it possible to edit" at bounding box center [80, 357] width 115 height 6
type textarea "is it possible to edit step 12 to add another json output where it compiles the…"
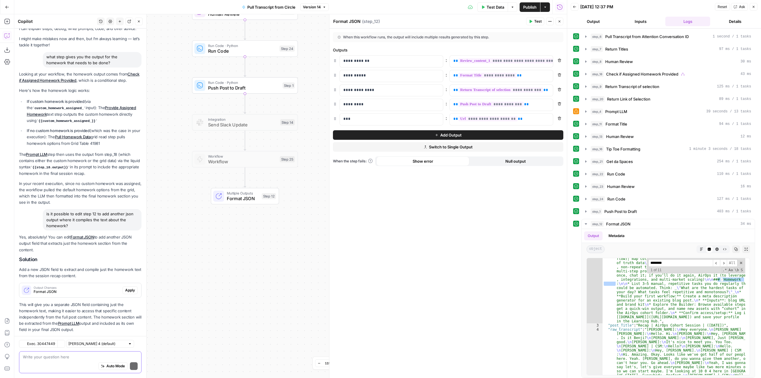
scroll to position [35, 0]
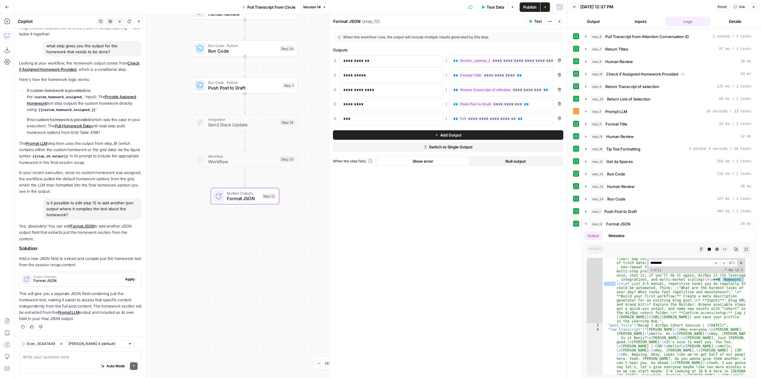
click at [125, 281] on span "Apply" at bounding box center [130, 279] width 10 height 5
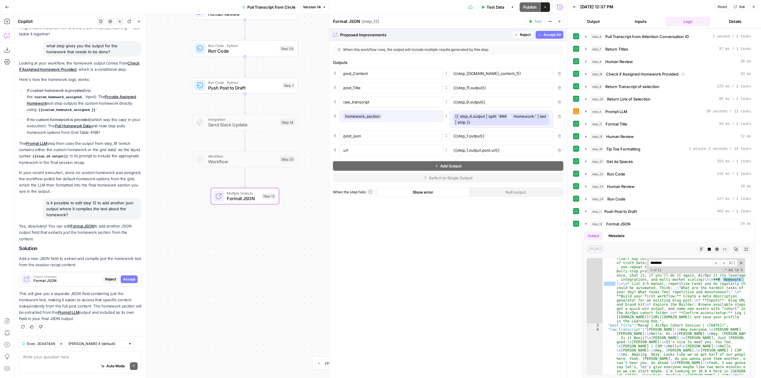
click at [125, 281] on span "Accept" at bounding box center [129, 279] width 12 height 5
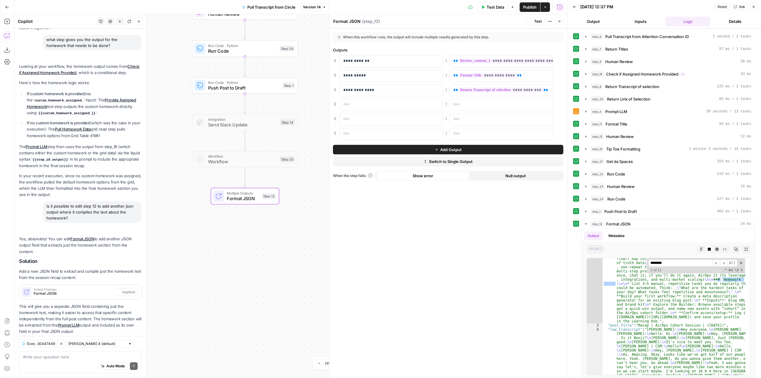
scroll to position [54, 0]
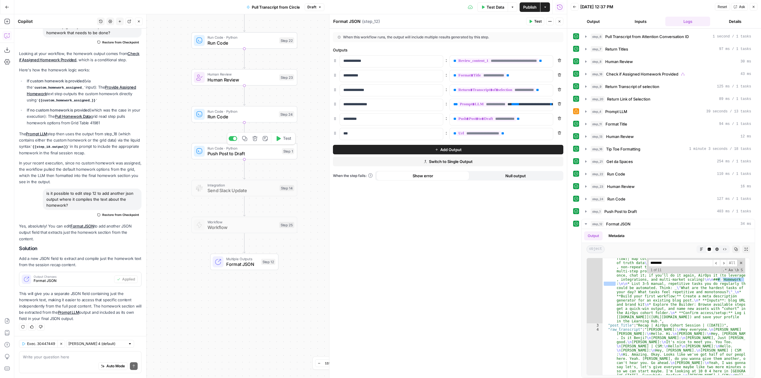
drag, startPoint x: 293, startPoint y: 76, endPoint x: 293, endPoint y: 141, distance: 65.7
click at [293, 141] on div "true false Workflow Input Settings Inputs Run Code · Python Pull Transcript fro…" at bounding box center [290, 196] width 553 height 364
click at [235, 147] on span "Run Code · Python" at bounding box center [244, 147] width 72 height 5
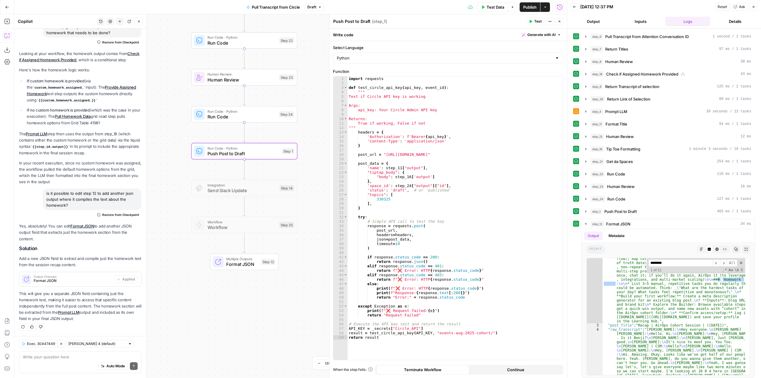
click at [81, 361] on div "Auto Mode Send" at bounding box center [80, 366] width 115 height 13
type textarea "what does step 1 do?"
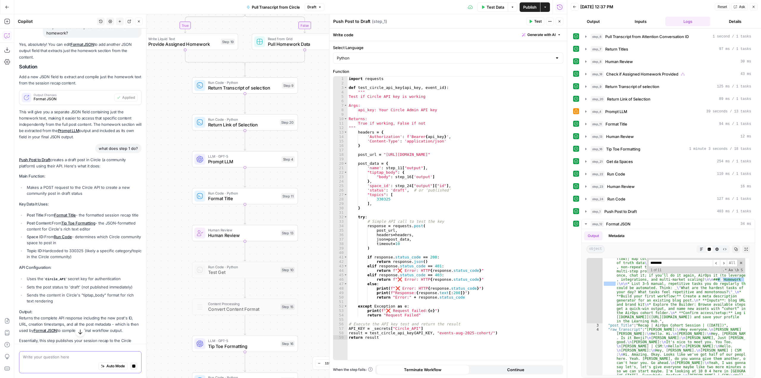
scroll to position [220, 0]
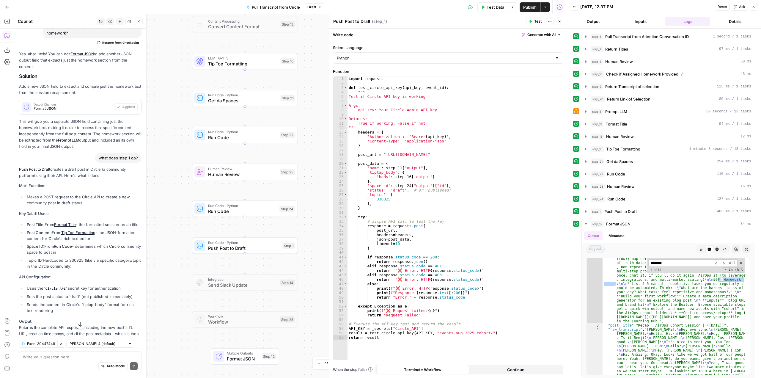
click at [91, 362] on div "Auto Mode Send" at bounding box center [80, 366] width 115 height 13
type textarea "what about step 24"
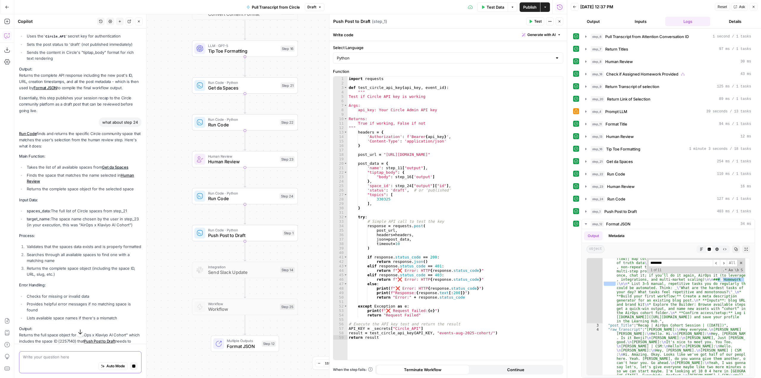
scroll to position [472, 0]
click at [234, 220] on div at bounding box center [235, 220] width 3 height 3
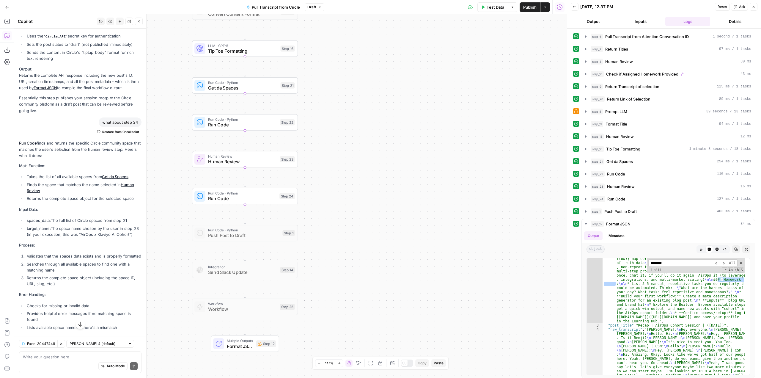
click at [533, 8] on span "Publish" at bounding box center [529, 7] width 13 height 6
